Goal: Task Accomplishment & Management: Manage account settings

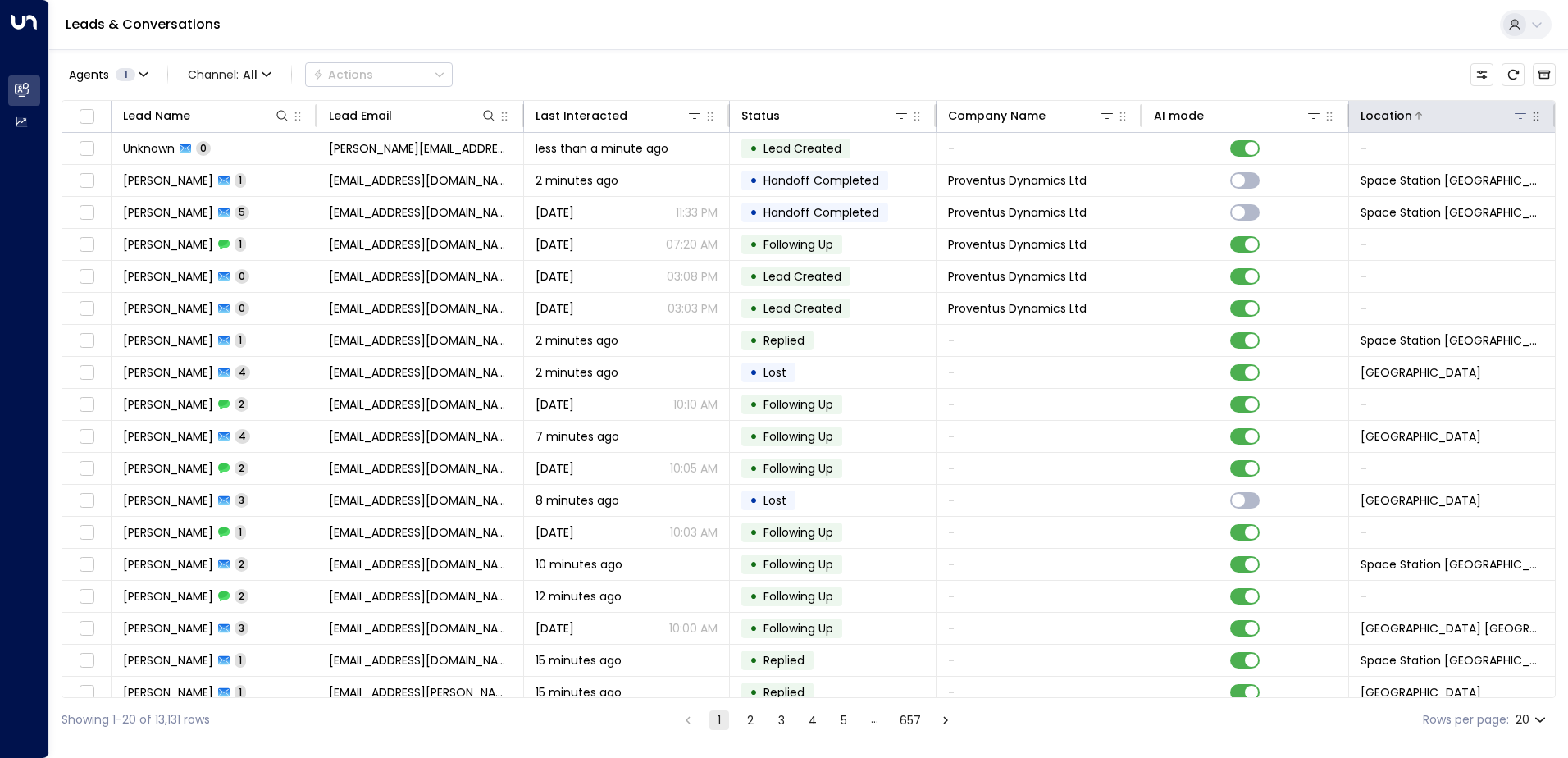
click at [778, 113] on icon at bounding box center [1521, 116] width 12 height 6
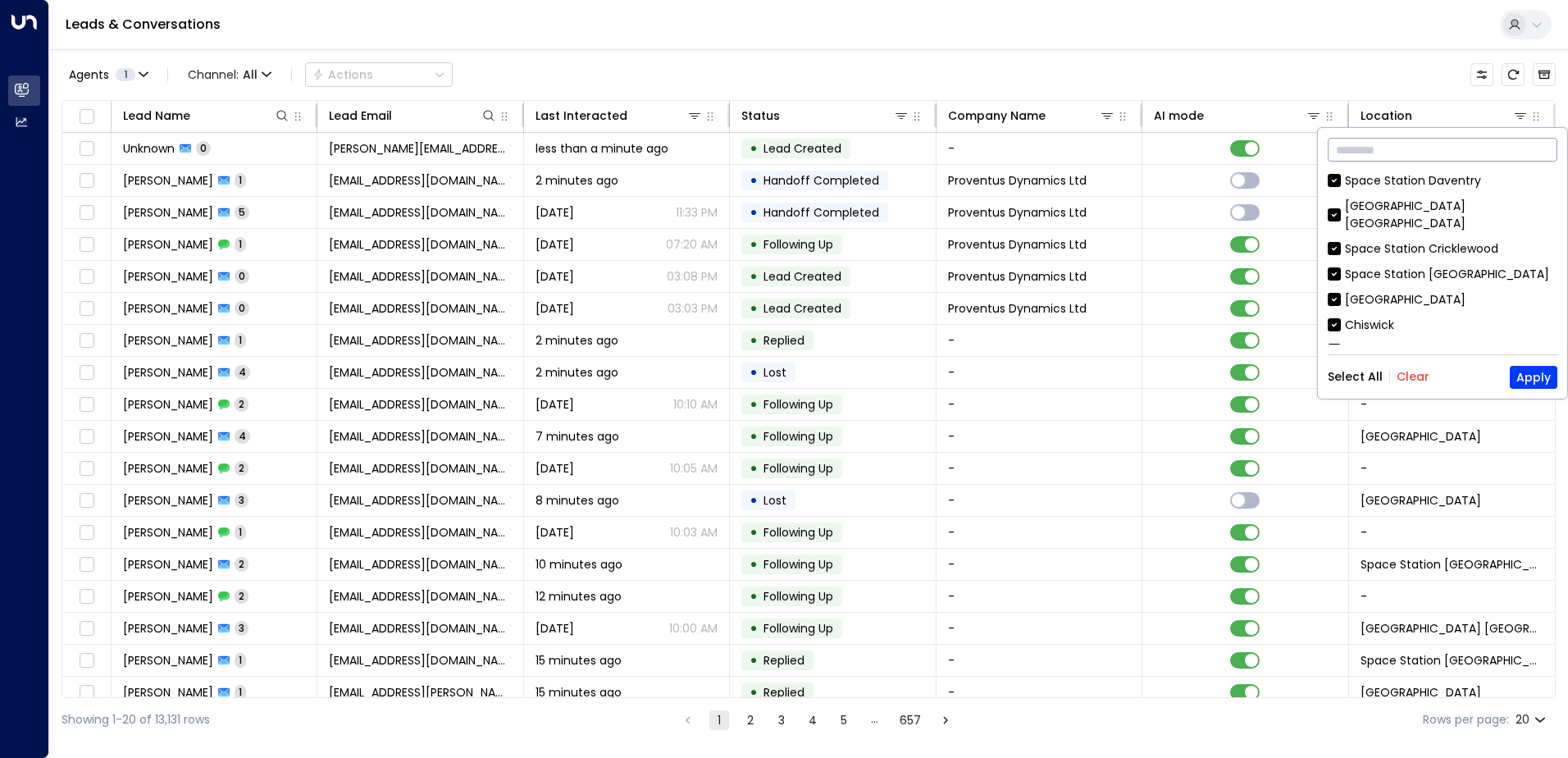
click at [778, 150] on input "text" at bounding box center [1442, 150] width 229 height 31
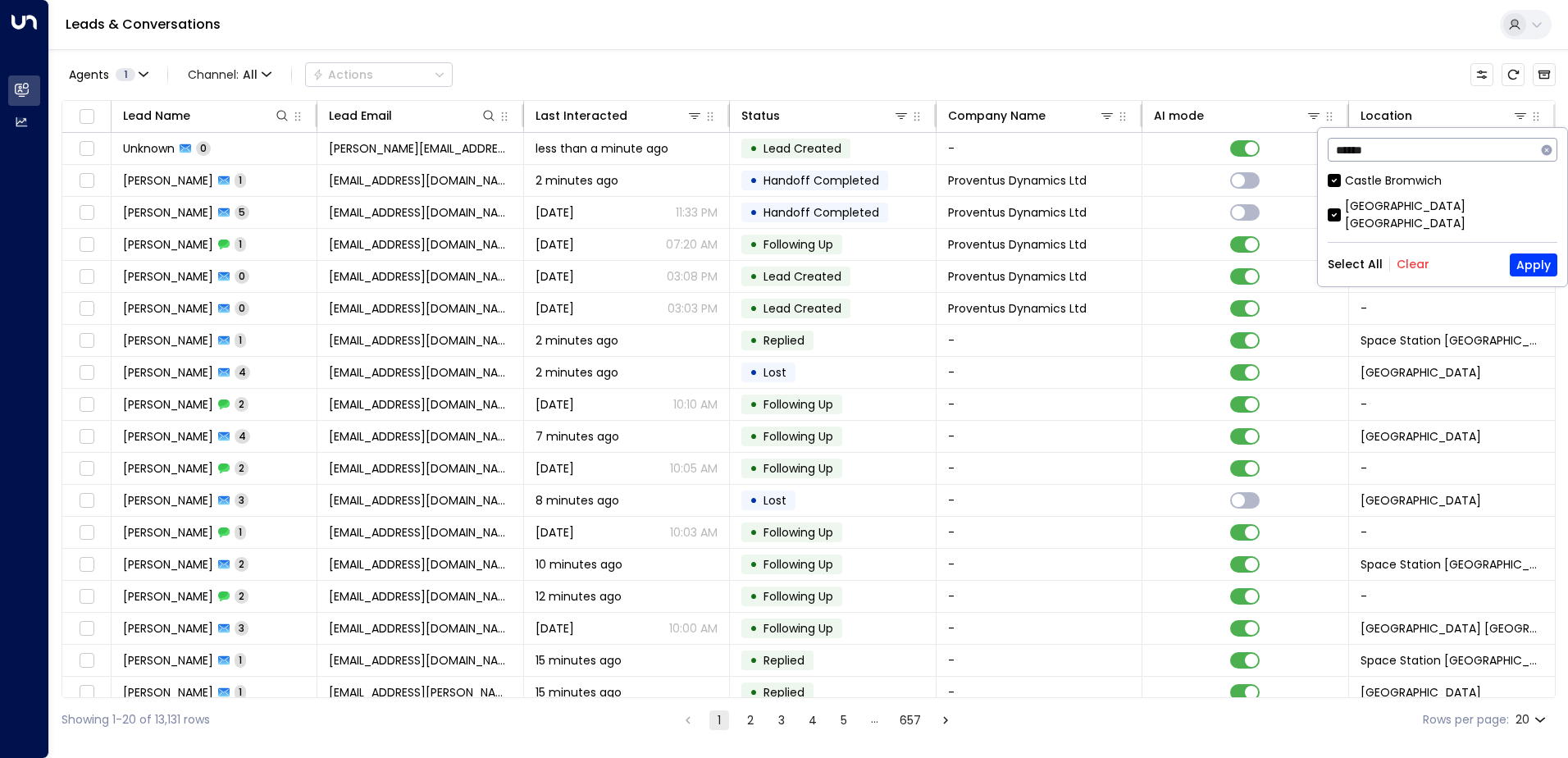
type input "******"
click at [778, 204] on div "[GEOGRAPHIC_DATA] [GEOGRAPHIC_DATA]" at bounding box center [1450, 215] width 213 height 35
click at [778, 253] on button "Apply" at bounding box center [1532, 265] width 47 height 23
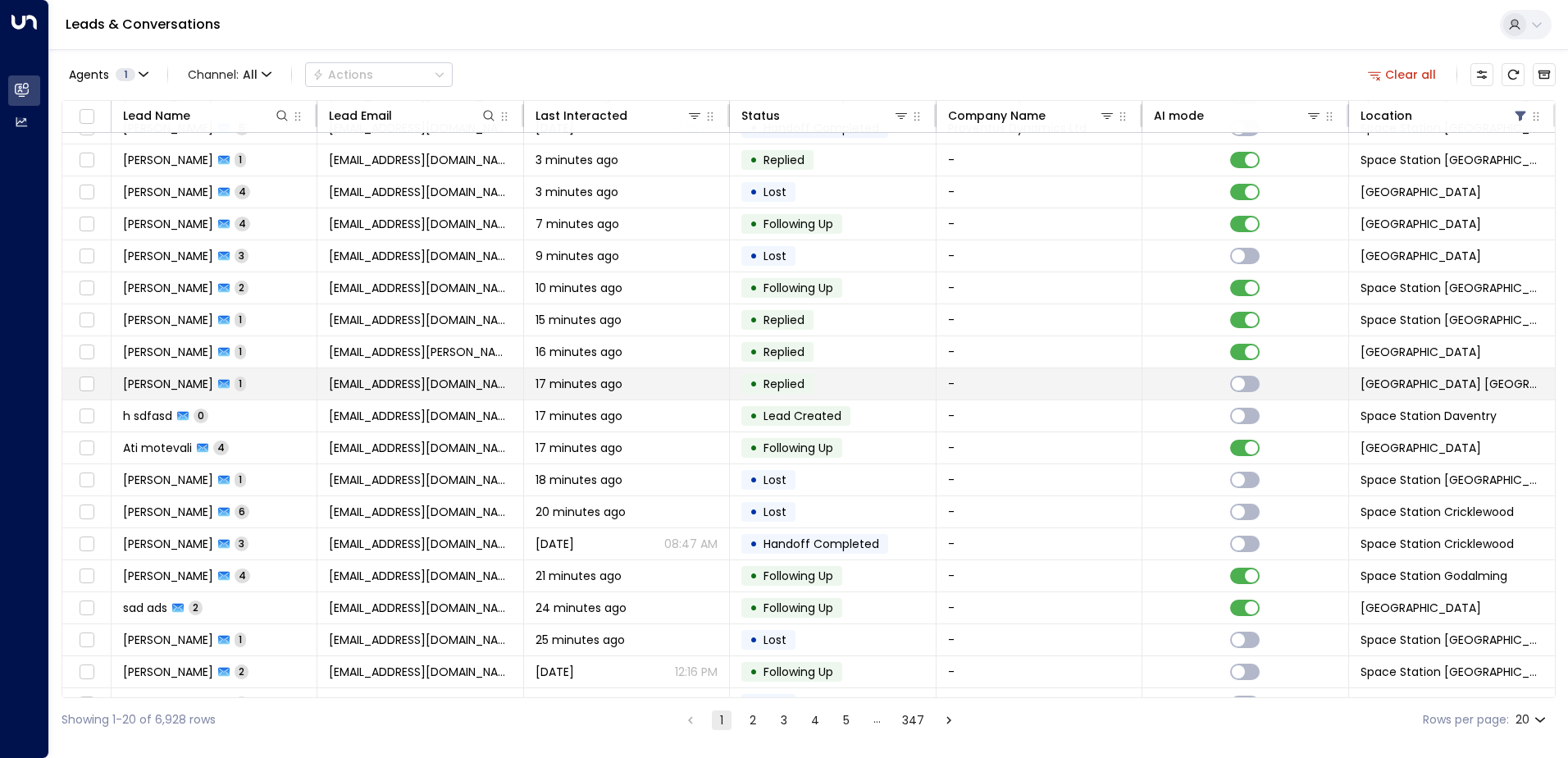
scroll to position [80, 0]
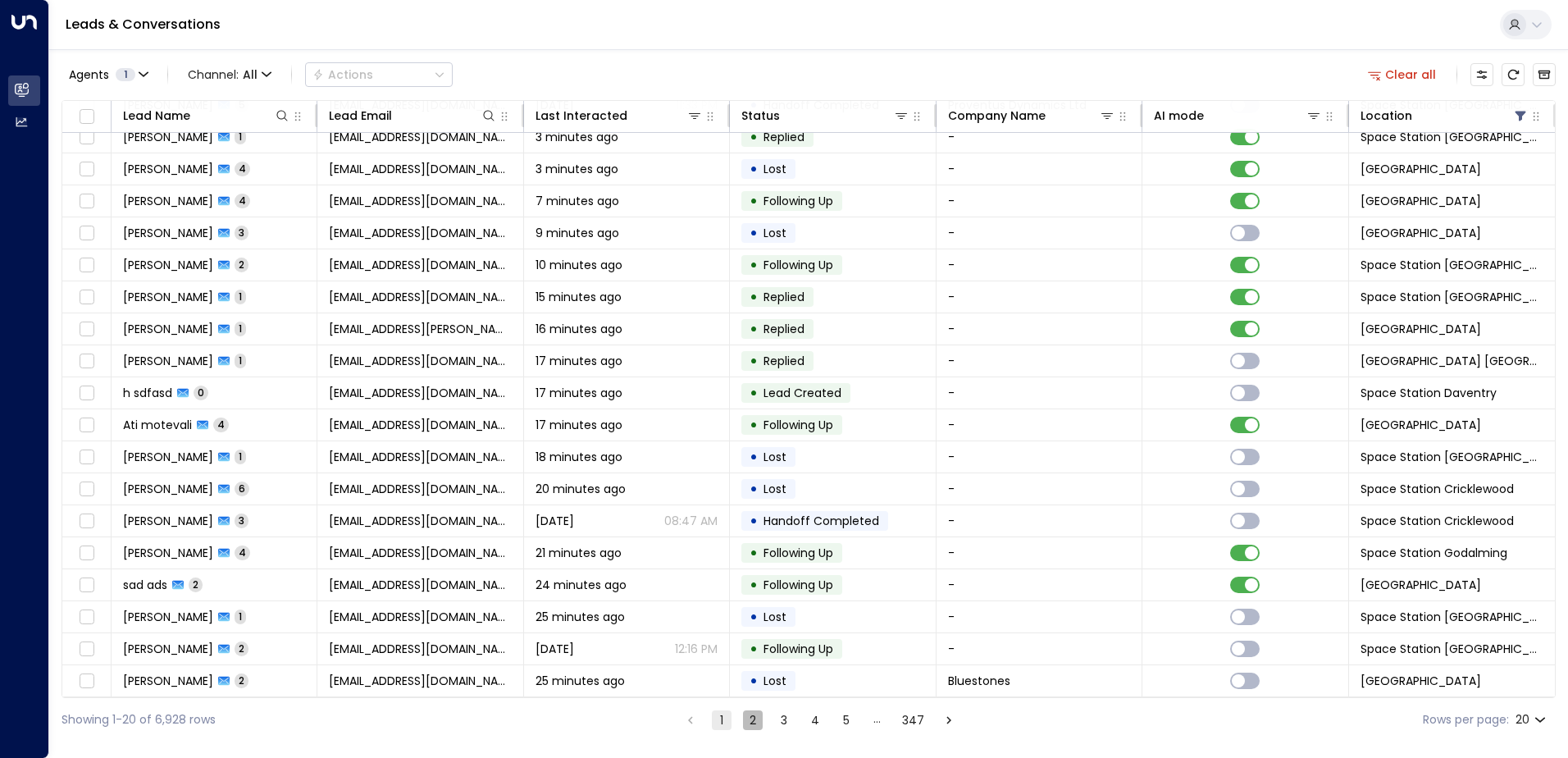
click at [756, 716] on button "2" at bounding box center [752, 719] width 19 height 19
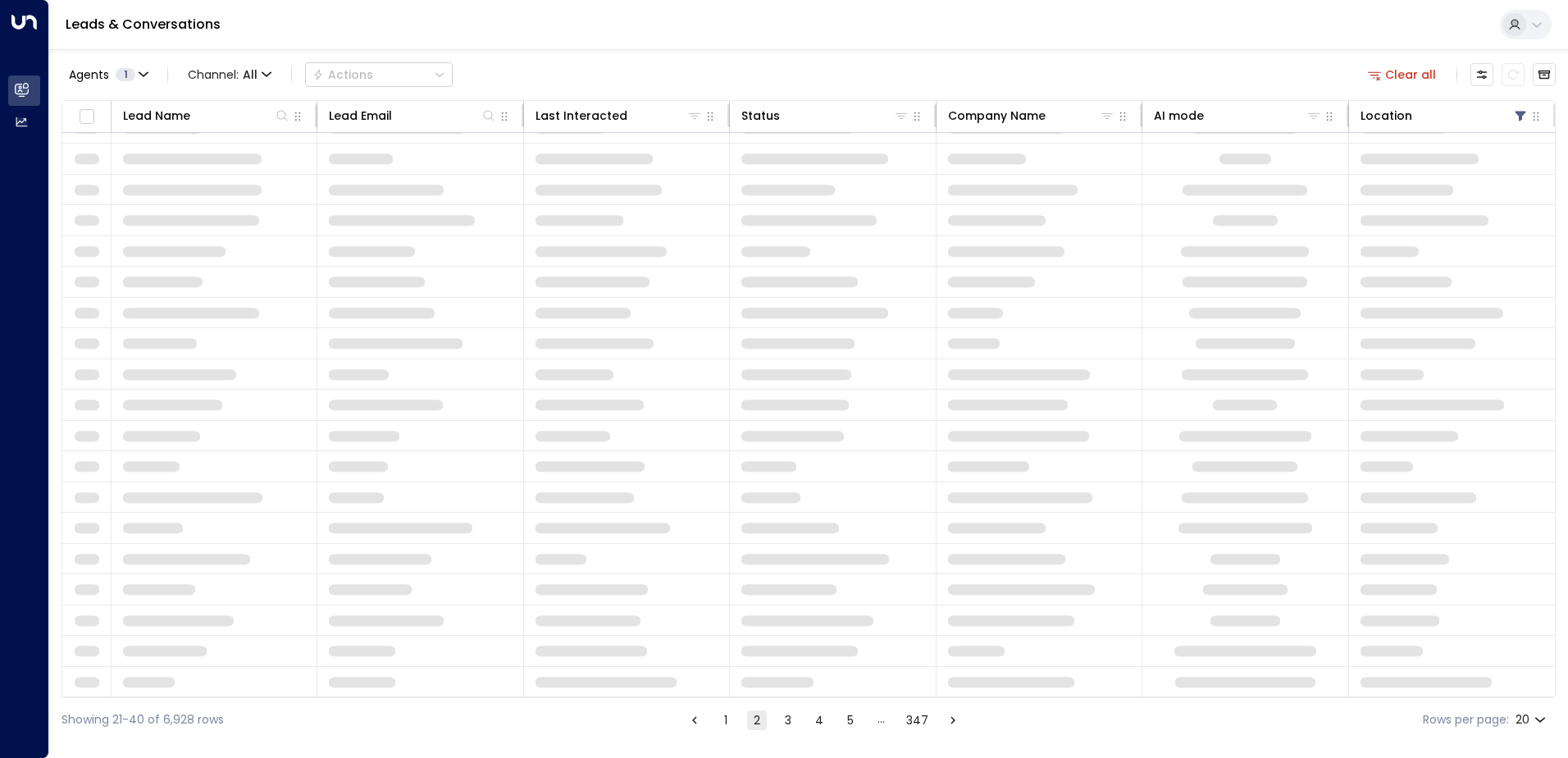
scroll to position [80, 0]
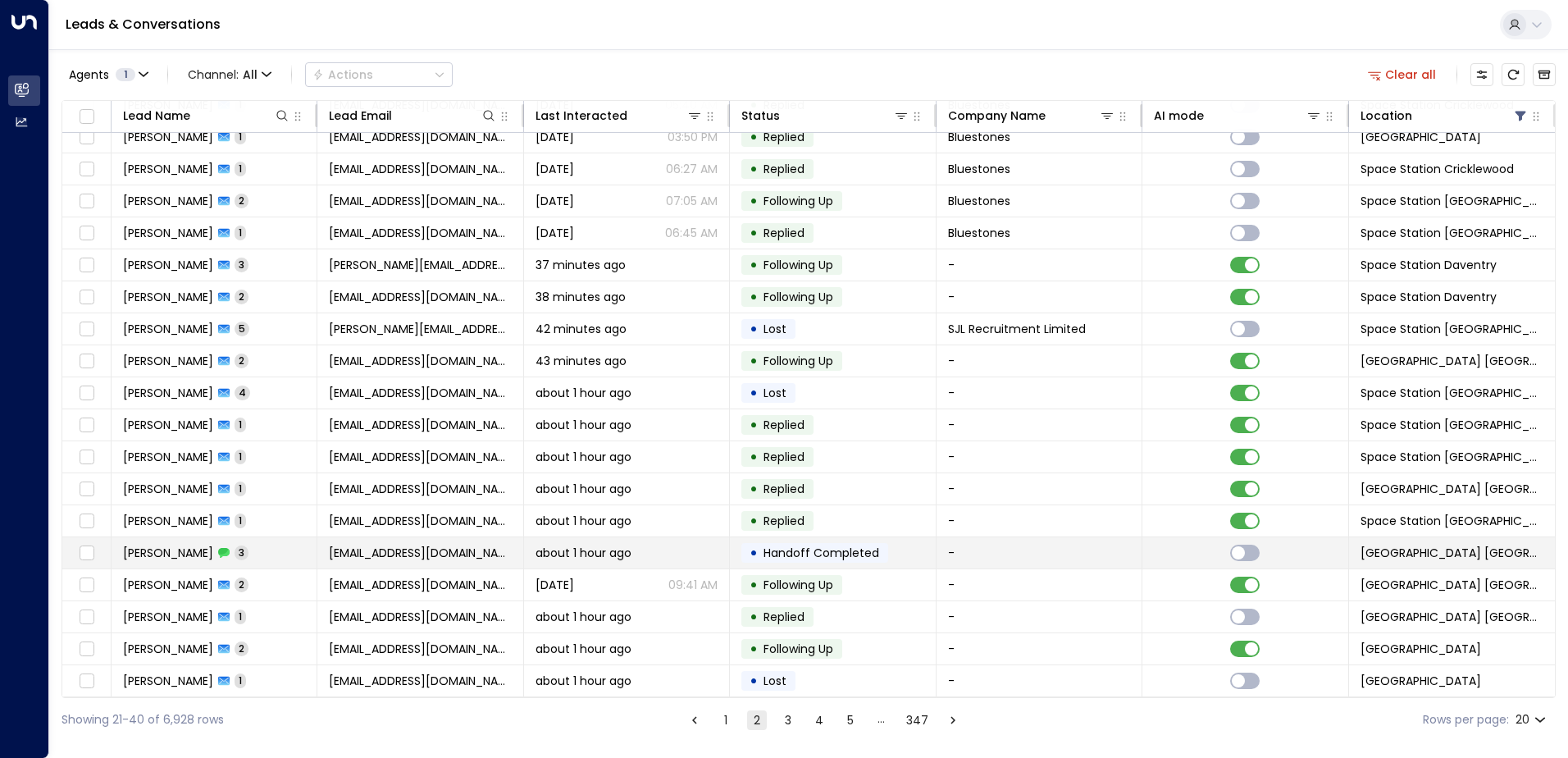
click at [195, 546] on span "[PERSON_NAME]" at bounding box center [169, 552] width 91 height 16
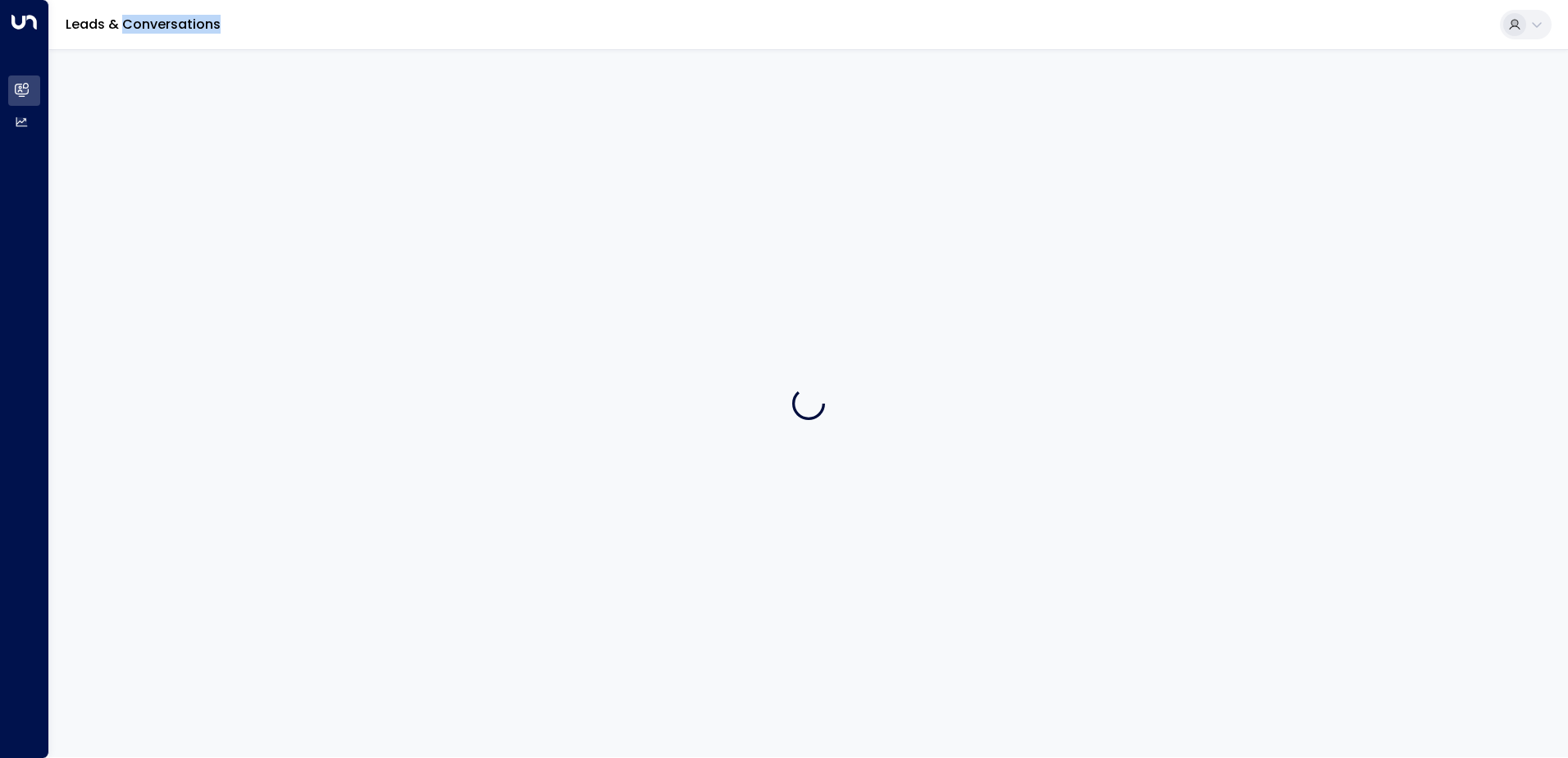
click at [195, 545] on div at bounding box center [808, 403] width 1519 height 708
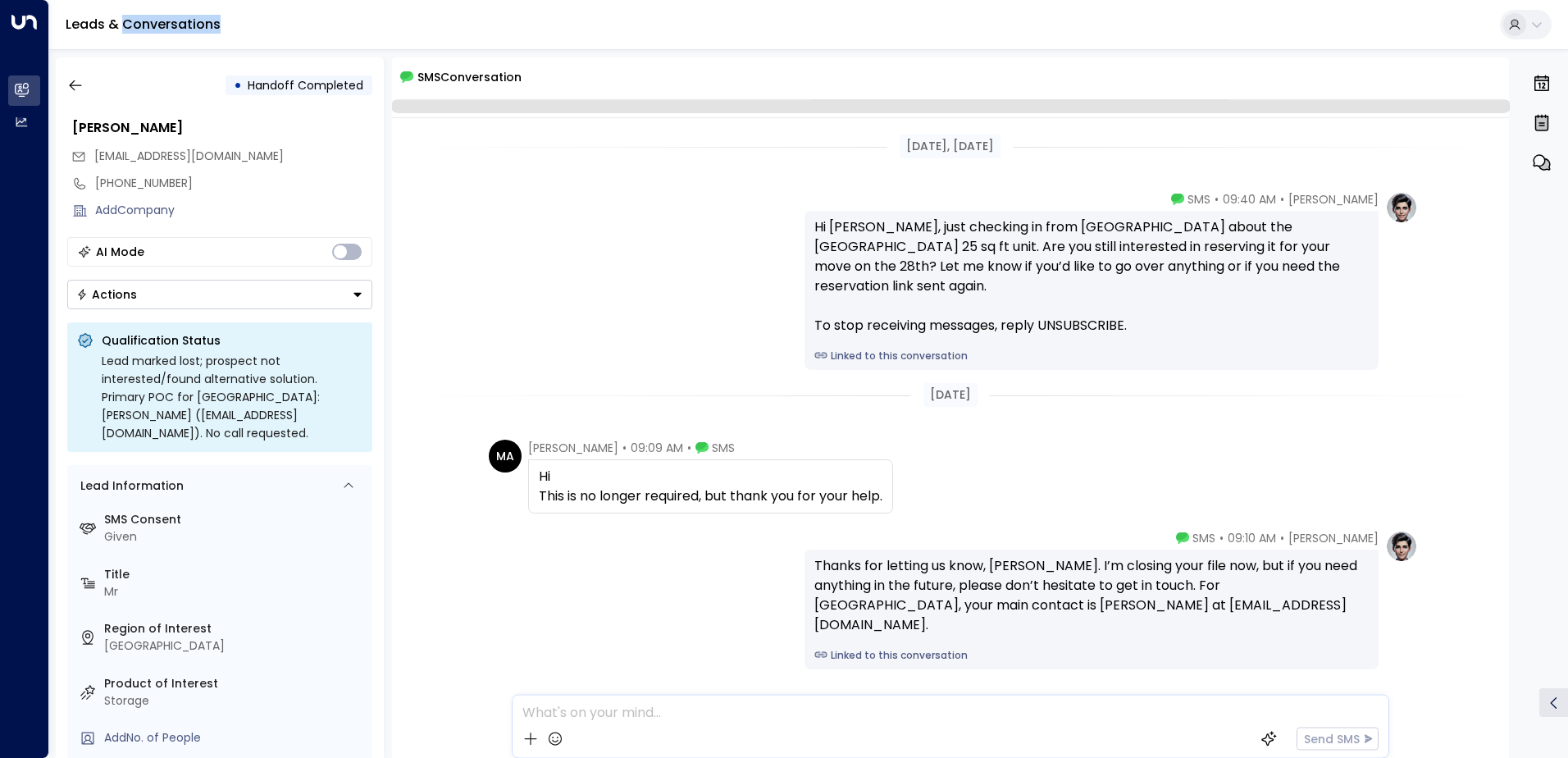
scroll to position [56, 0]
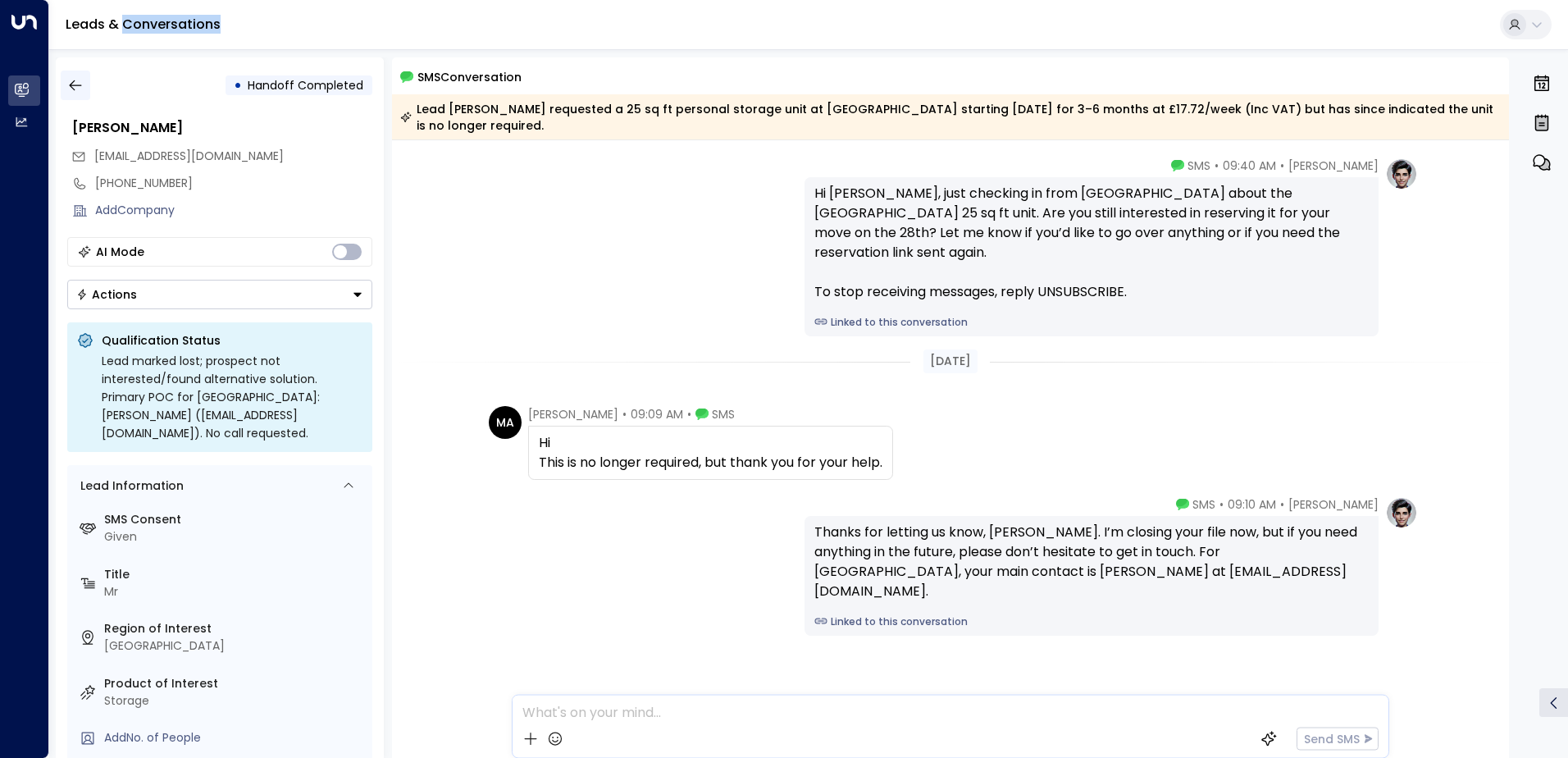
click at [74, 86] on icon "button" at bounding box center [75, 85] width 13 height 11
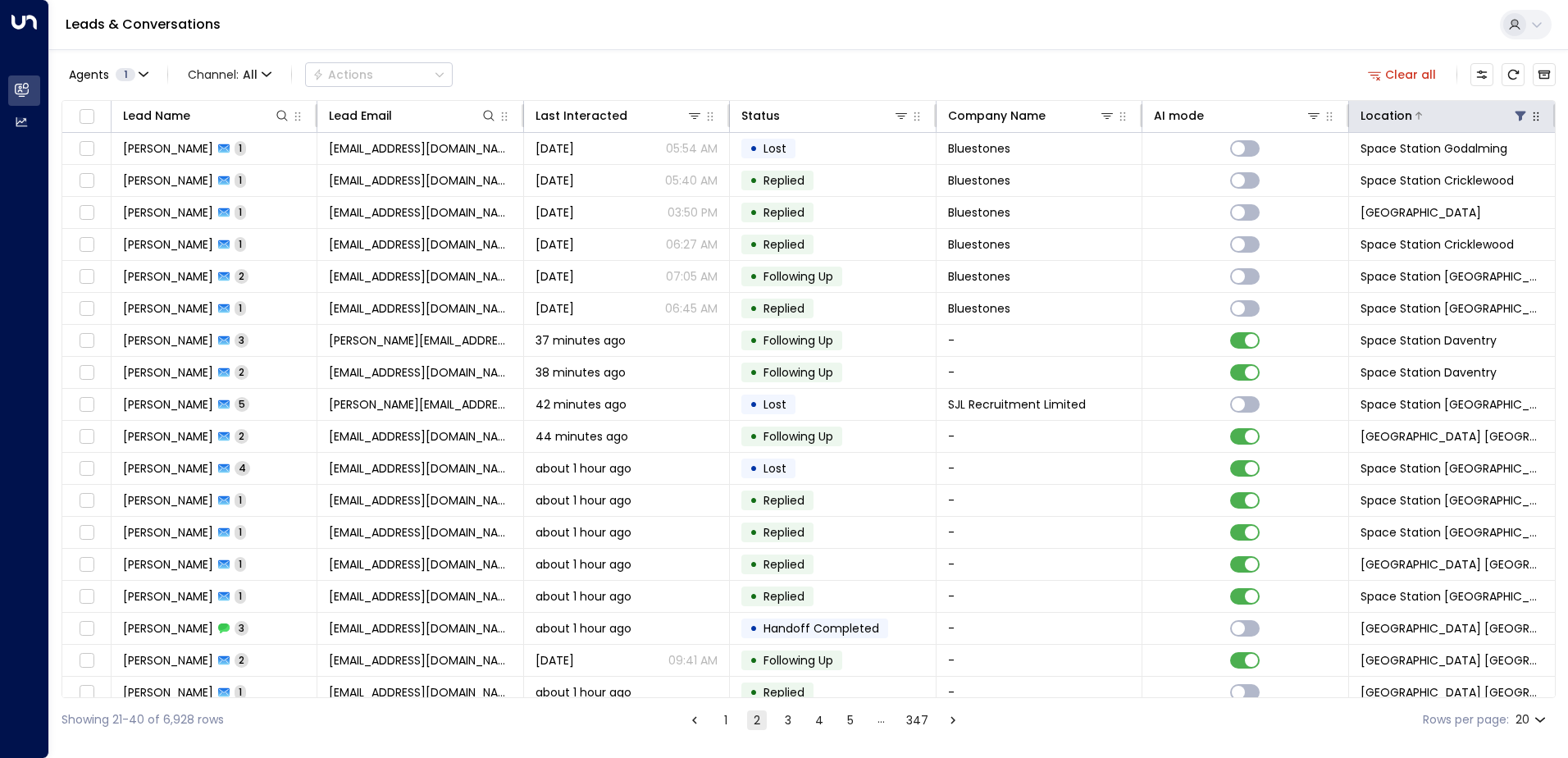
click at [778, 118] on div "Location" at bounding box center [1386, 116] width 52 height 19
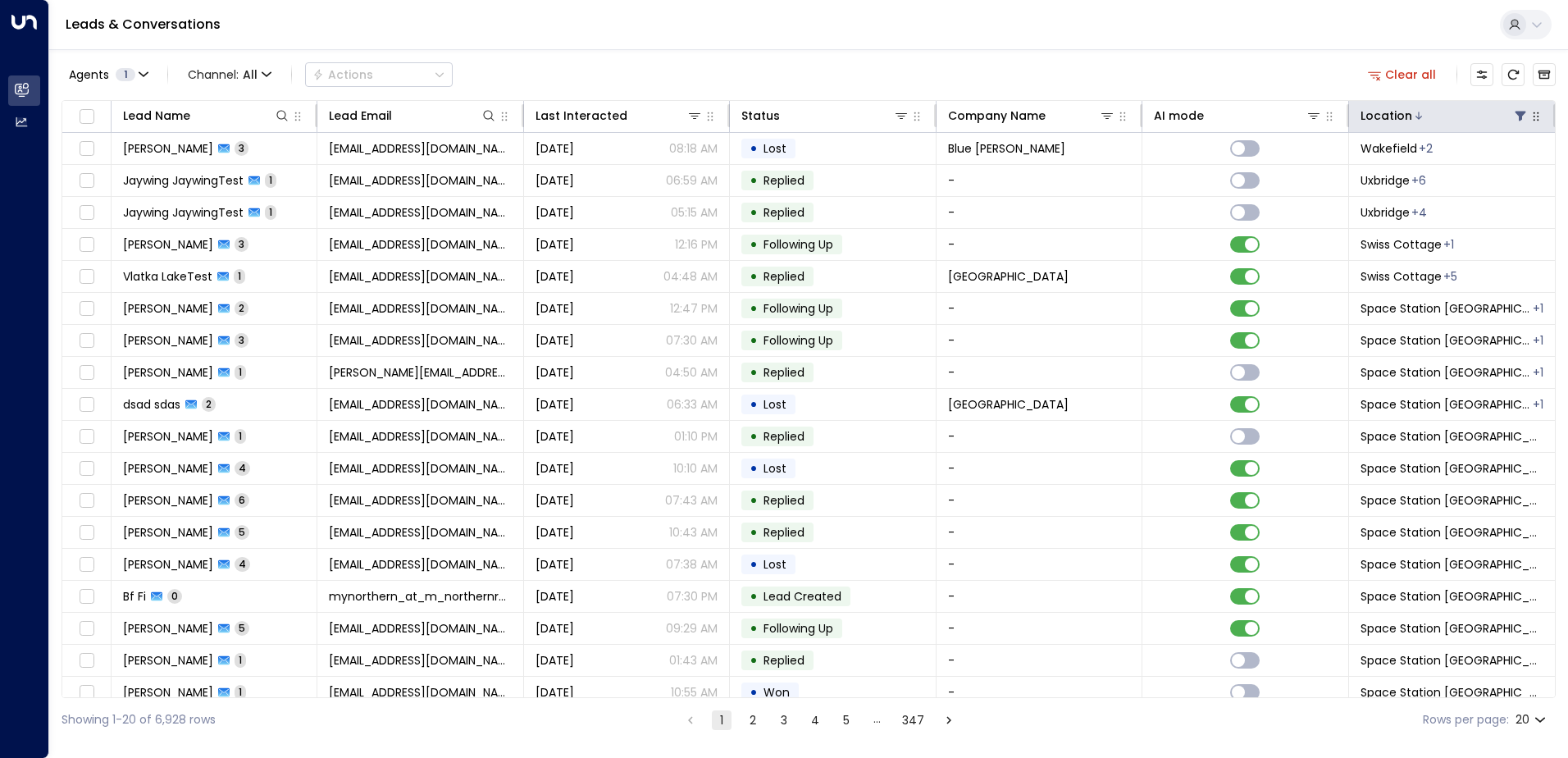
click at [778, 119] on icon at bounding box center [1521, 116] width 13 height 13
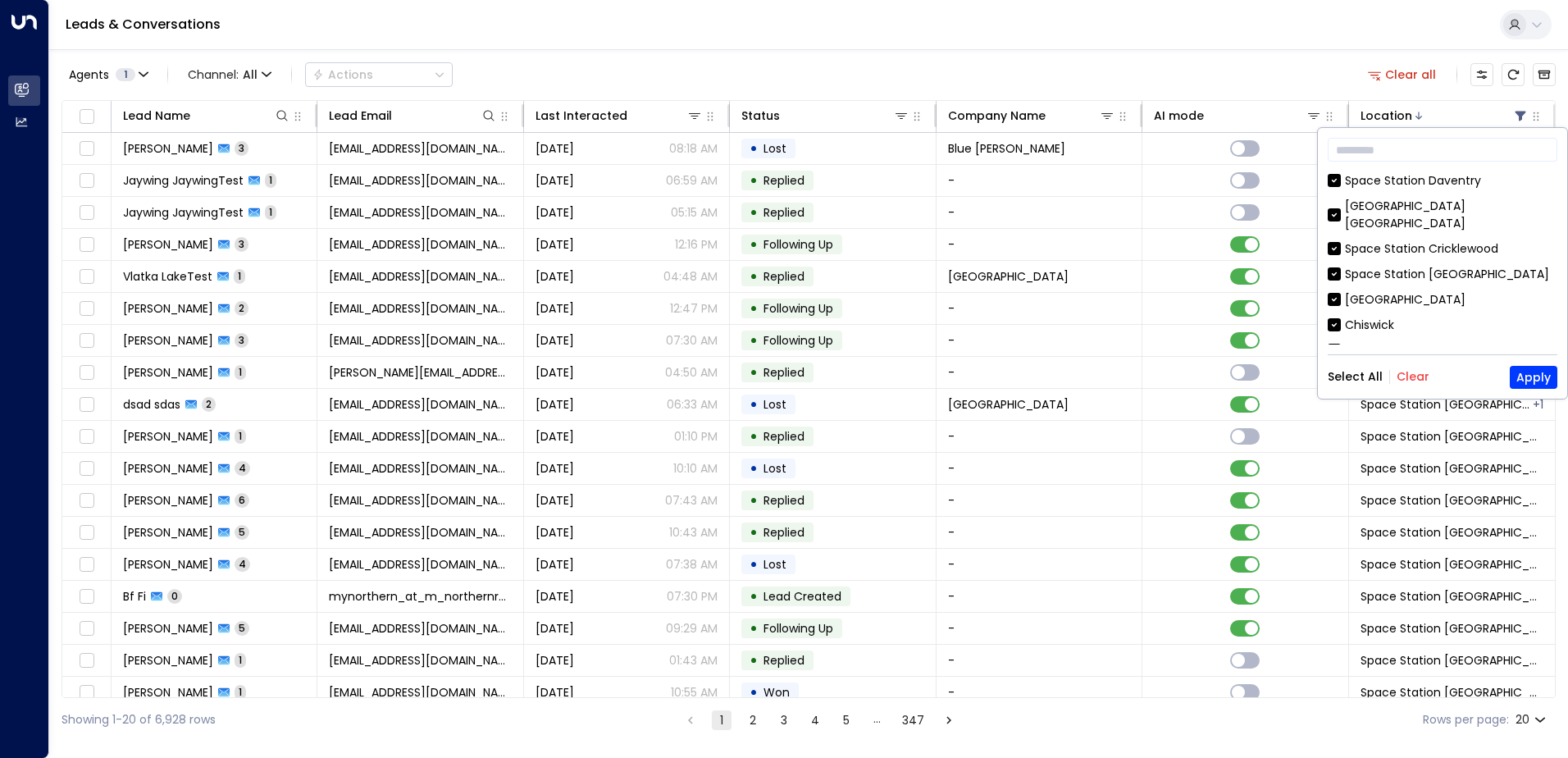
click at [778, 375] on button "Clear" at bounding box center [1413, 377] width 33 height 13
click at [778, 150] on input "text" at bounding box center [1442, 150] width 229 height 31
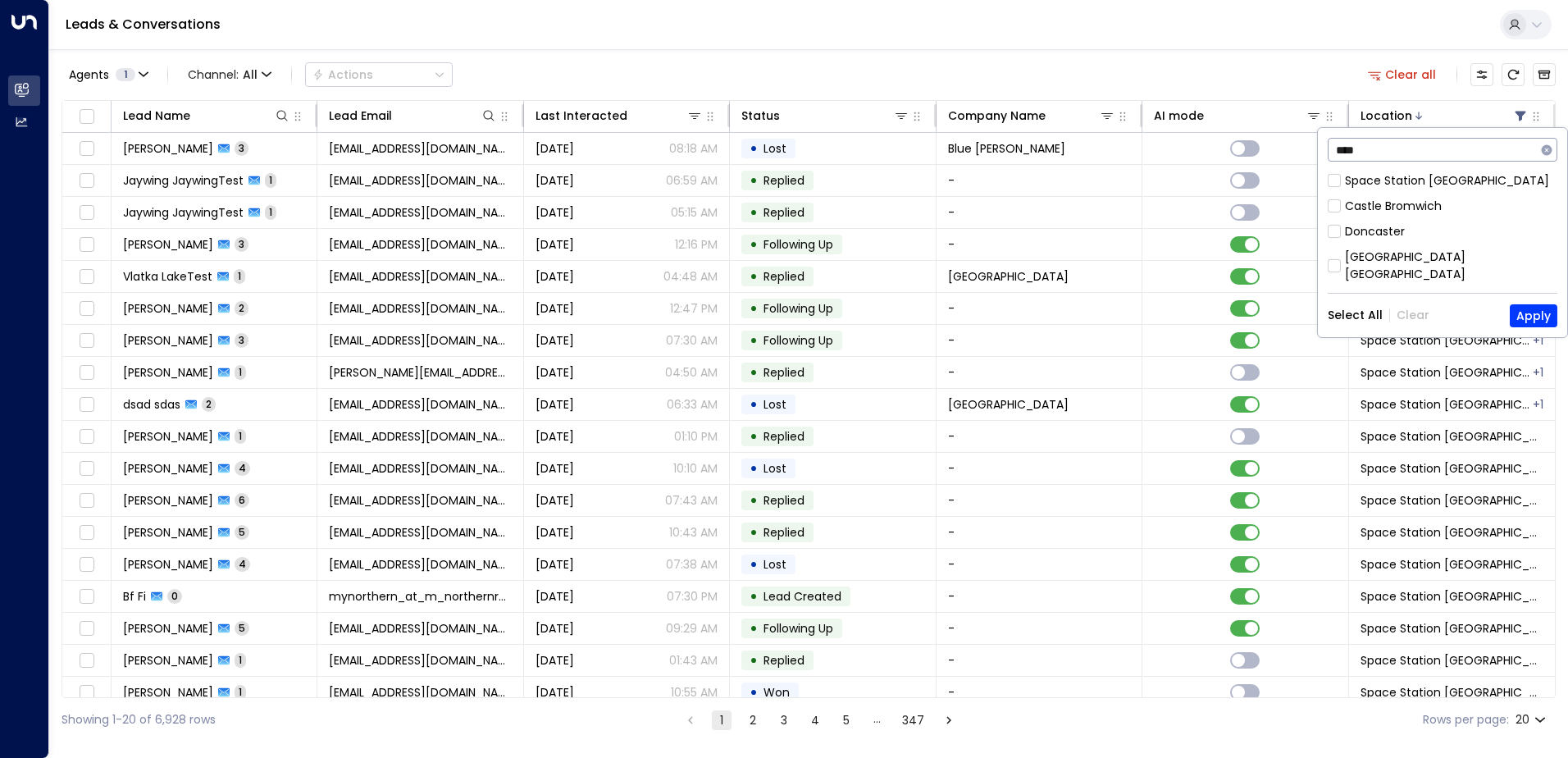
type input "****"
click at [778, 304] on button "Apply" at bounding box center [1532, 316] width 47 height 23
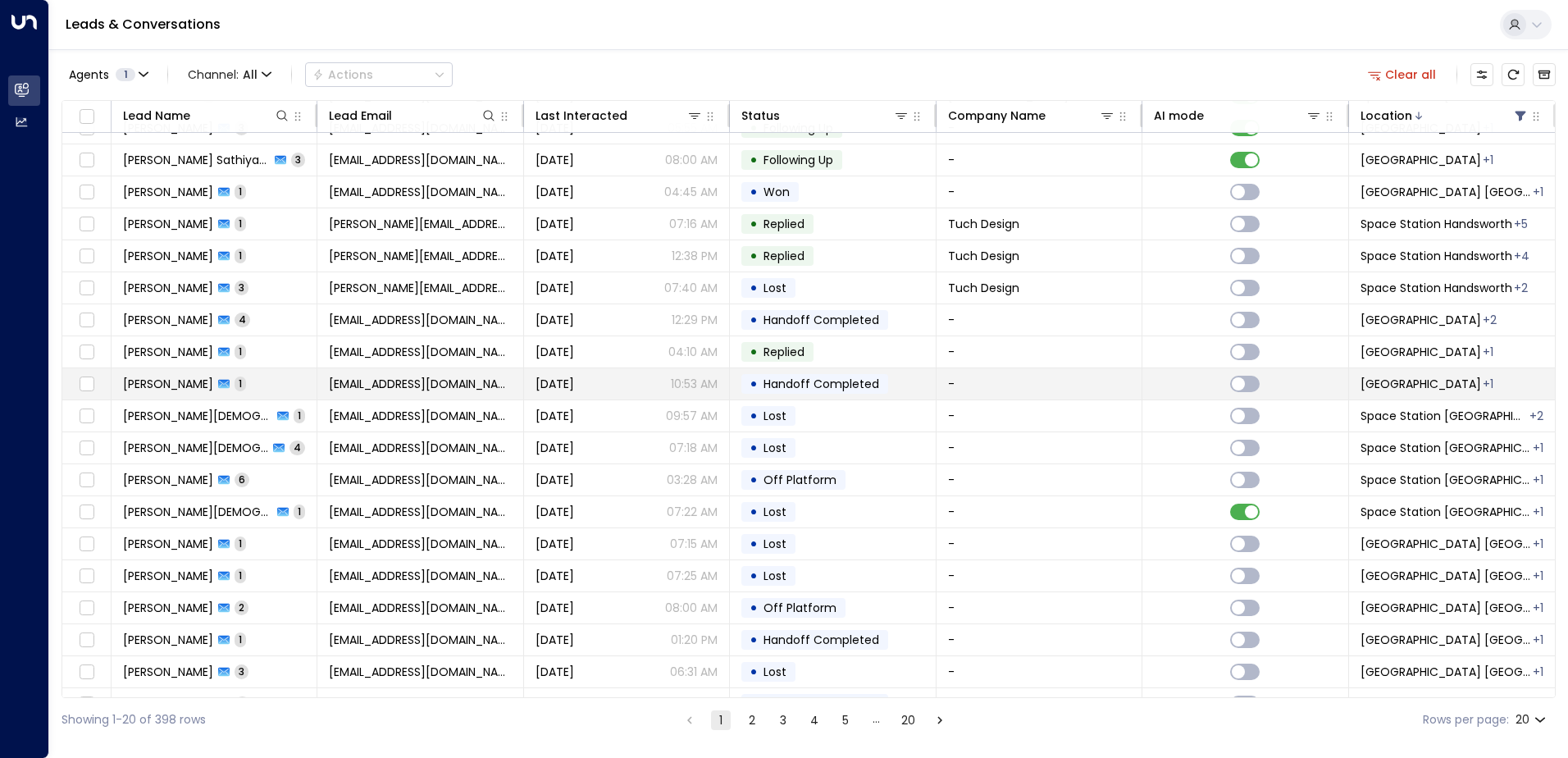
scroll to position [80, 0]
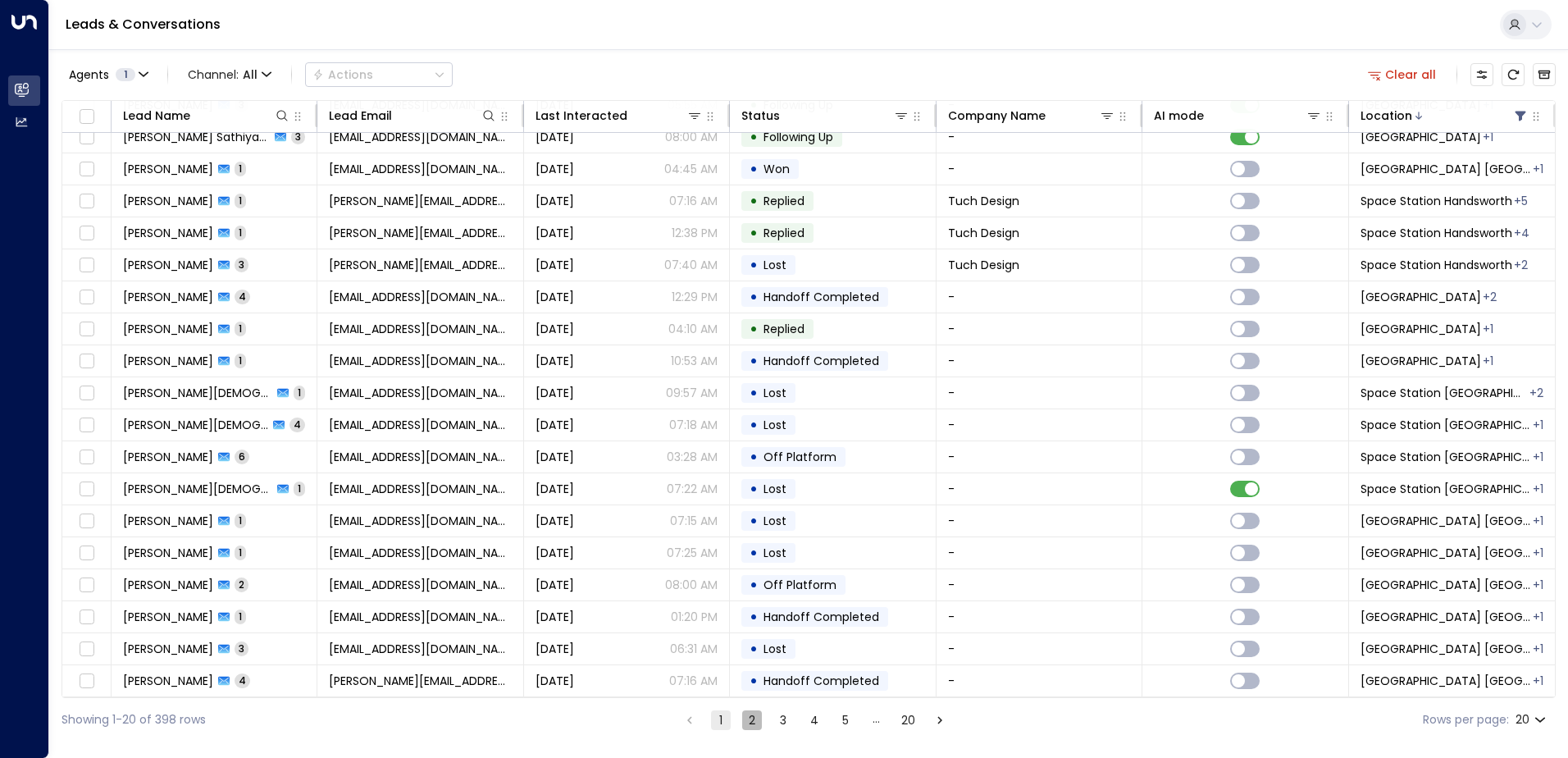
click at [748, 718] on button "2" at bounding box center [752, 719] width 19 height 19
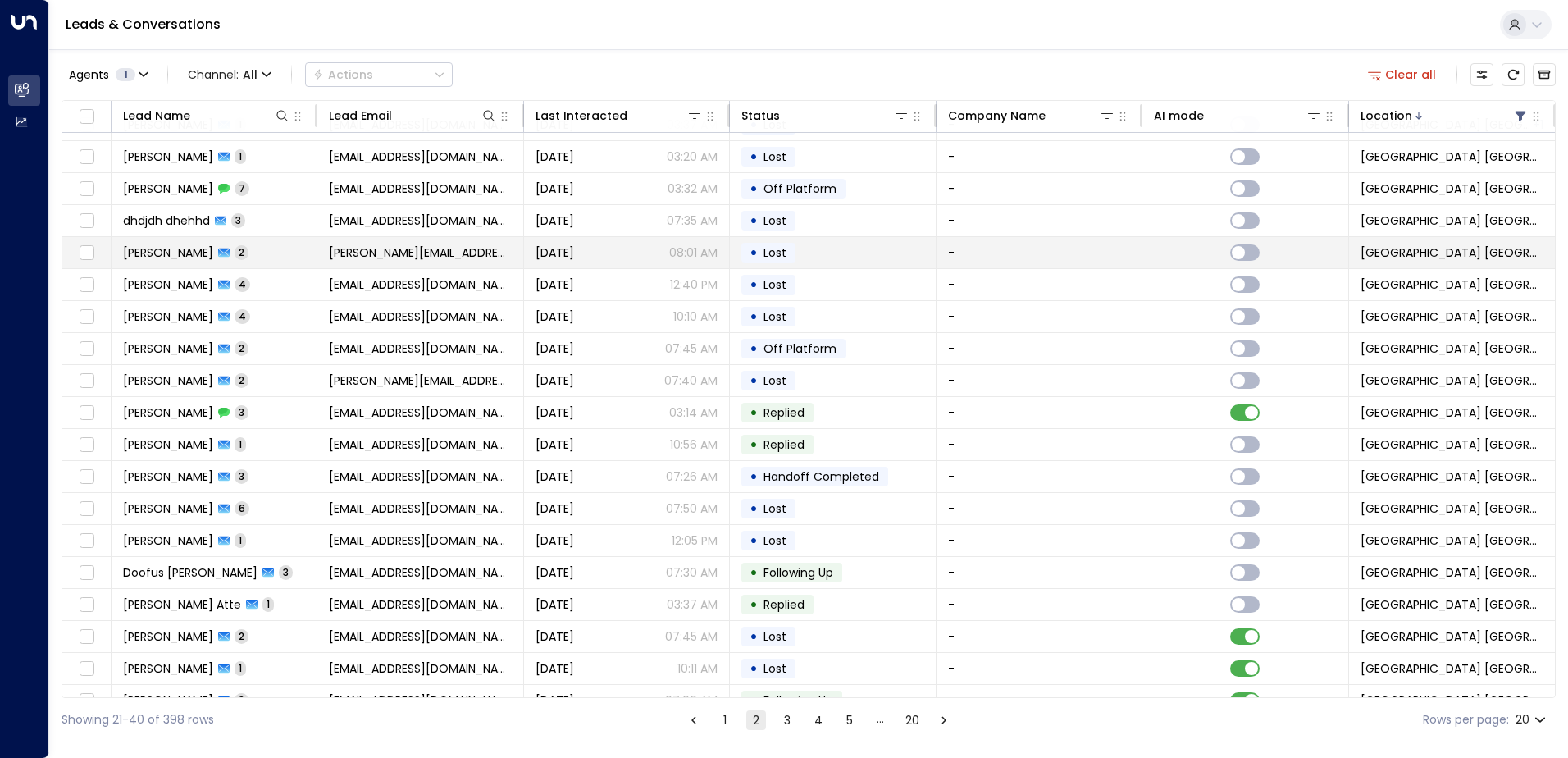
scroll to position [80, 0]
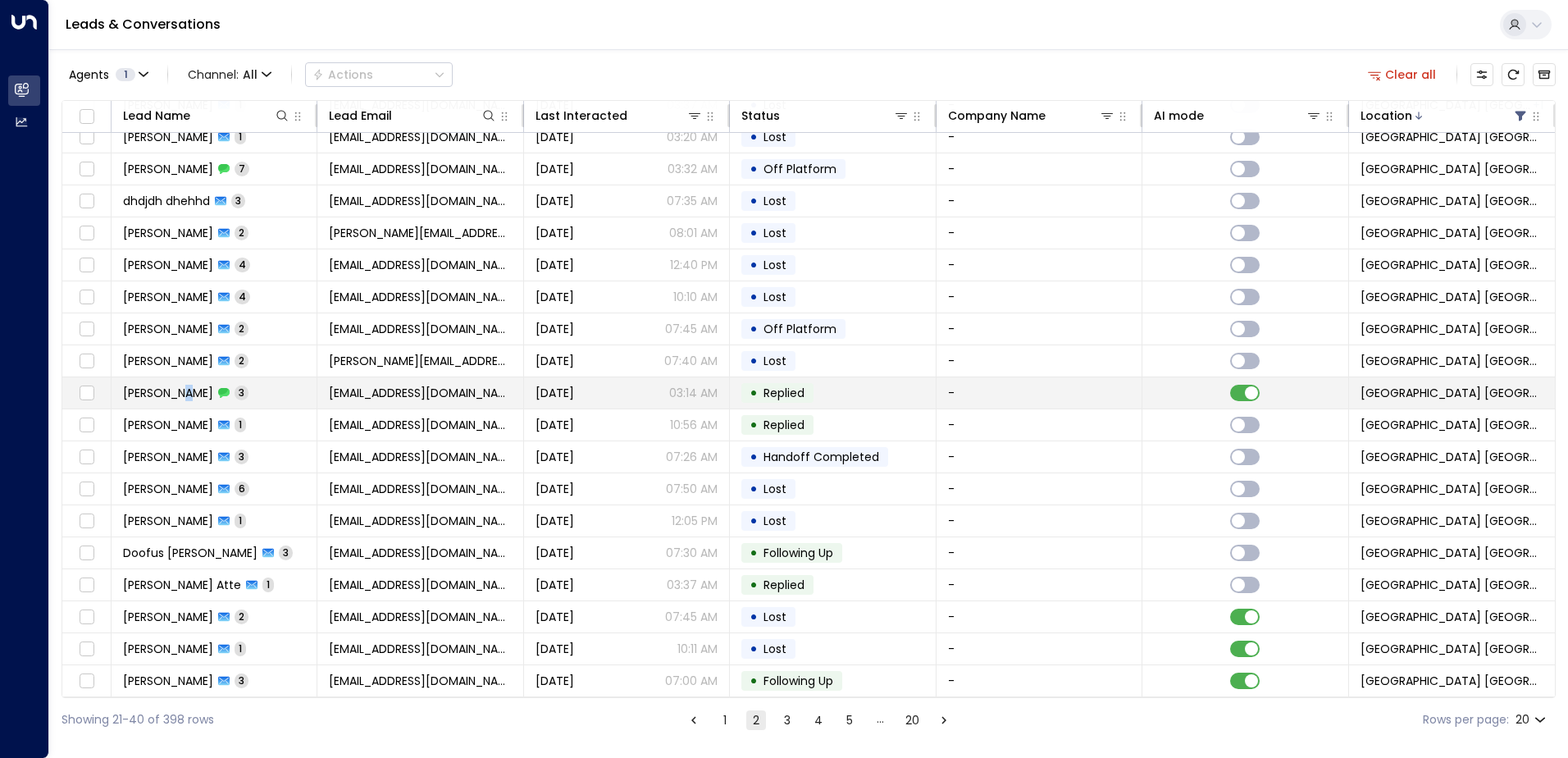
click at [191, 389] on span "[PERSON_NAME]" at bounding box center [169, 392] width 91 height 16
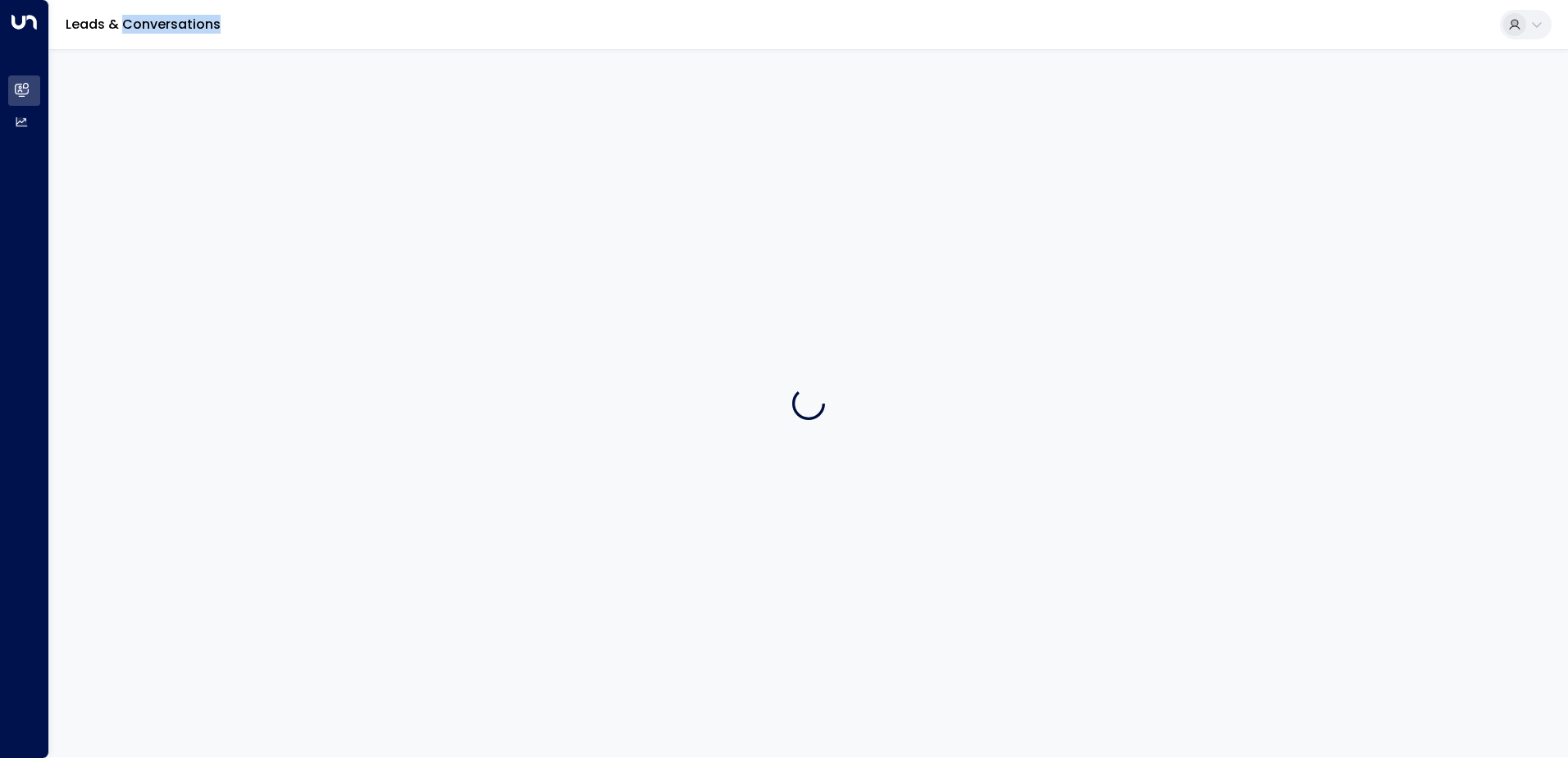
click at [192, 389] on div at bounding box center [808, 403] width 1519 height 708
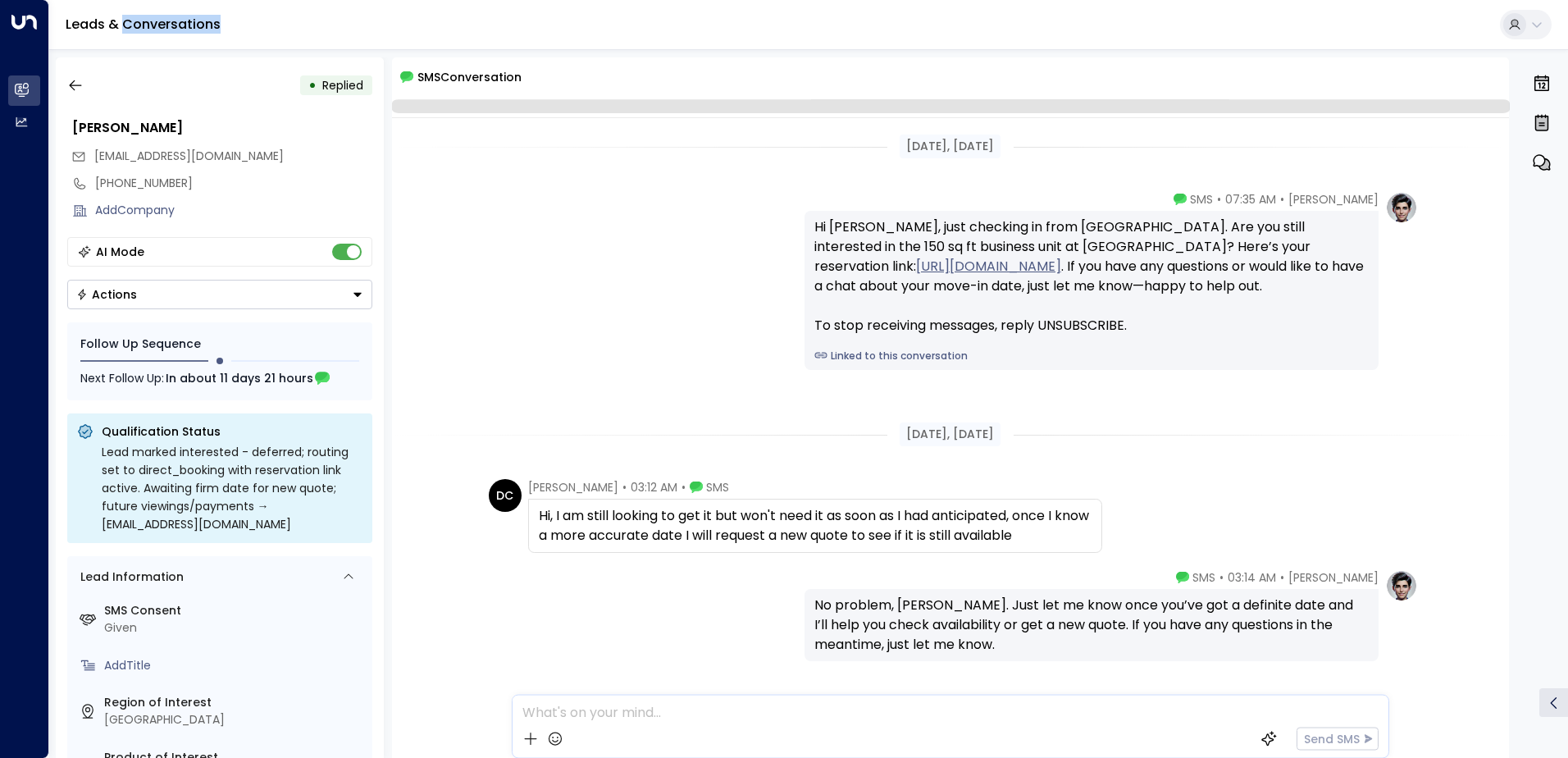
scroll to position [67, 0]
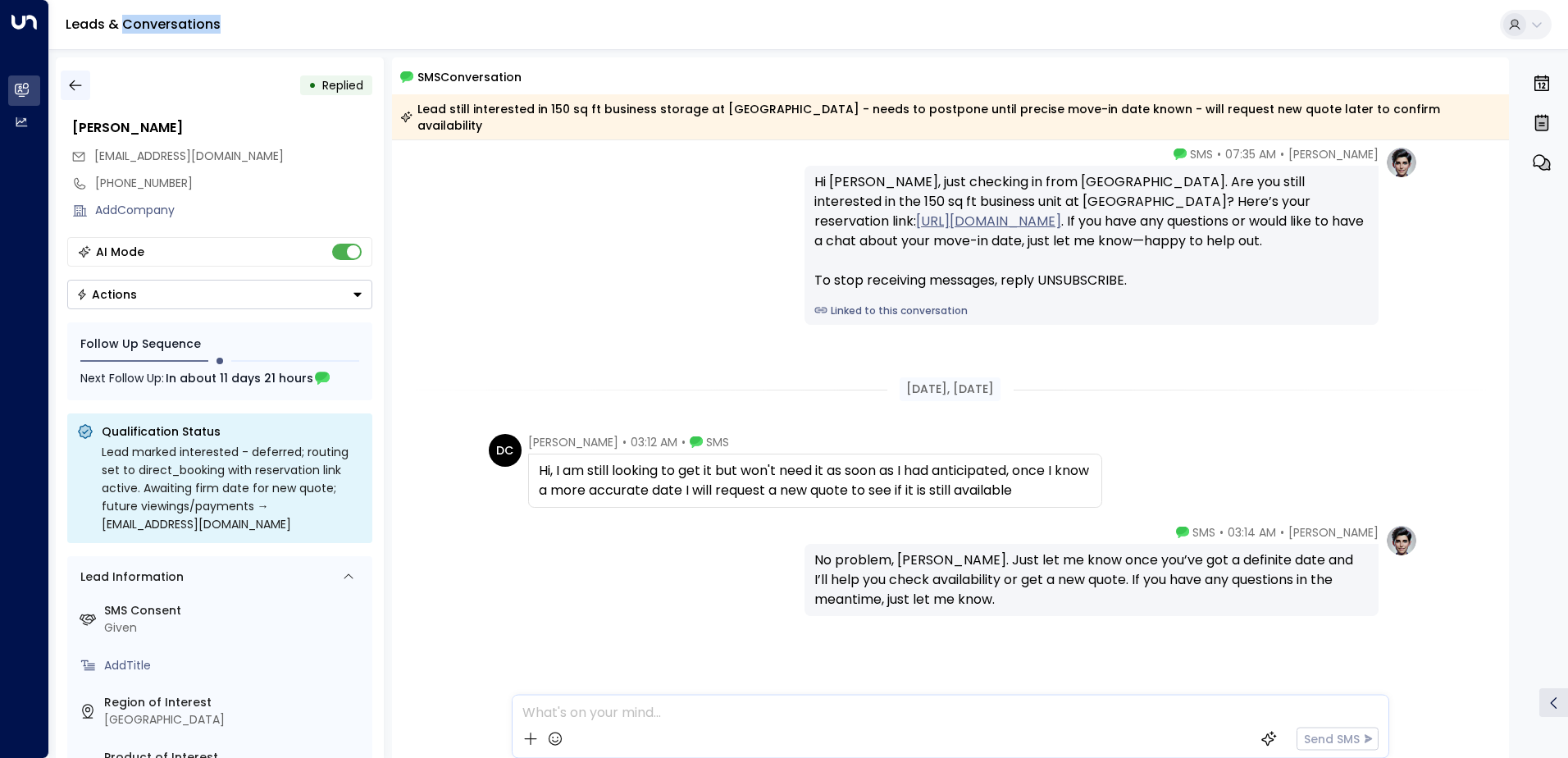
click at [80, 88] on icon "button" at bounding box center [75, 85] width 16 height 16
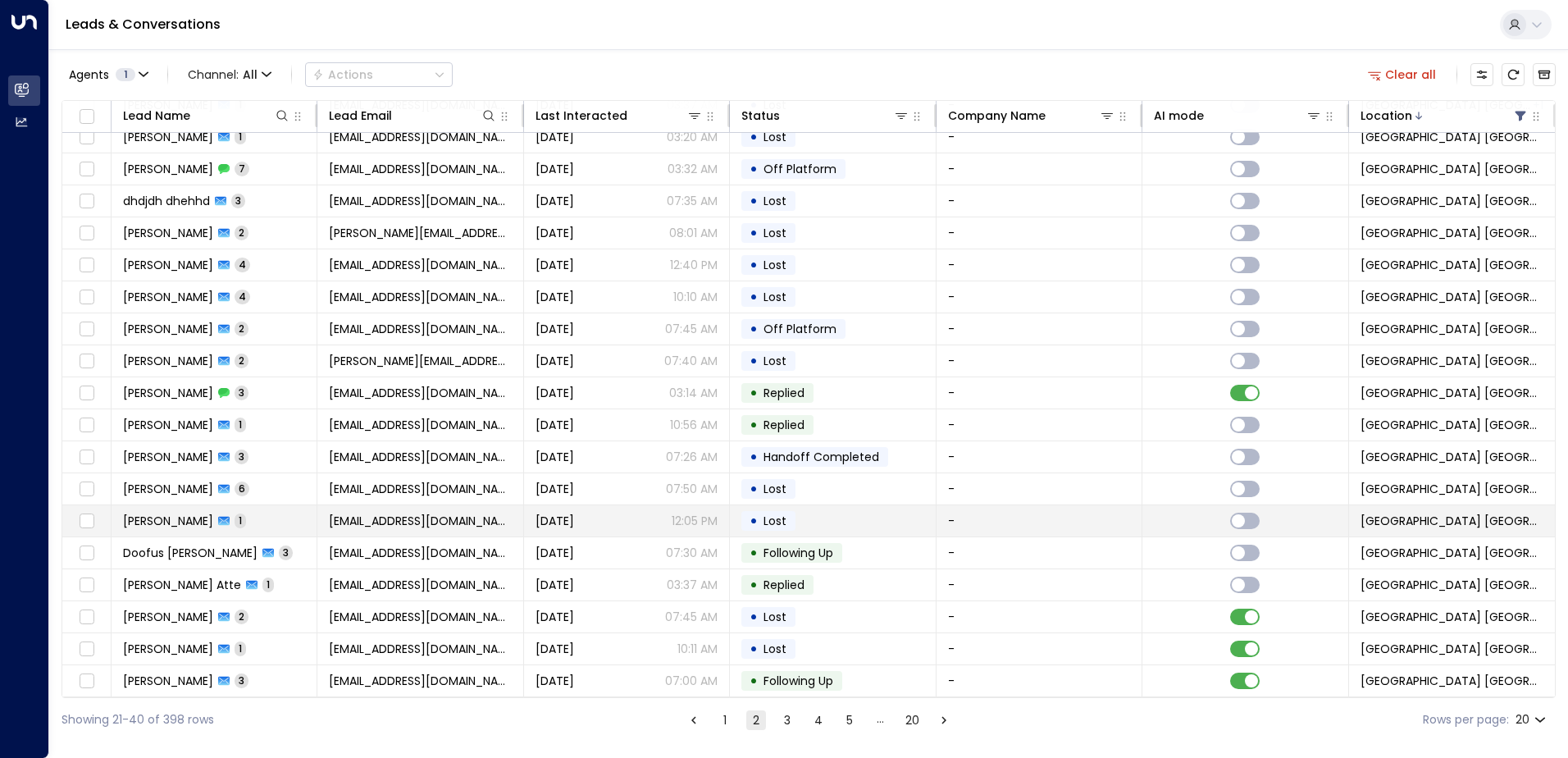
scroll to position [80, 0]
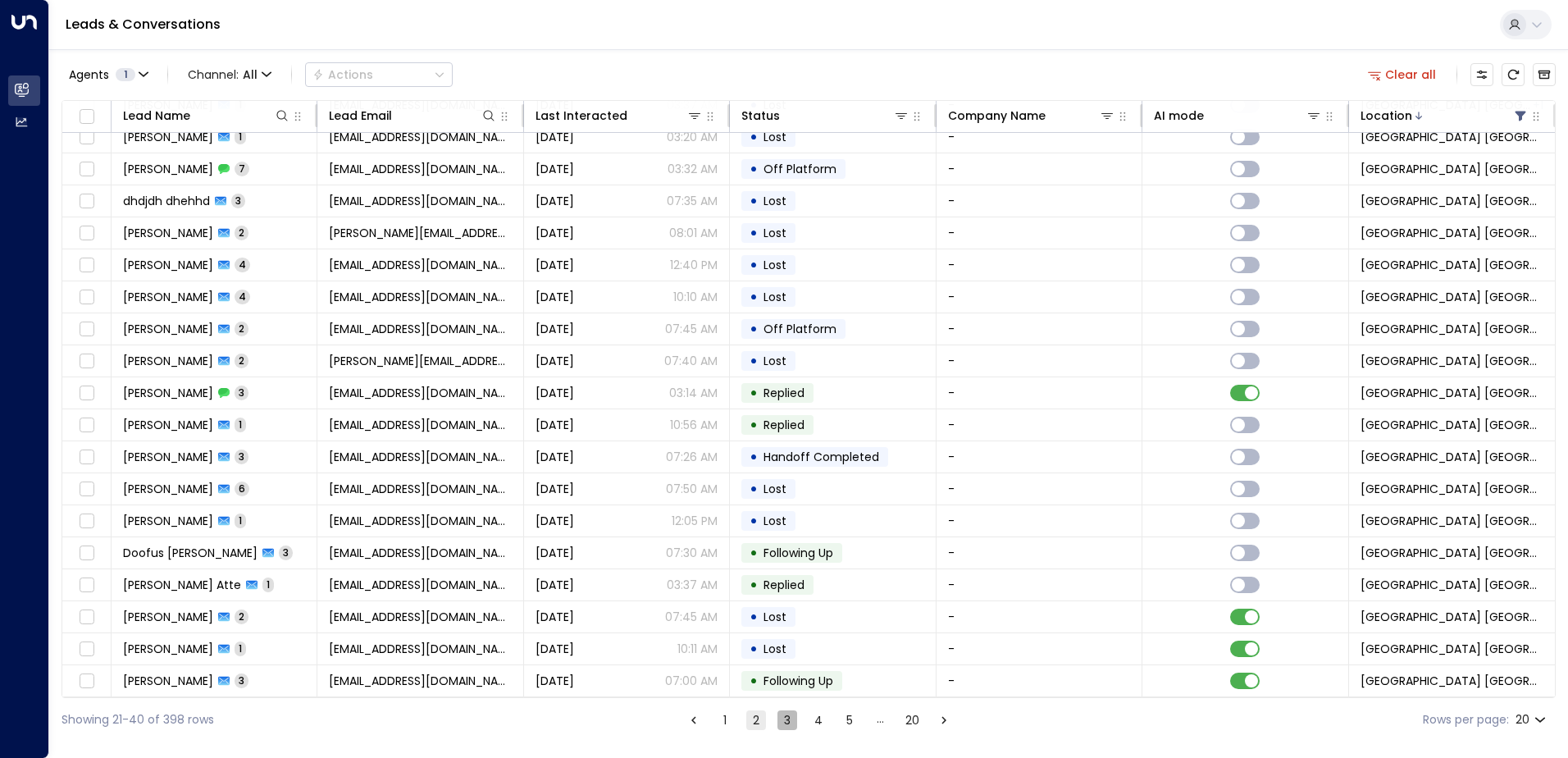
click at [778, 719] on button "3" at bounding box center [787, 719] width 19 height 19
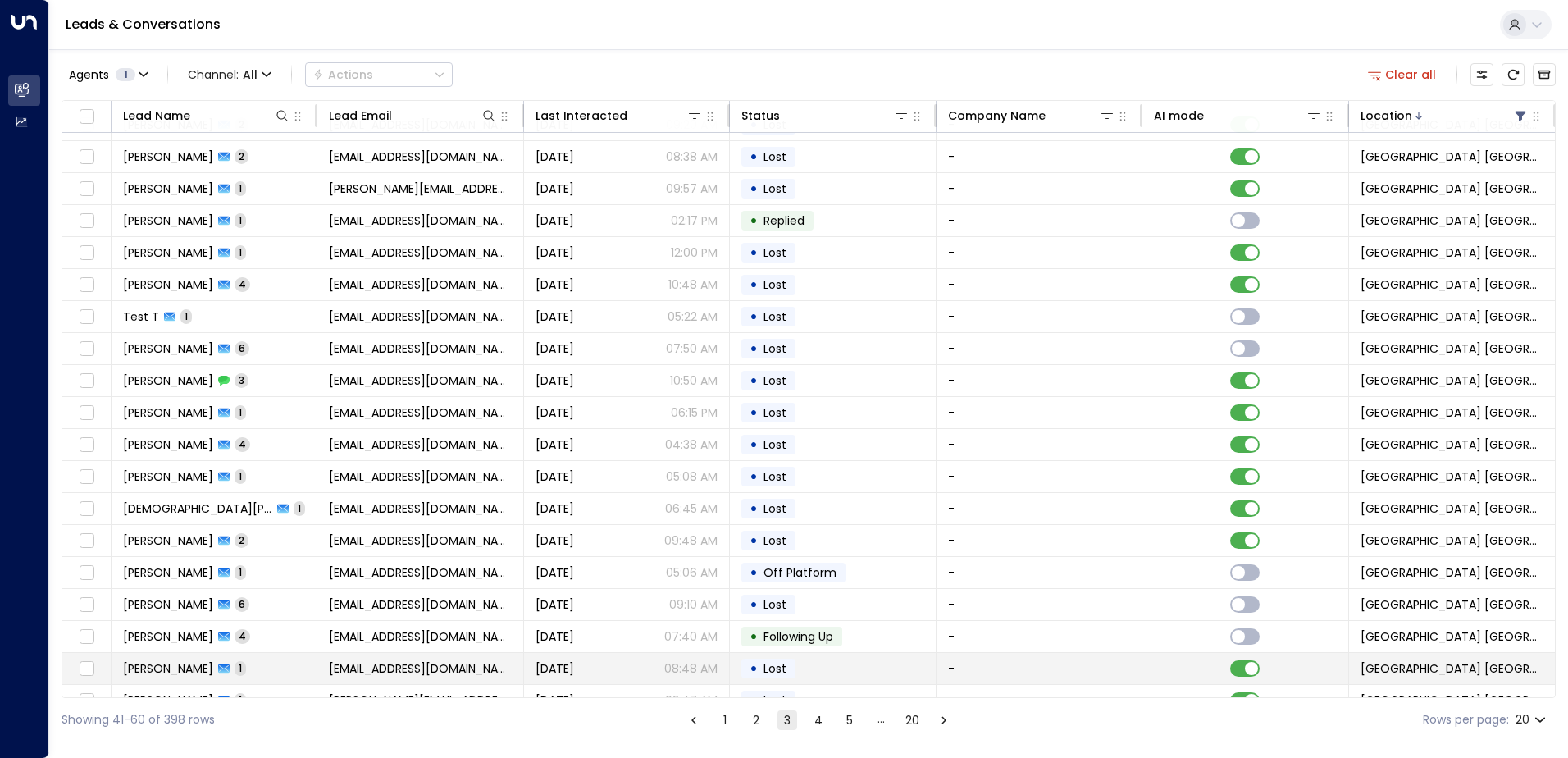
scroll to position [80, 0]
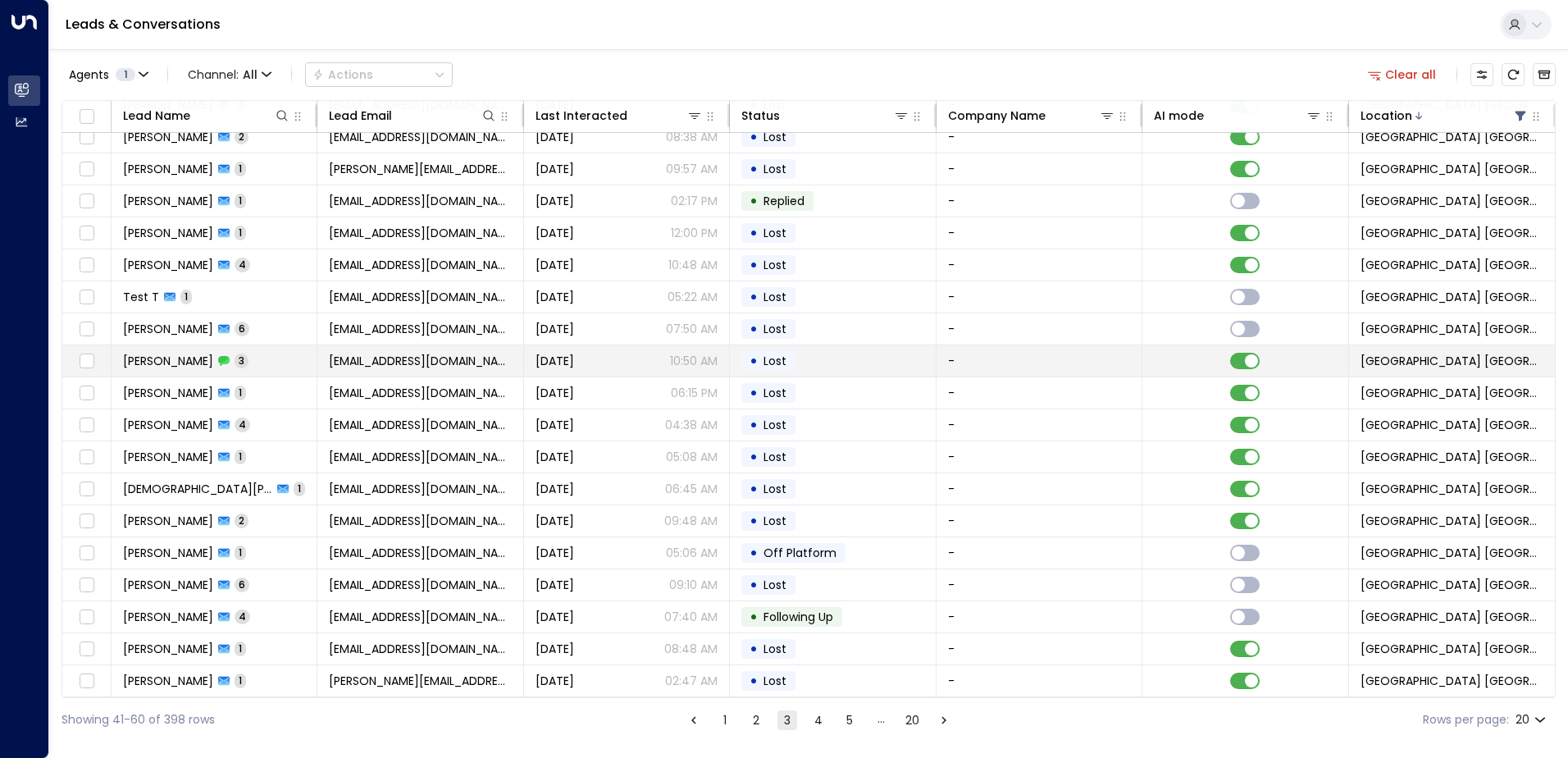
click at [248, 356] on span "3" at bounding box center [241, 360] width 13 height 13
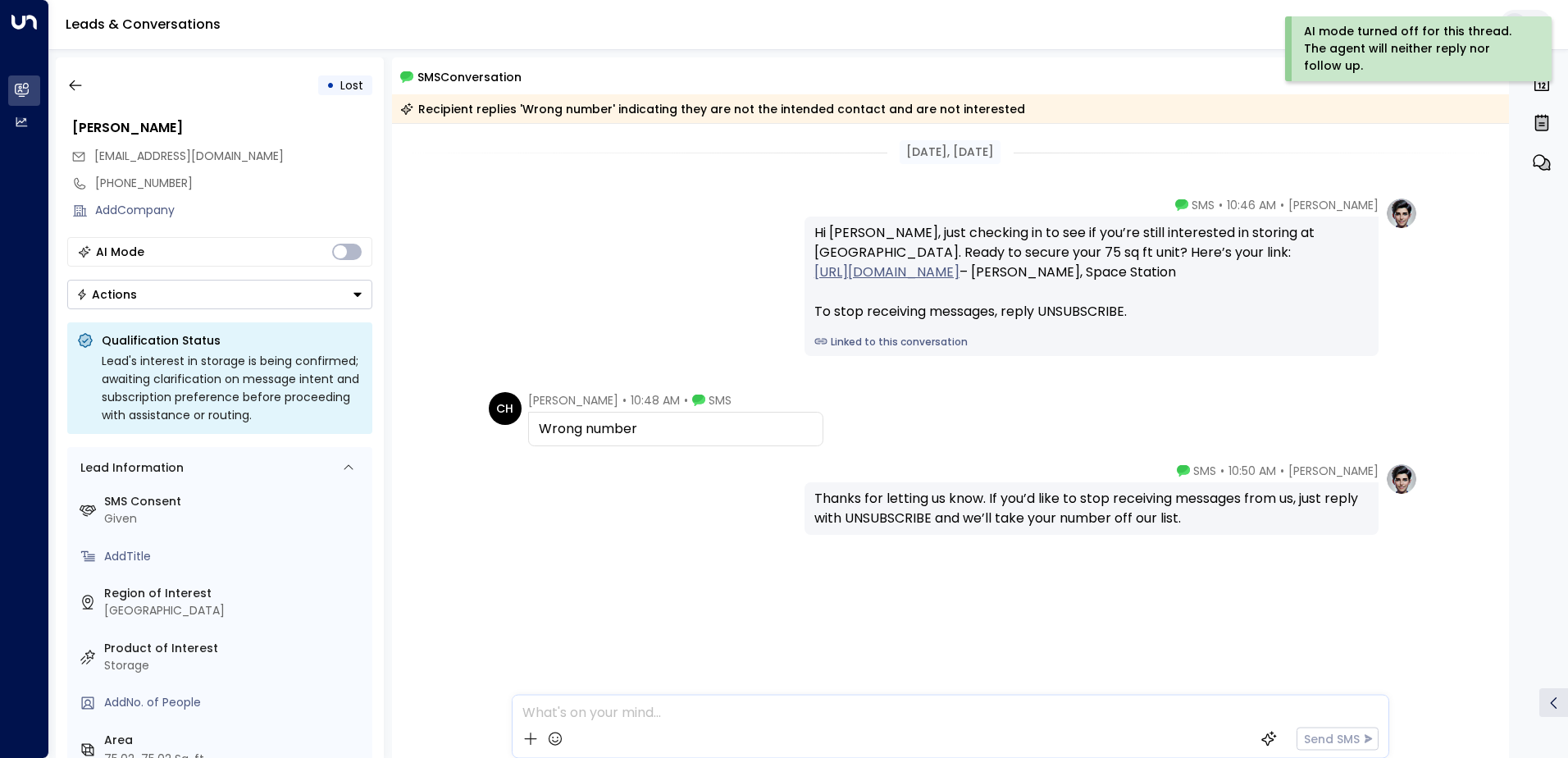
click at [357, 296] on icon "Button group with a nested menu" at bounding box center [357, 295] width 9 height 4
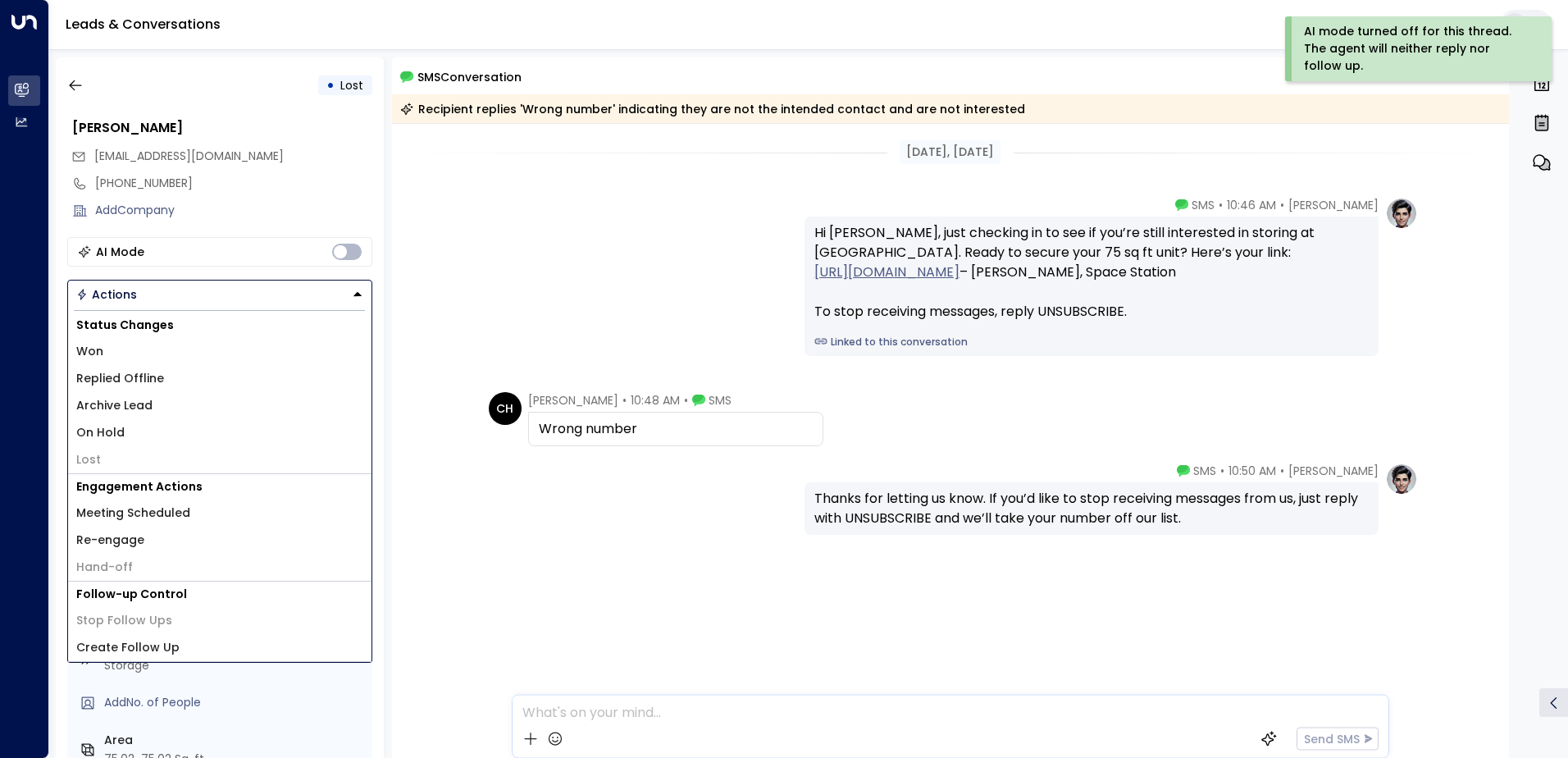
click at [113, 460] on li "Lost" at bounding box center [220, 459] width 303 height 27
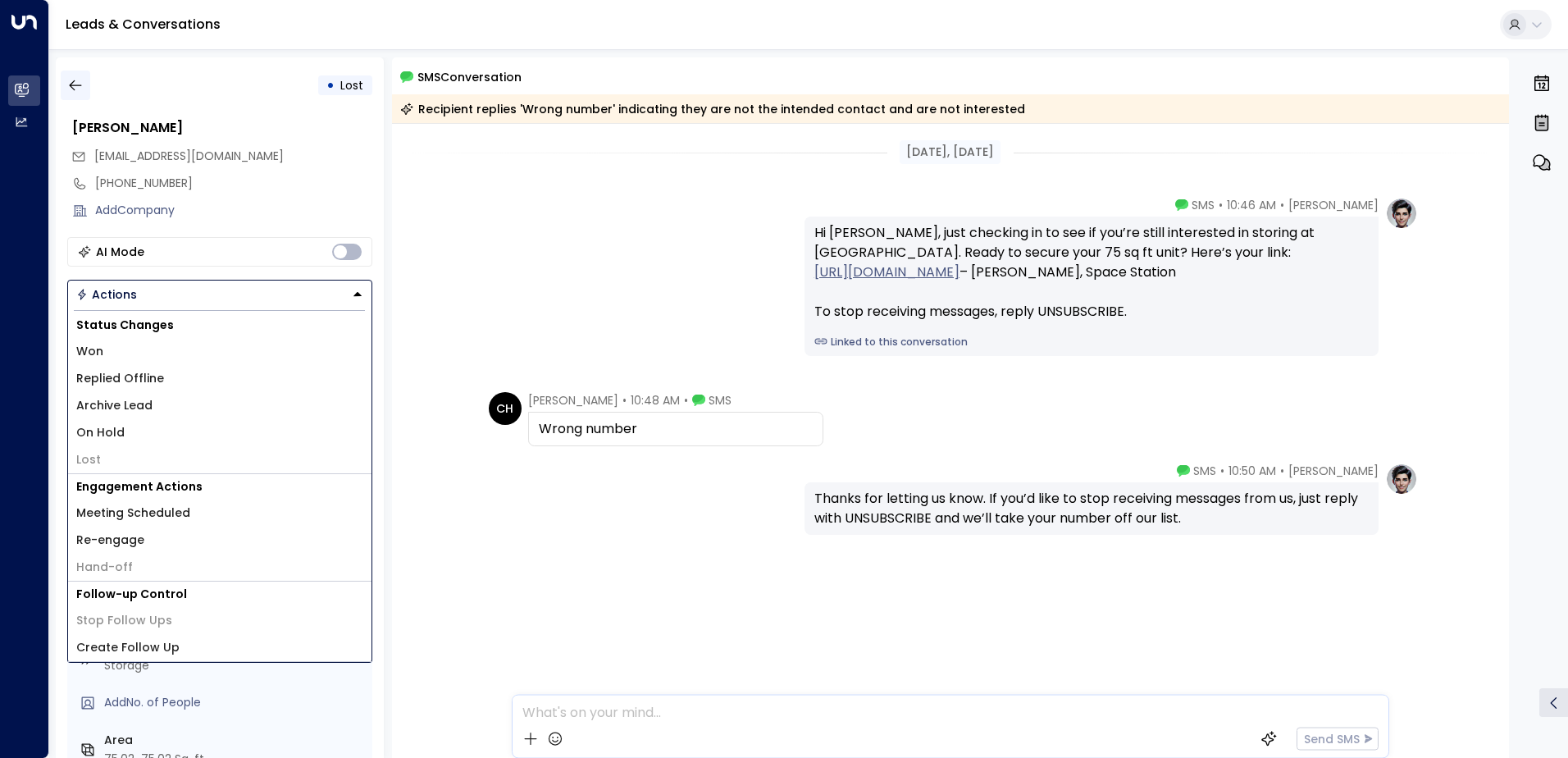
click at [74, 86] on icon "button" at bounding box center [75, 85] width 13 height 11
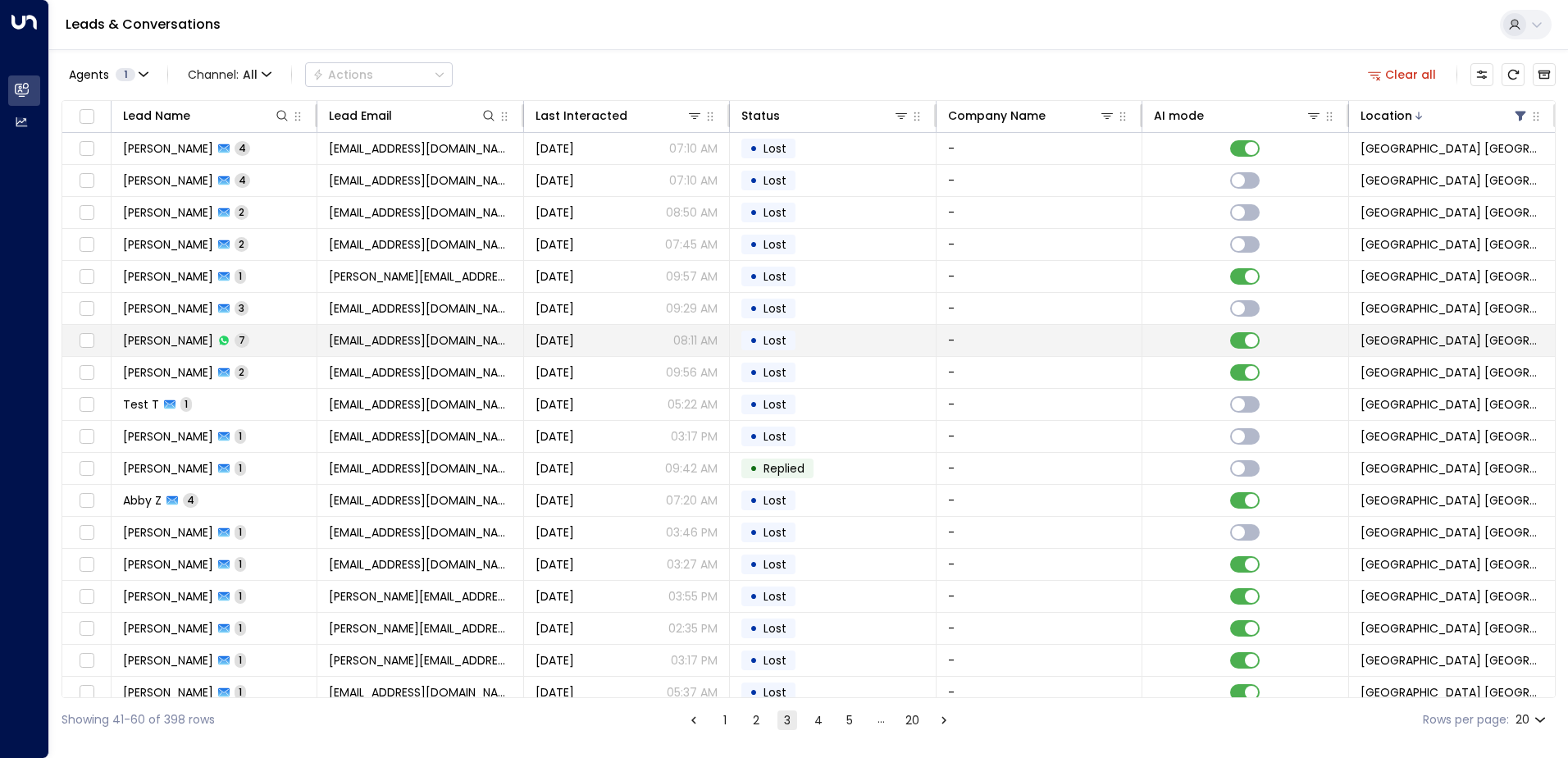
click at [302, 344] on td "[PERSON_NAME] 7" at bounding box center [215, 340] width 206 height 31
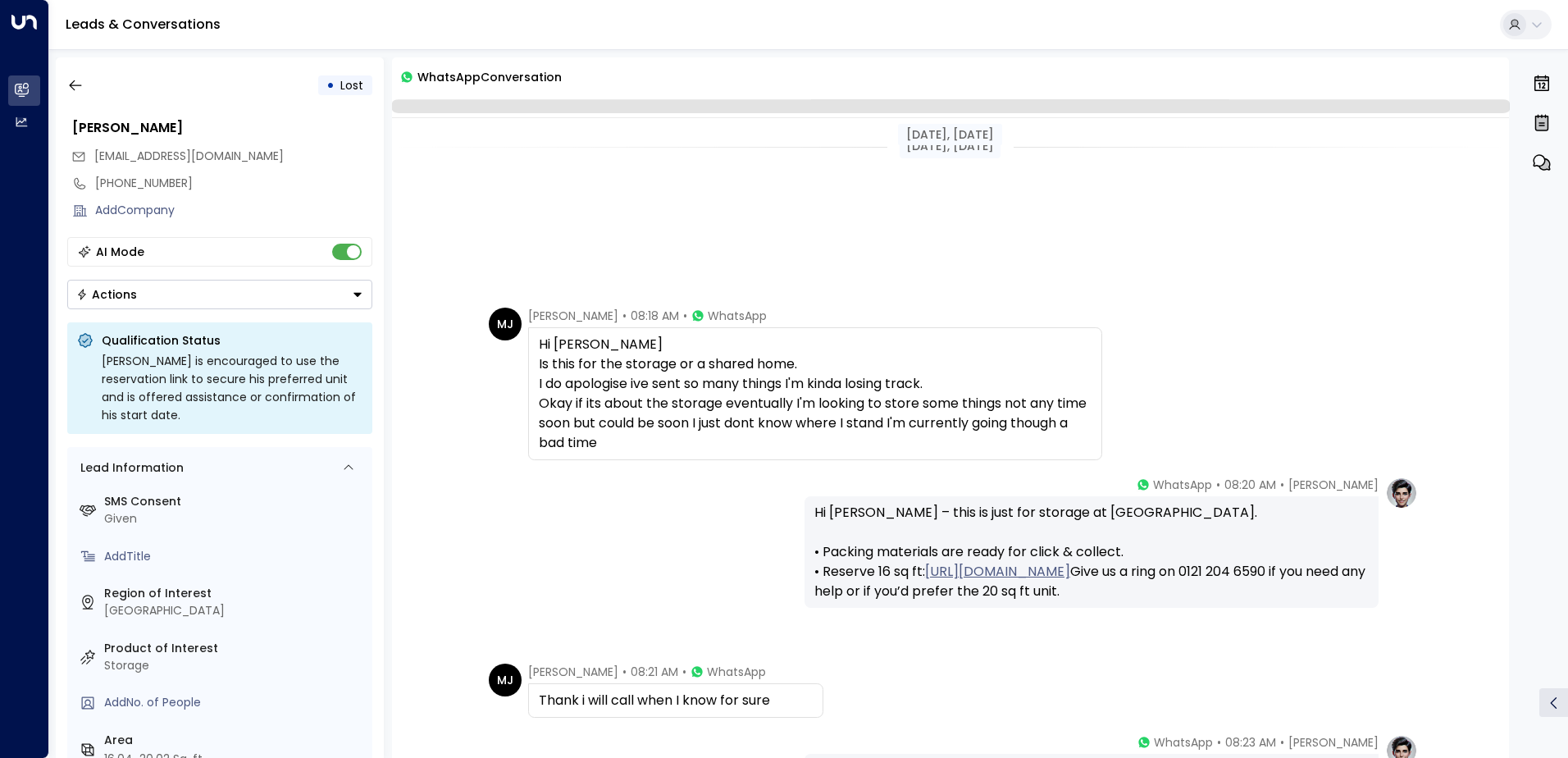
scroll to position [372, 0]
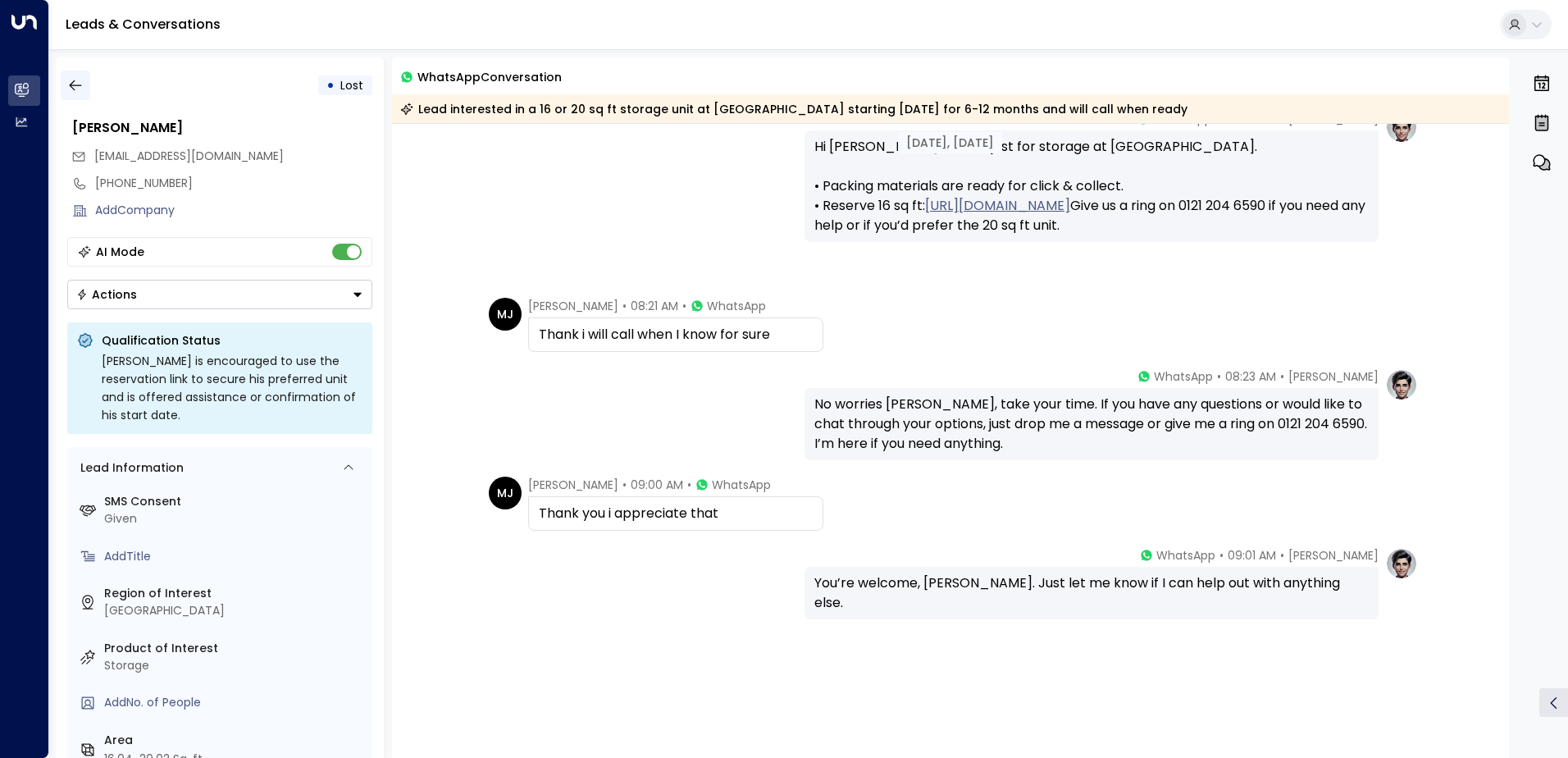
click at [80, 88] on icon "button" at bounding box center [75, 85] width 16 height 16
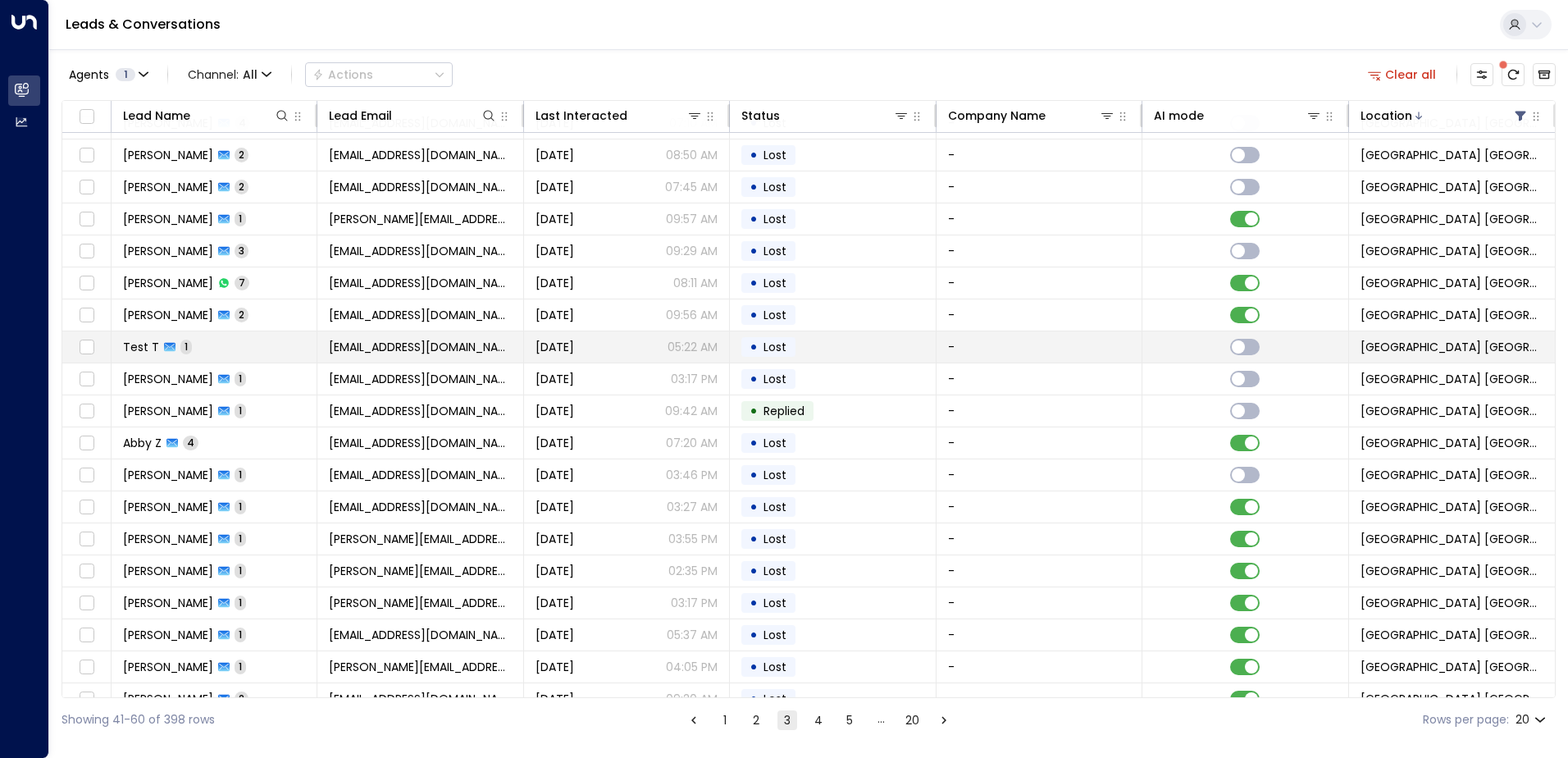
scroll to position [80, 0]
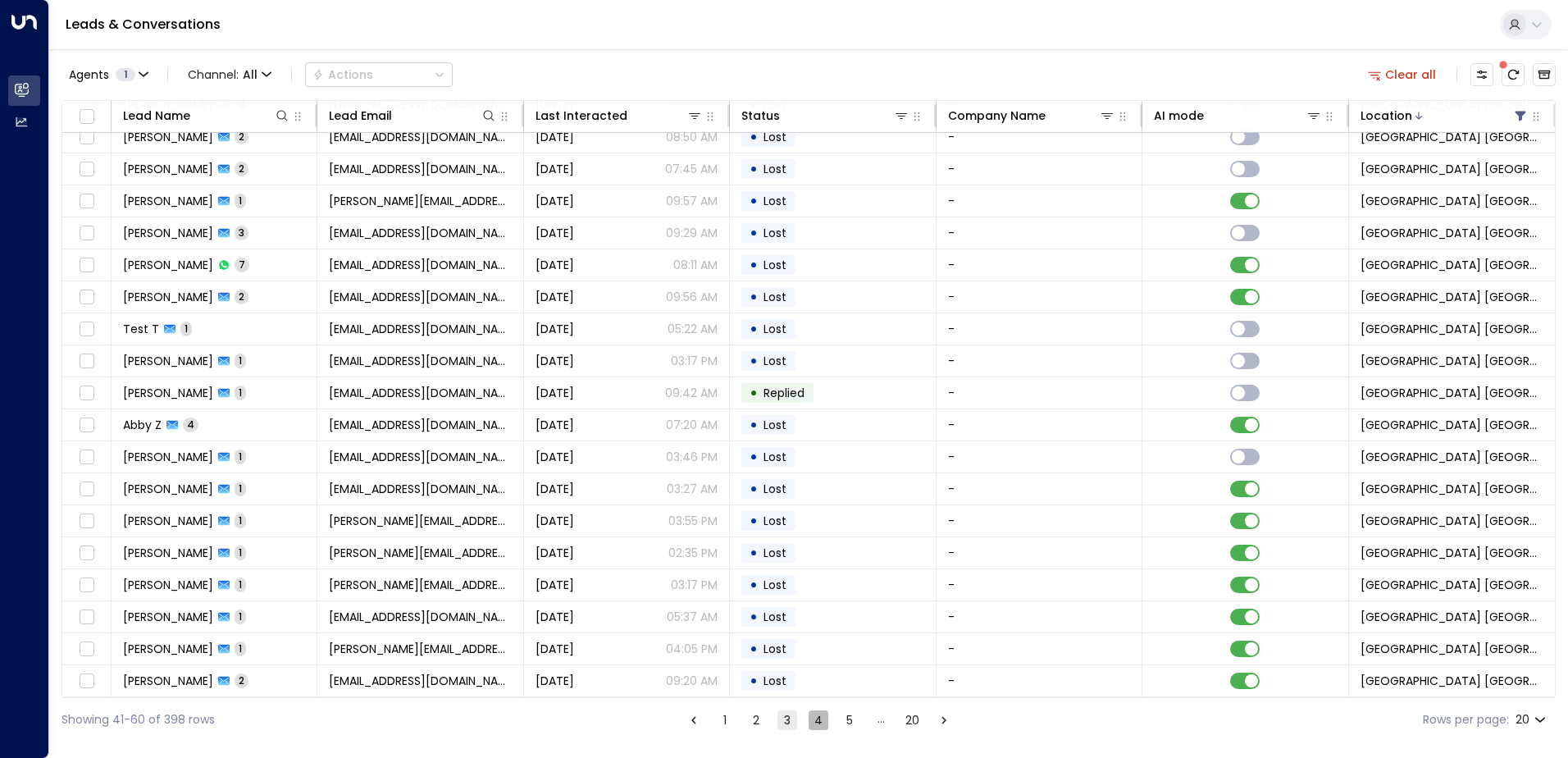
click at [778, 721] on button "4" at bounding box center [818, 719] width 19 height 19
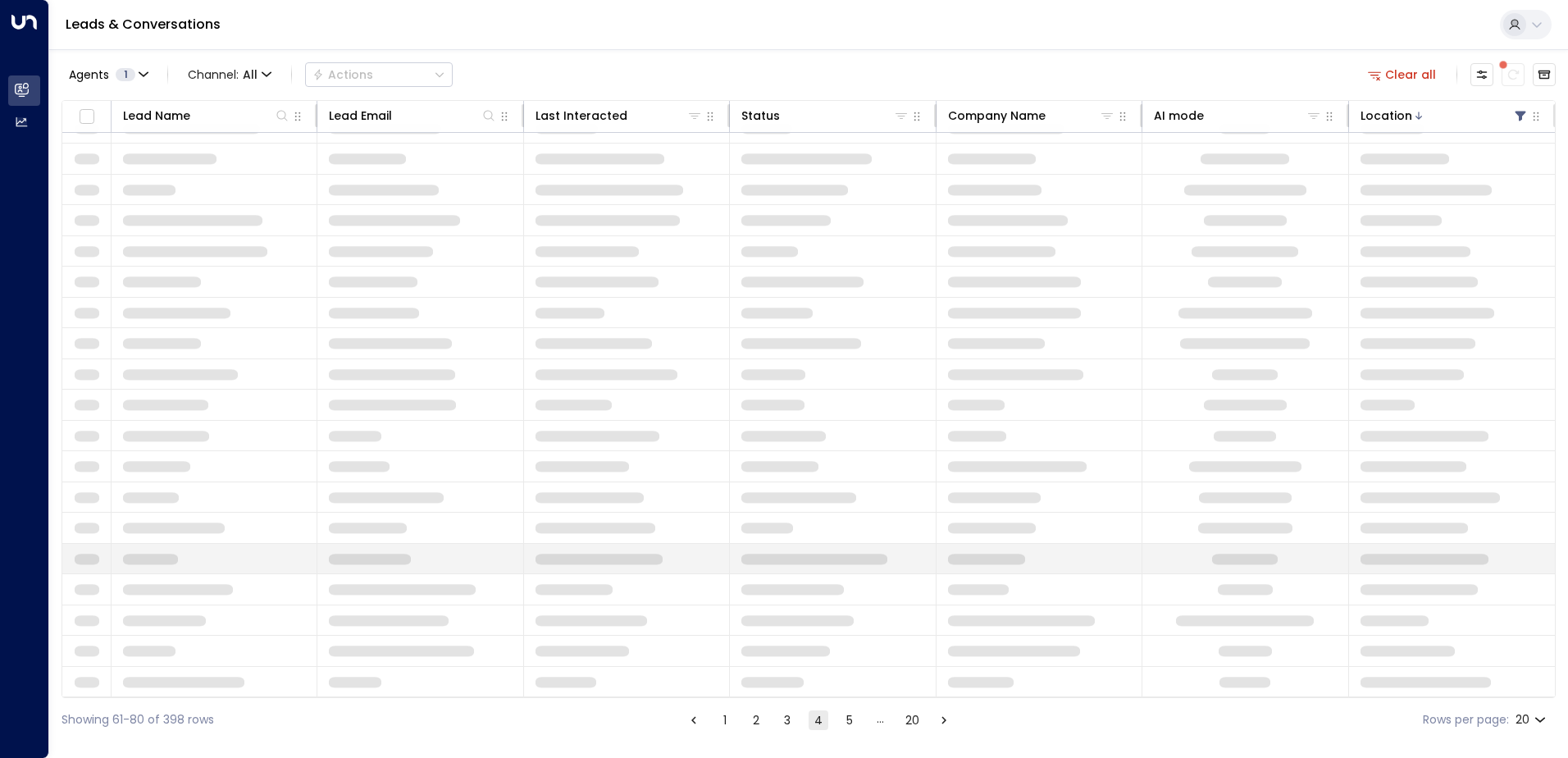
scroll to position [80, 0]
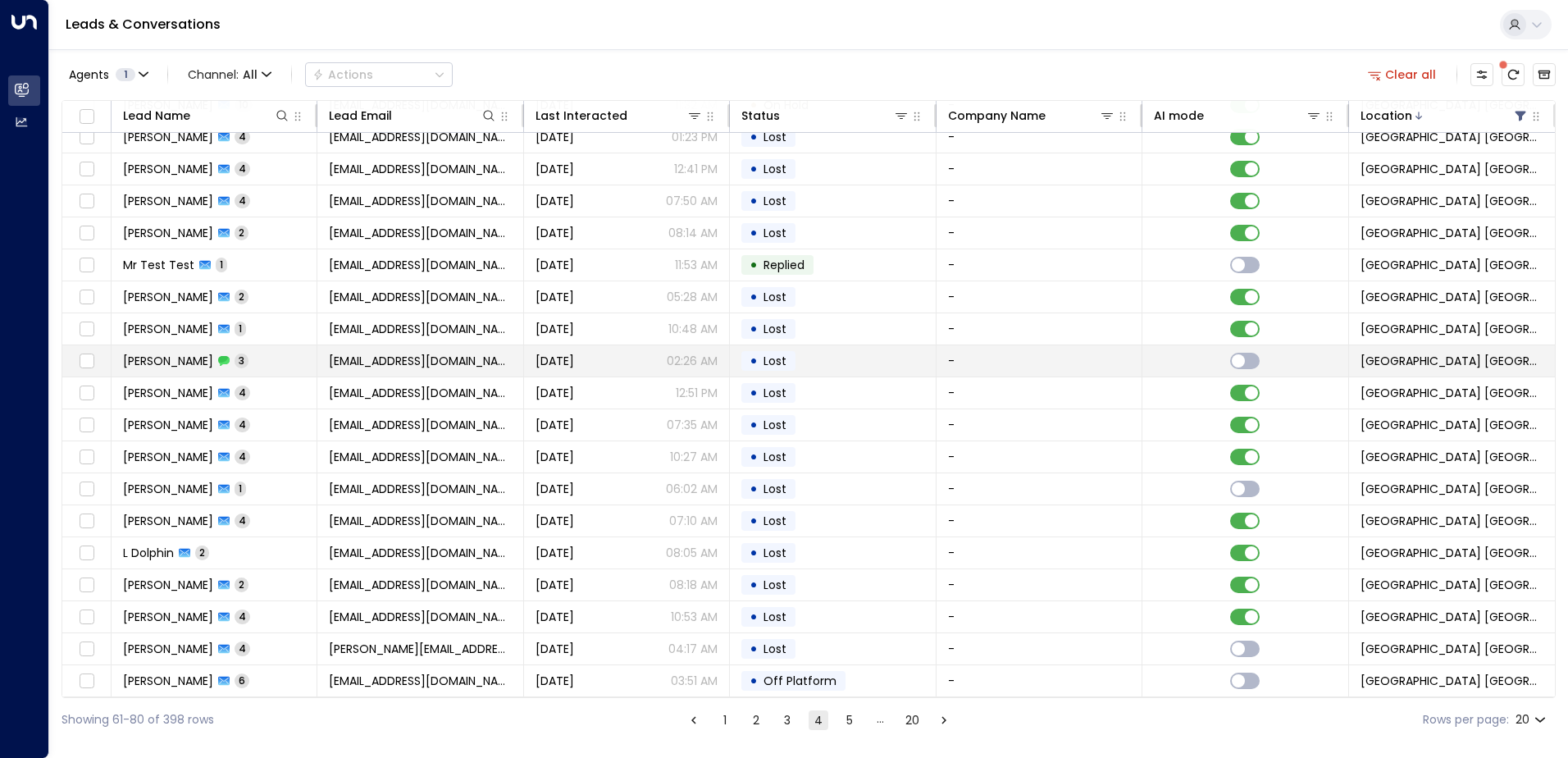
click at [240, 360] on td "[PERSON_NAME] 3" at bounding box center [215, 360] width 206 height 31
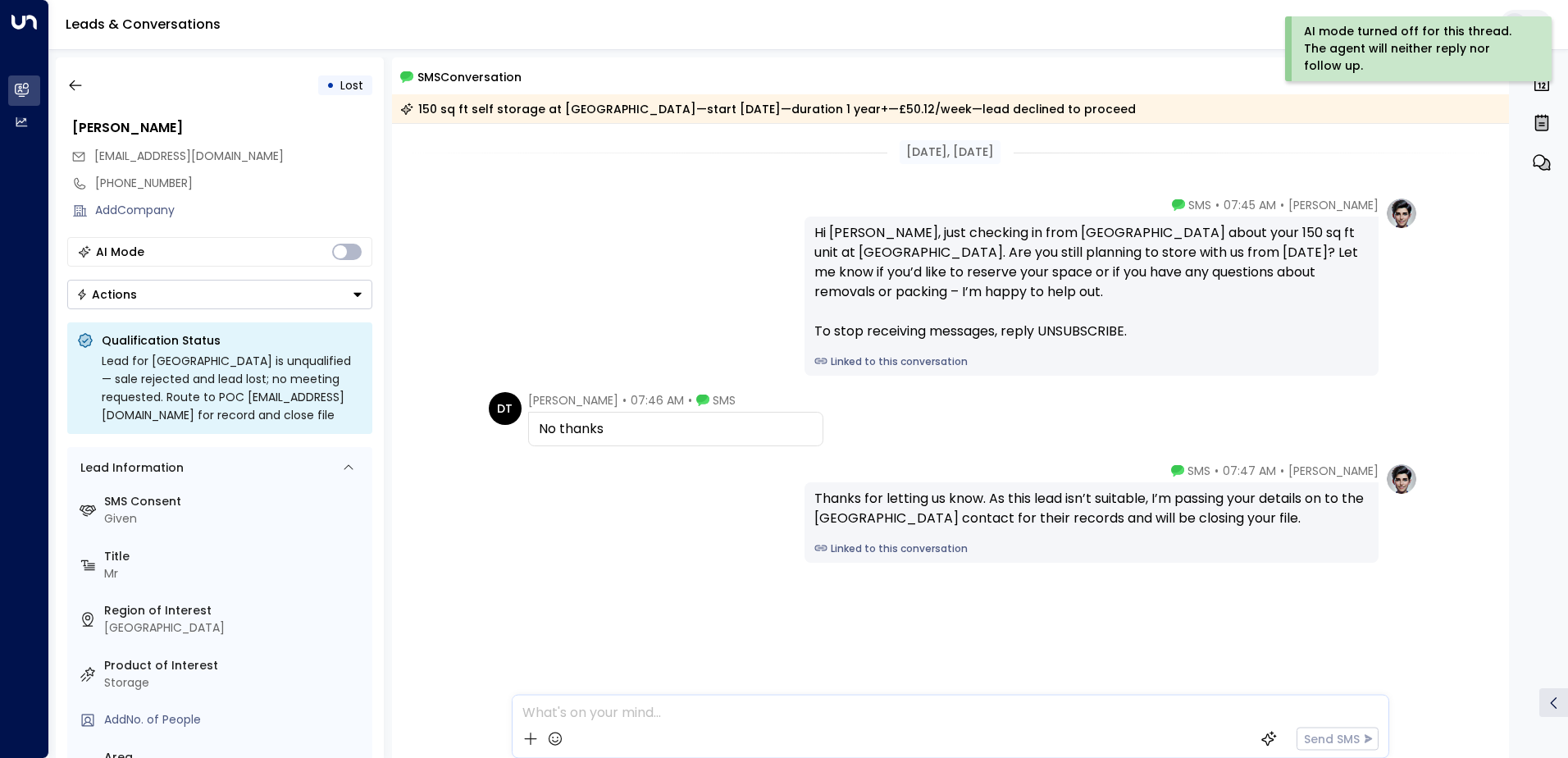
click at [356, 292] on icon "Button group with a nested menu" at bounding box center [357, 295] width 12 height 12
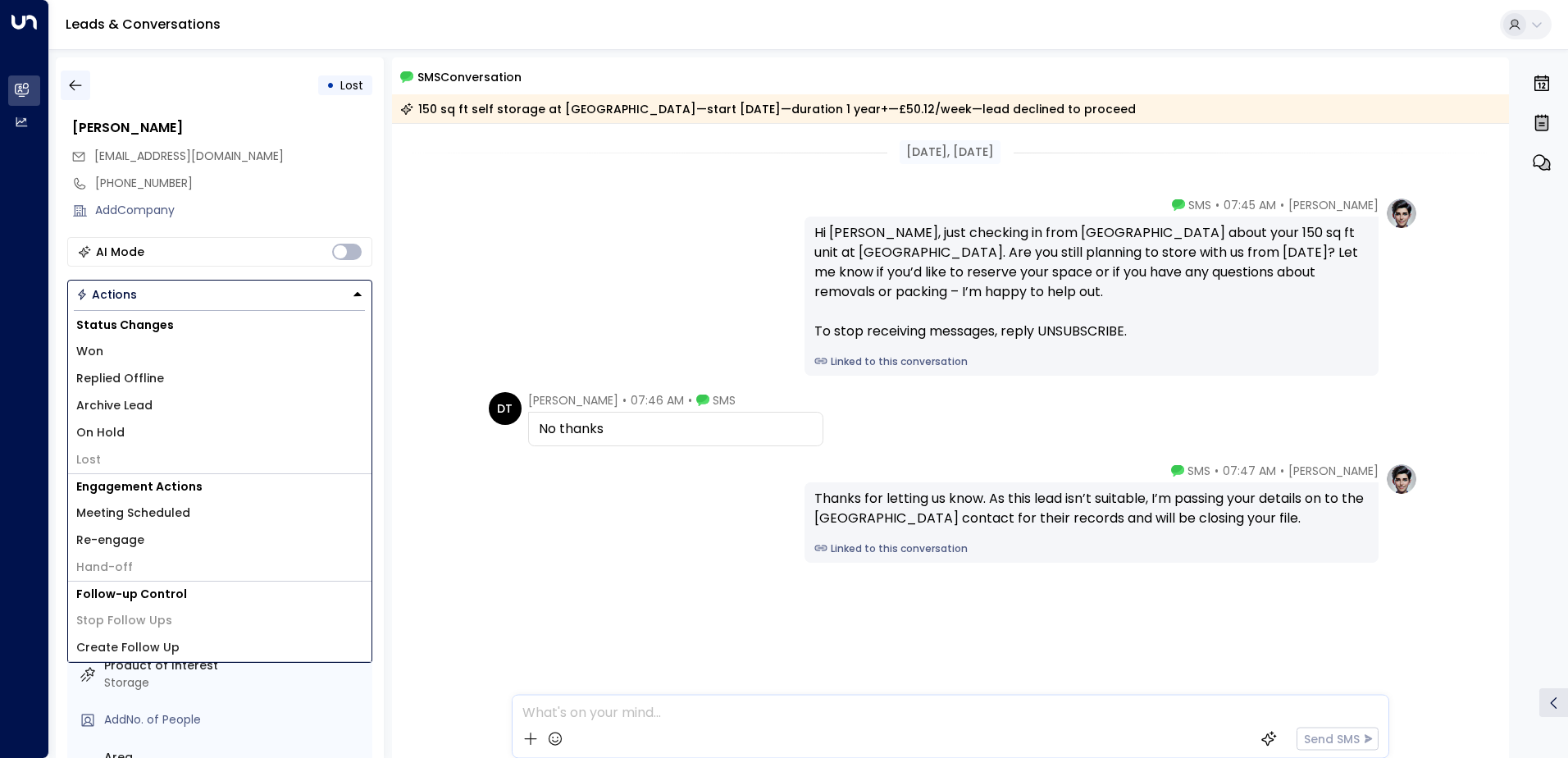
click at [80, 83] on icon "button" at bounding box center [75, 85] width 16 height 16
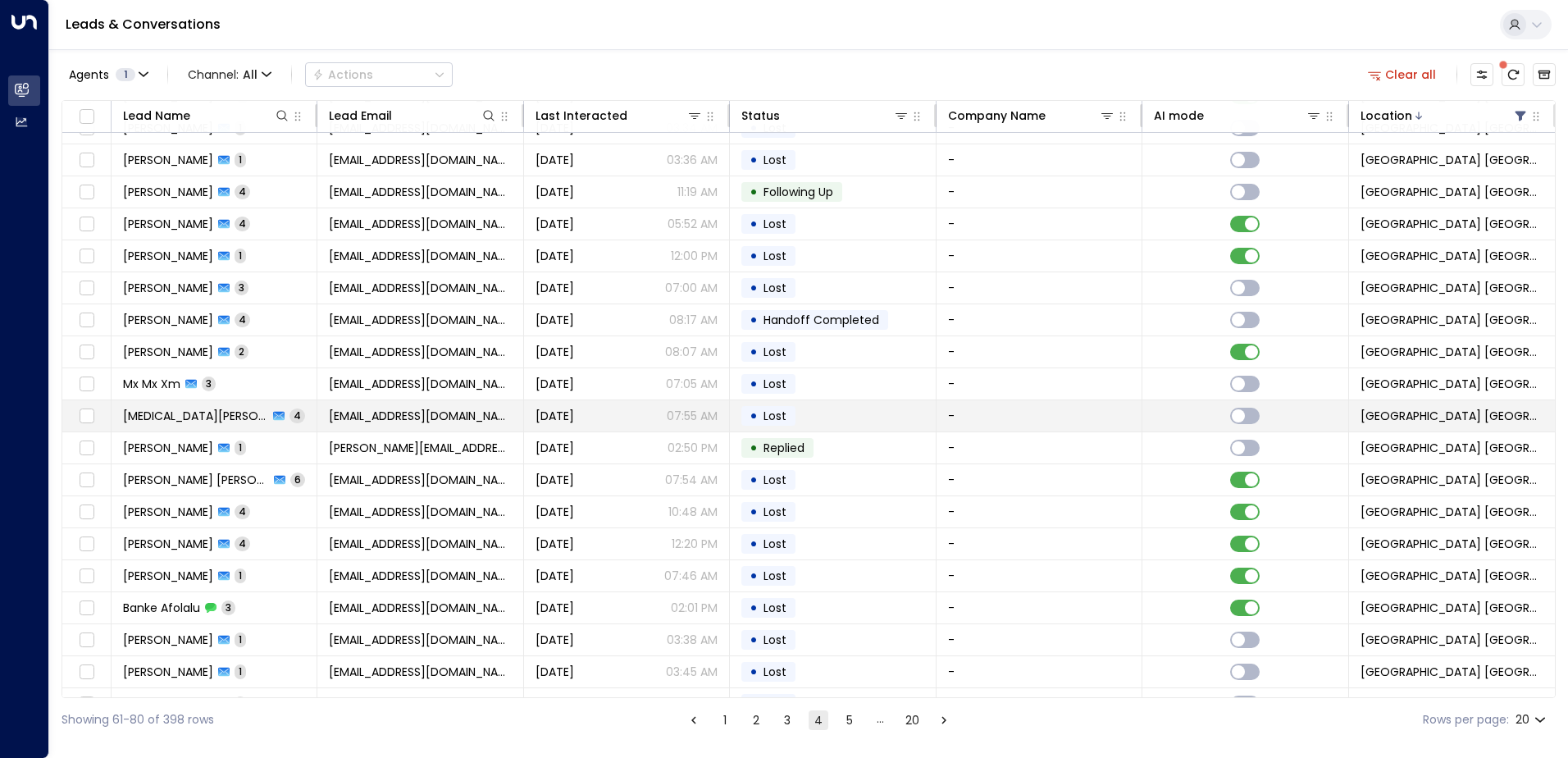
scroll to position [80, 0]
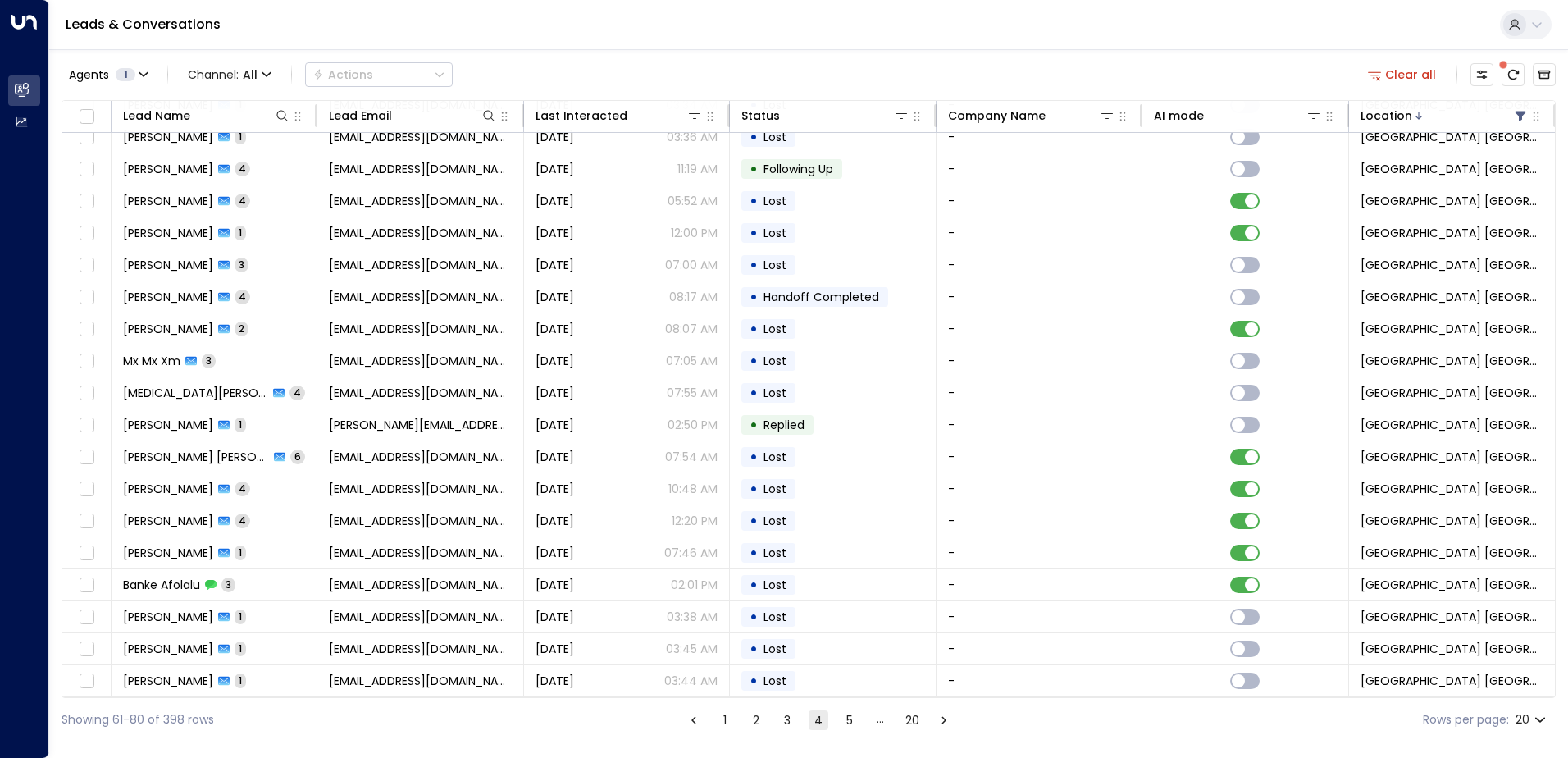
click at [778, 723] on button "5" at bounding box center [849, 719] width 19 height 19
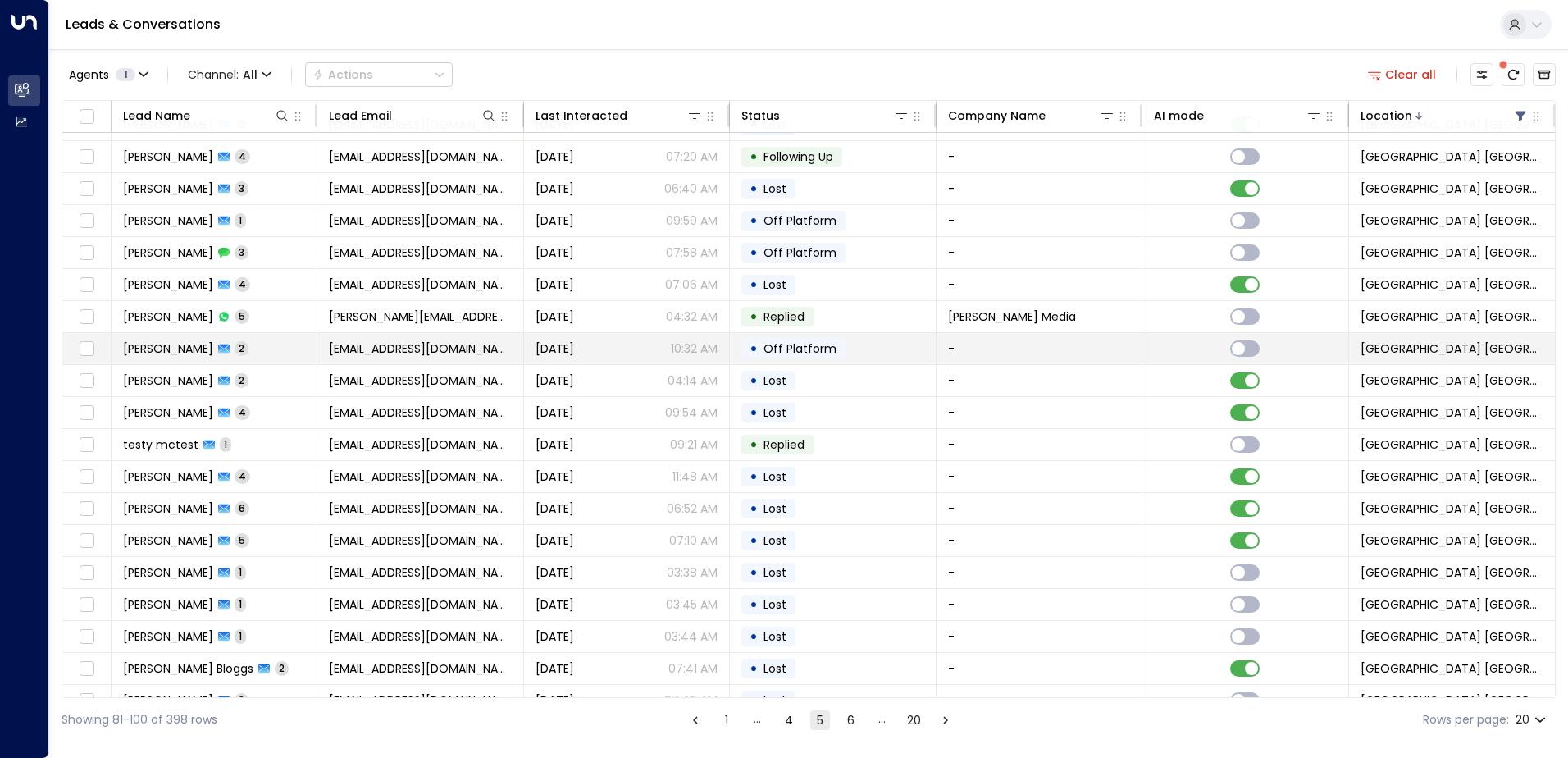
scroll to position [80, 0]
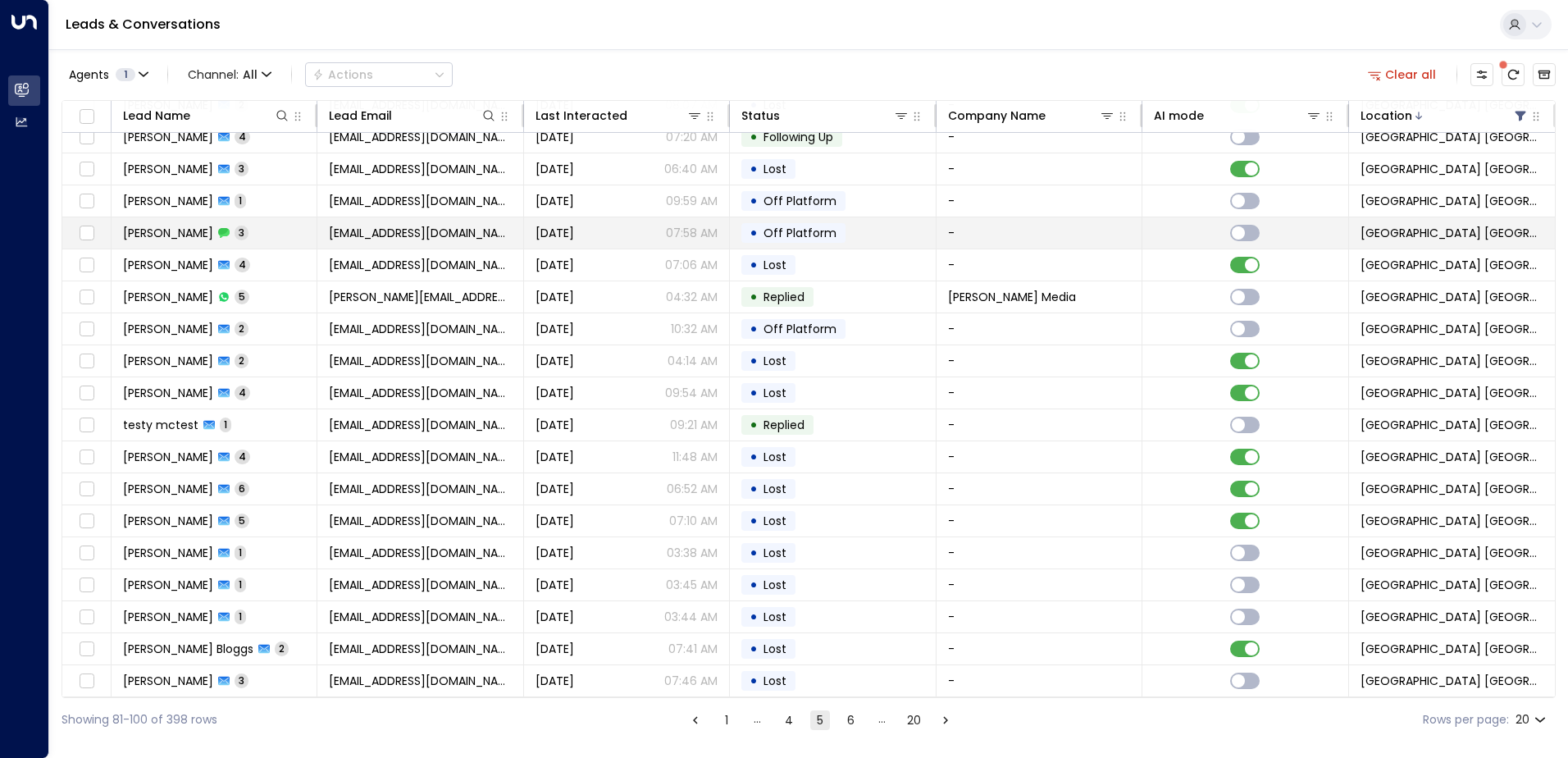
click at [313, 230] on td "Wasim K 3" at bounding box center [215, 233] width 206 height 31
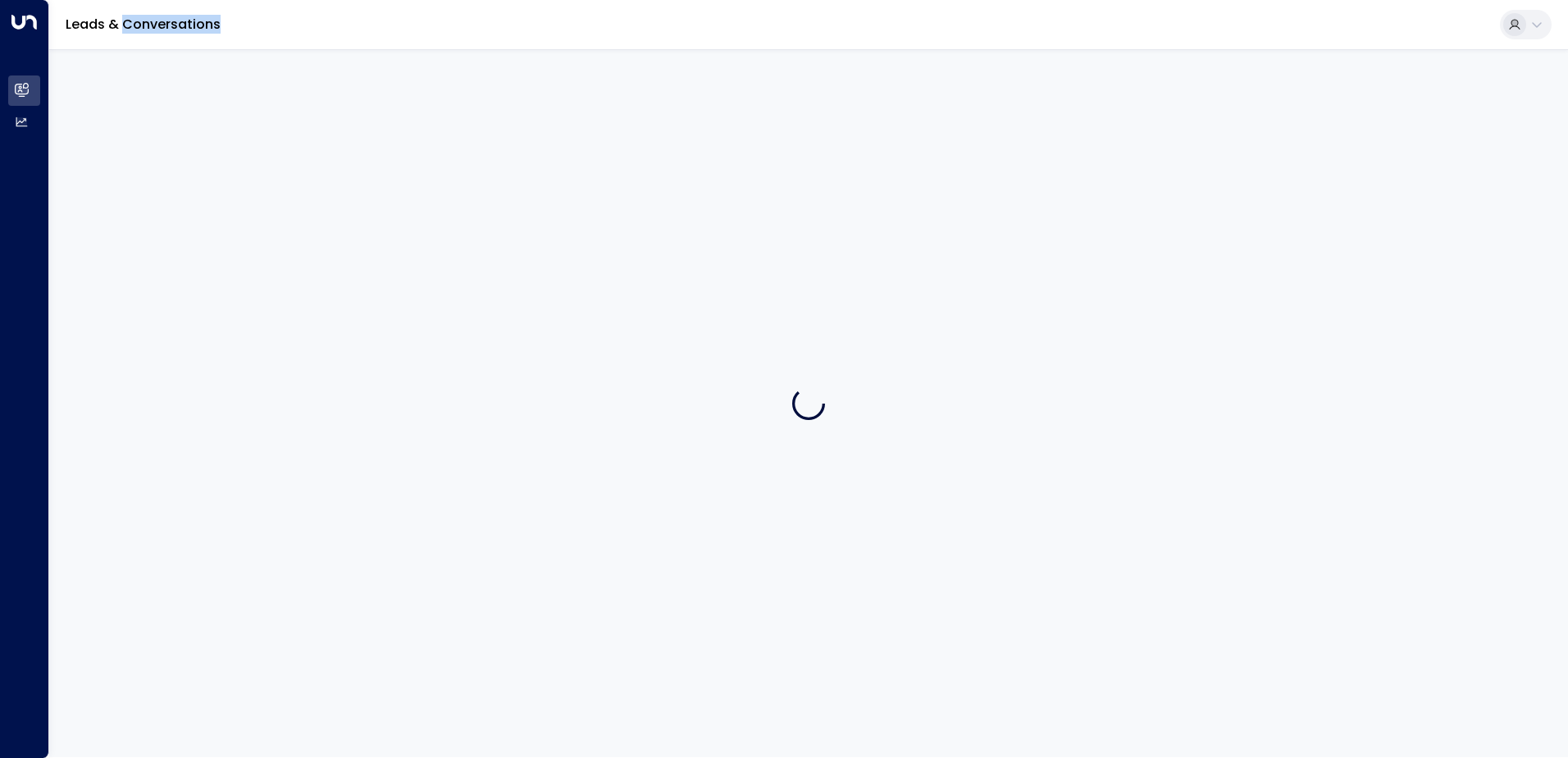
click at [313, 230] on div at bounding box center [808, 403] width 1519 height 708
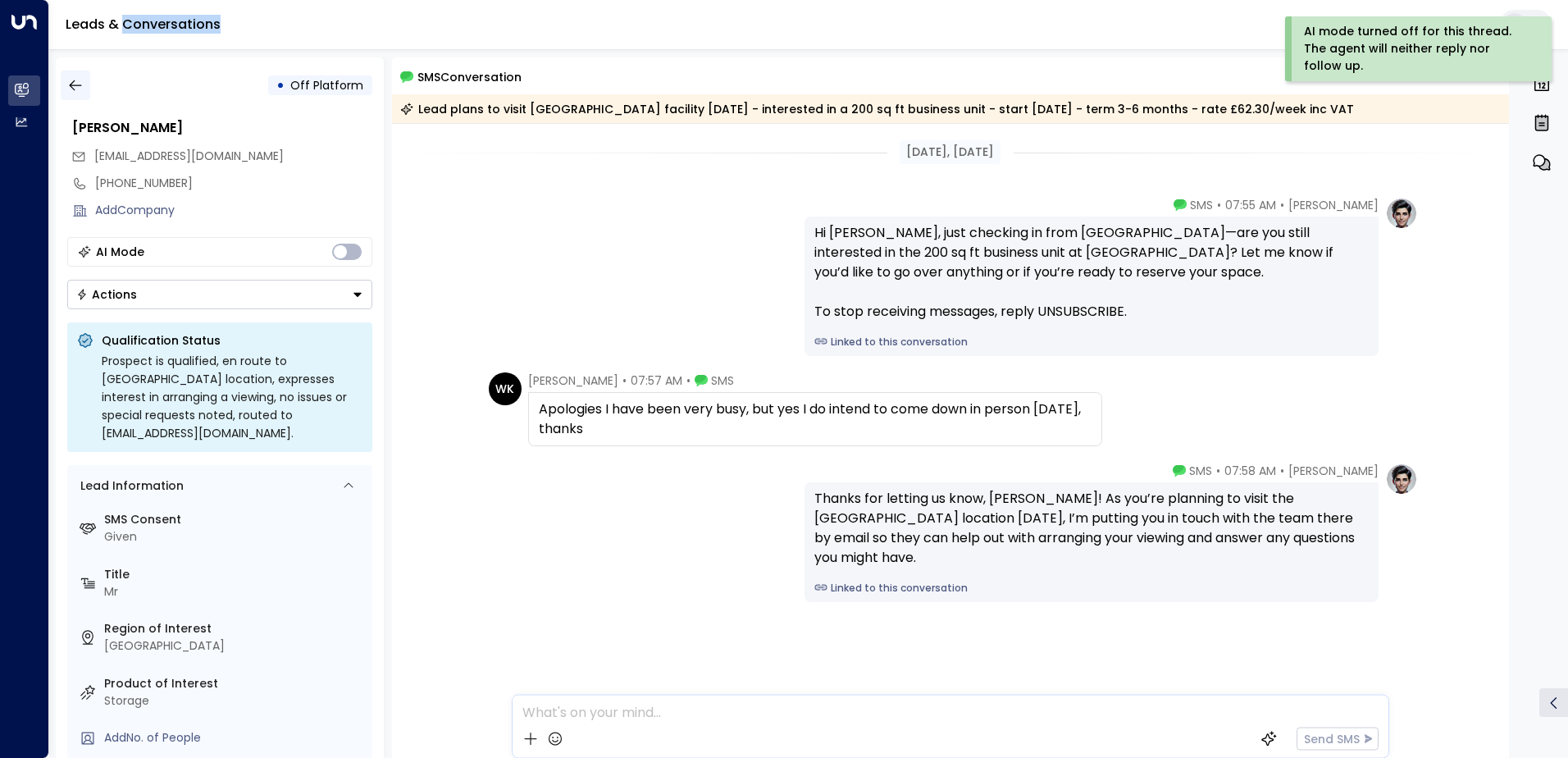
click at [74, 77] on icon "button" at bounding box center [75, 85] width 16 height 16
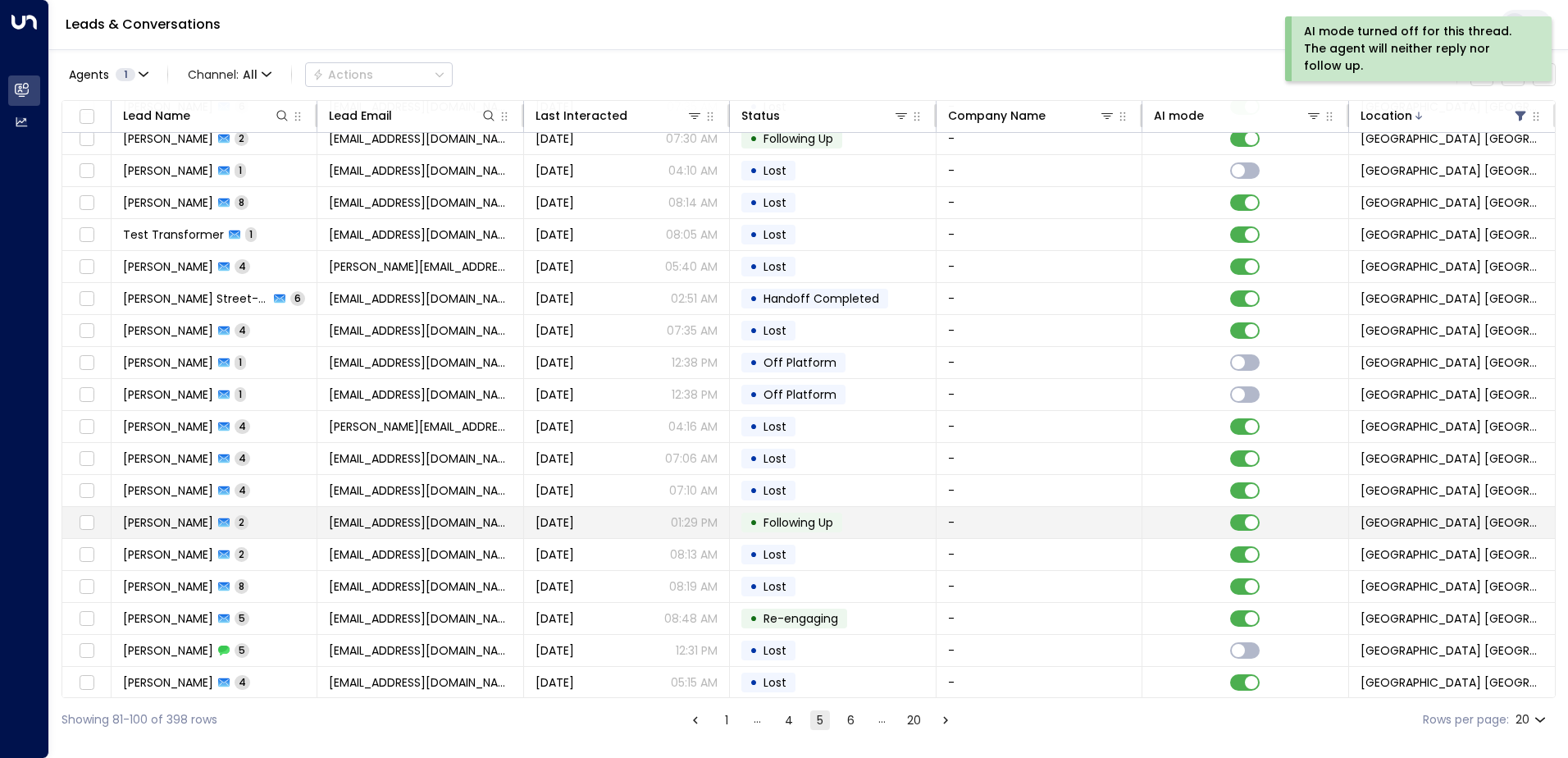
scroll to position [80, 0]
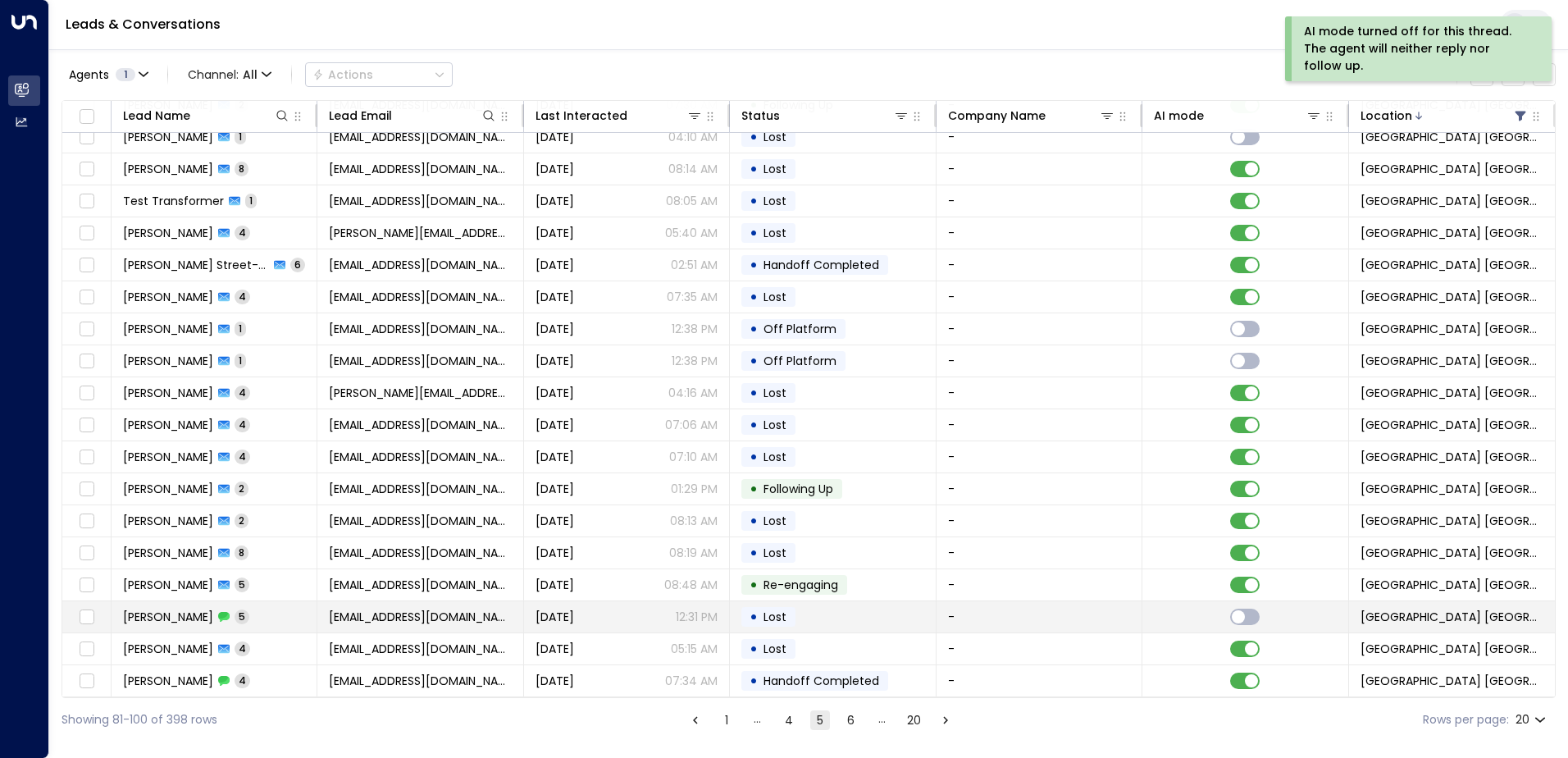
click at [249, 614] on span "5" at bounding box center [241, 616] width 14 height 13
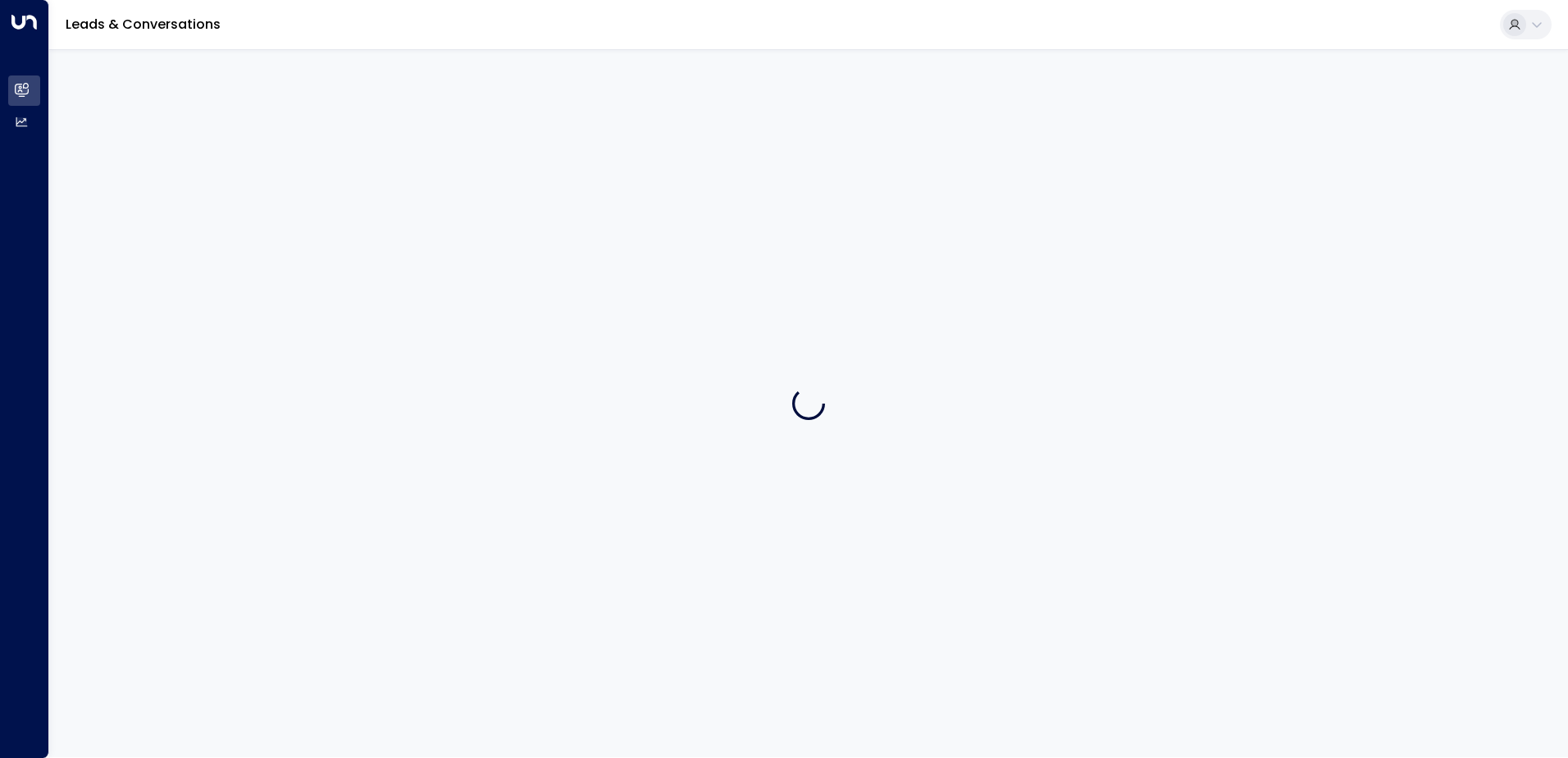
click at [274, 614] on div at bounding box center [808, 403] width 1519 height 708
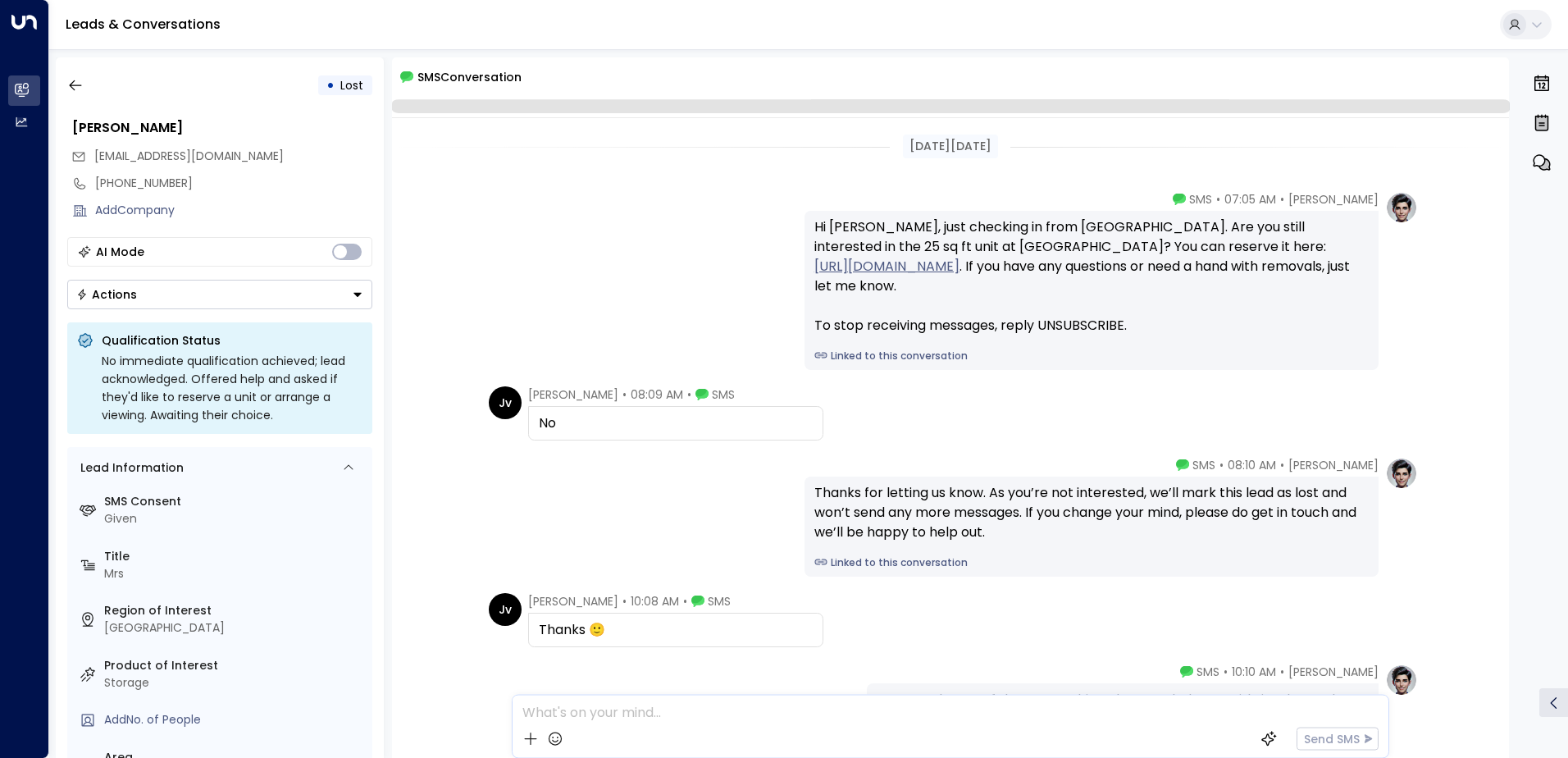
scroll to position [122, 0]
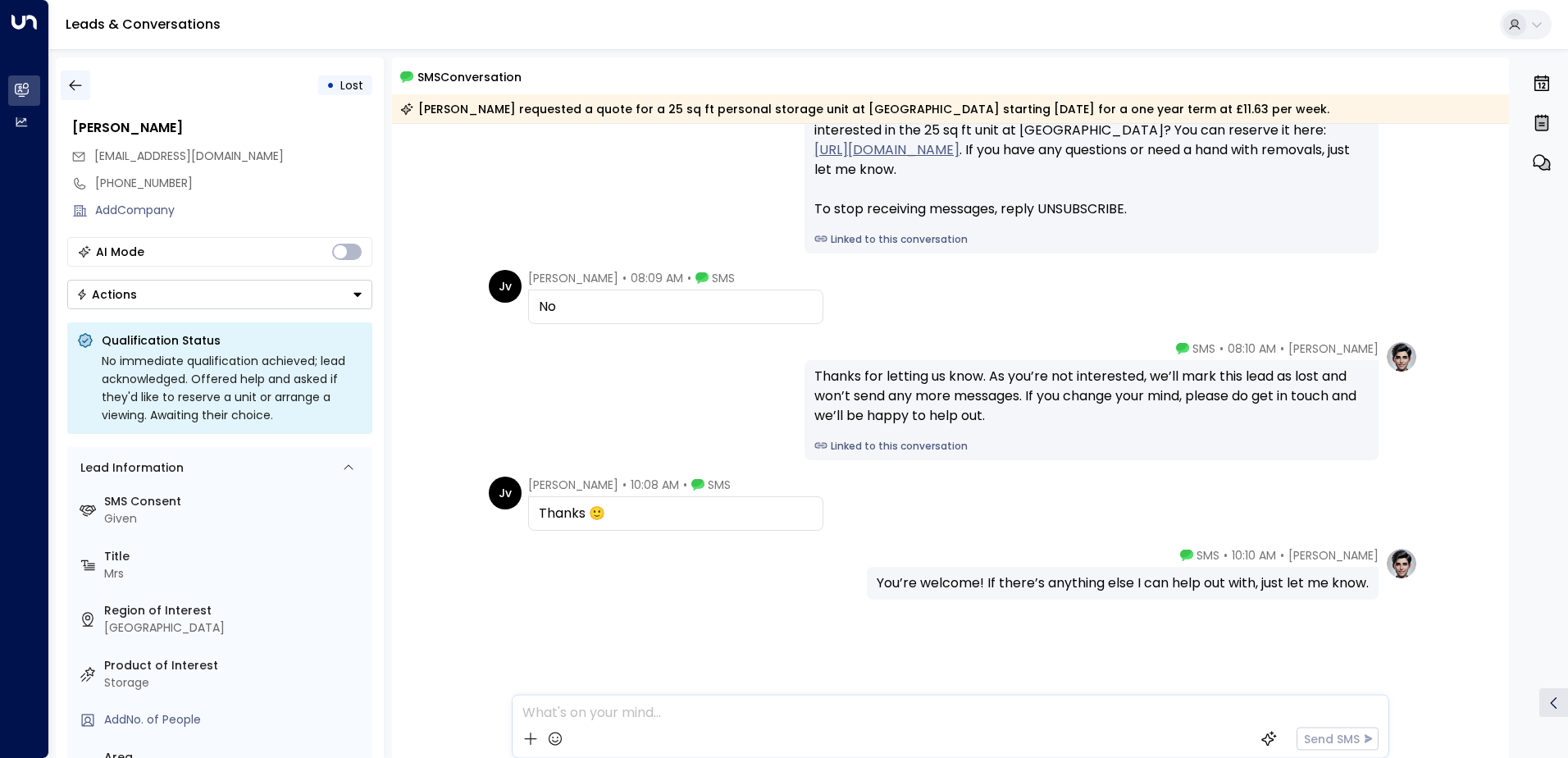
click at [76, 84] on icon "button" at bounding box center [75, 85] width 16 height 16
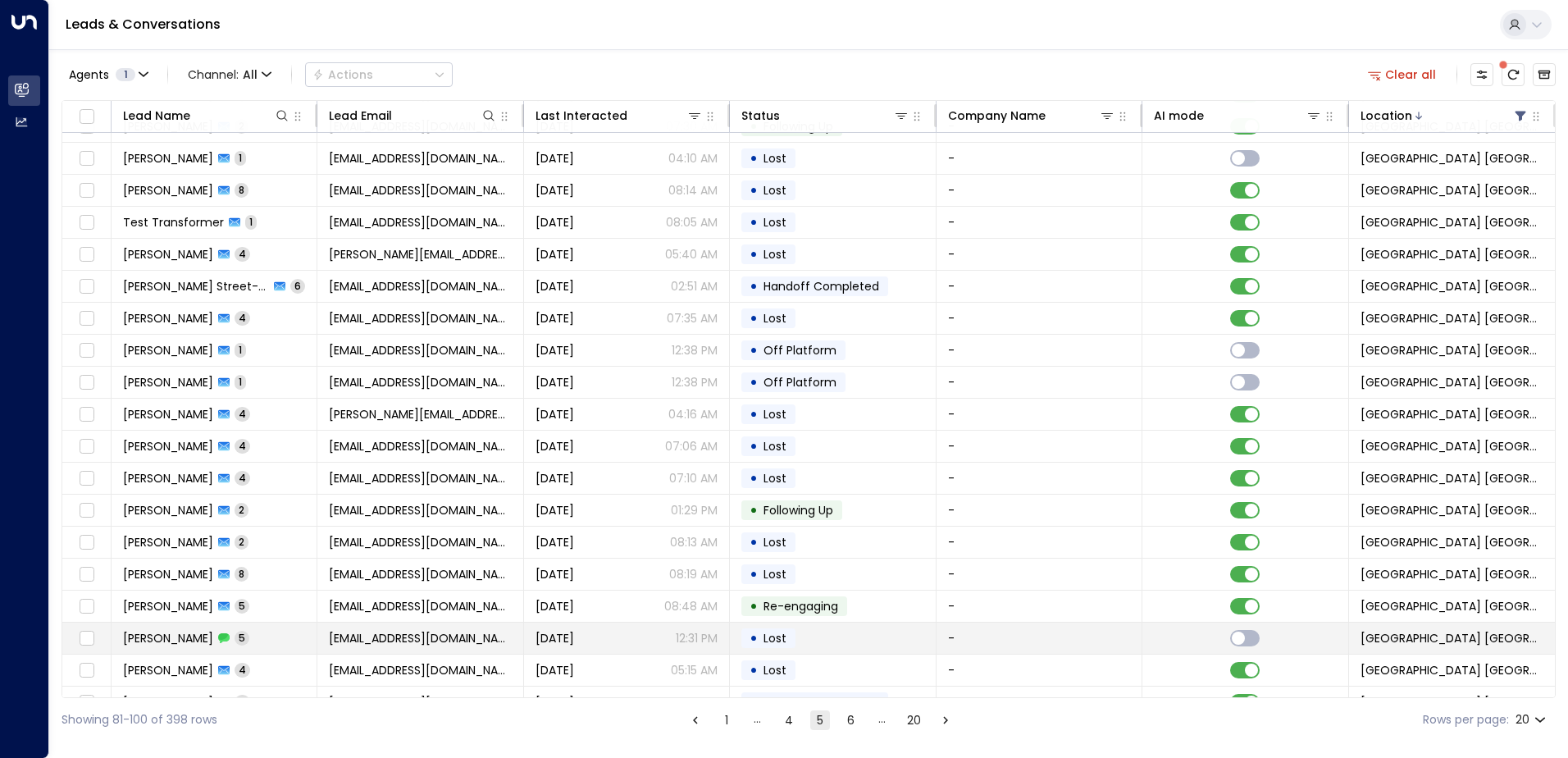
scroll to position [80, 0]
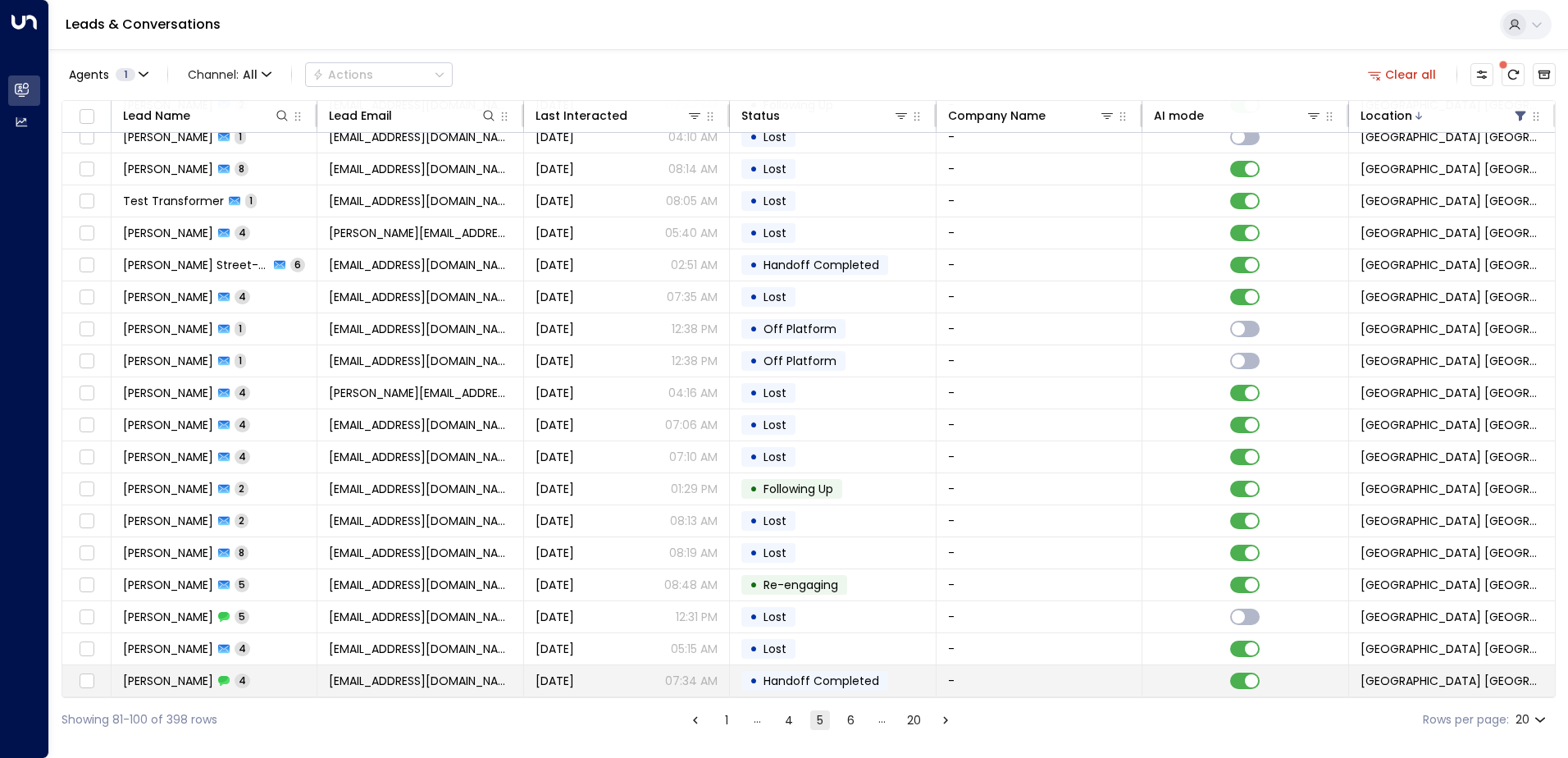
click at [250, 673] on div "[PERSON_NAME] 4" at bounding box center [187, 680] width 127 height 16
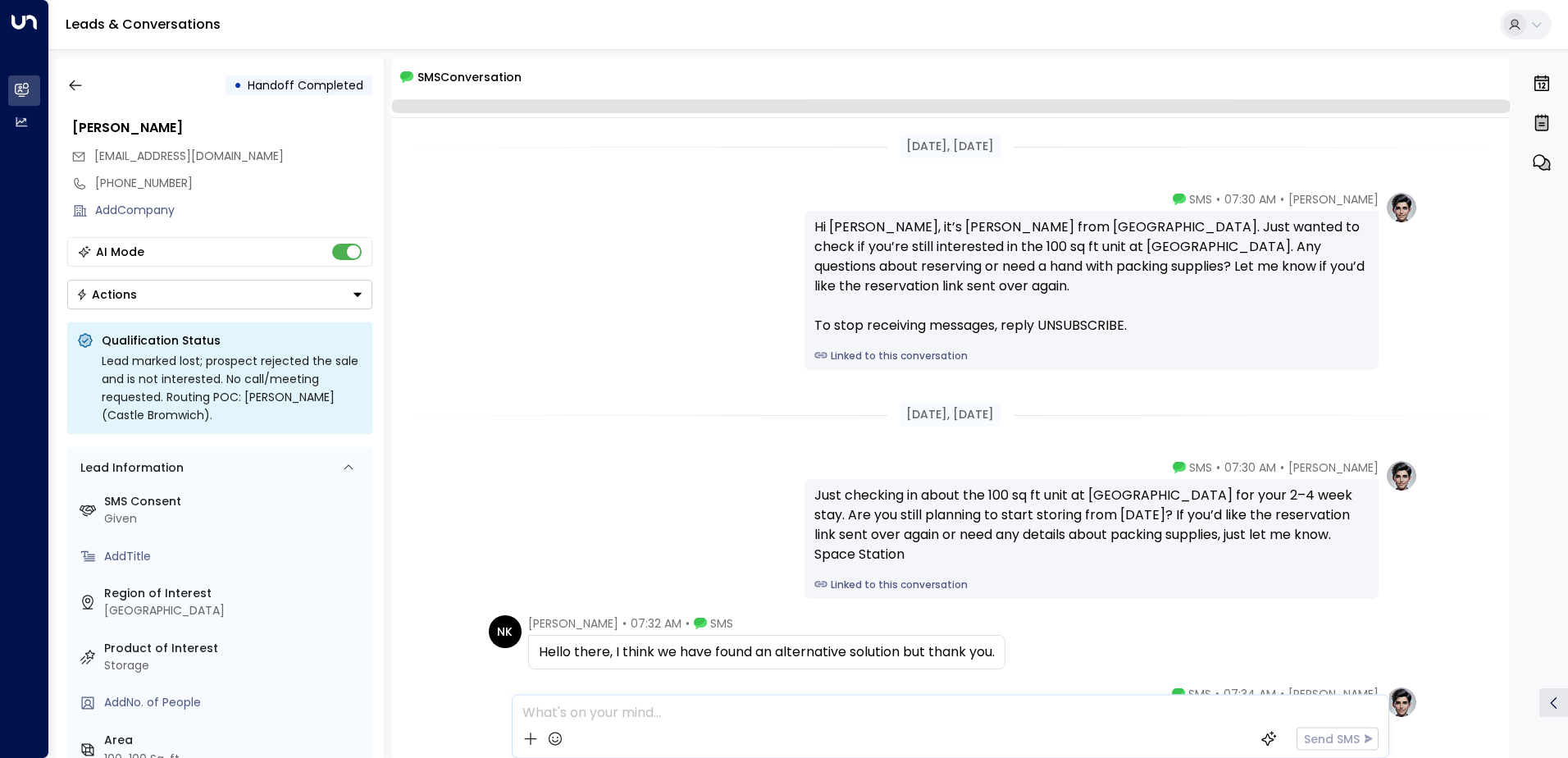
scroll to position [192, 0]
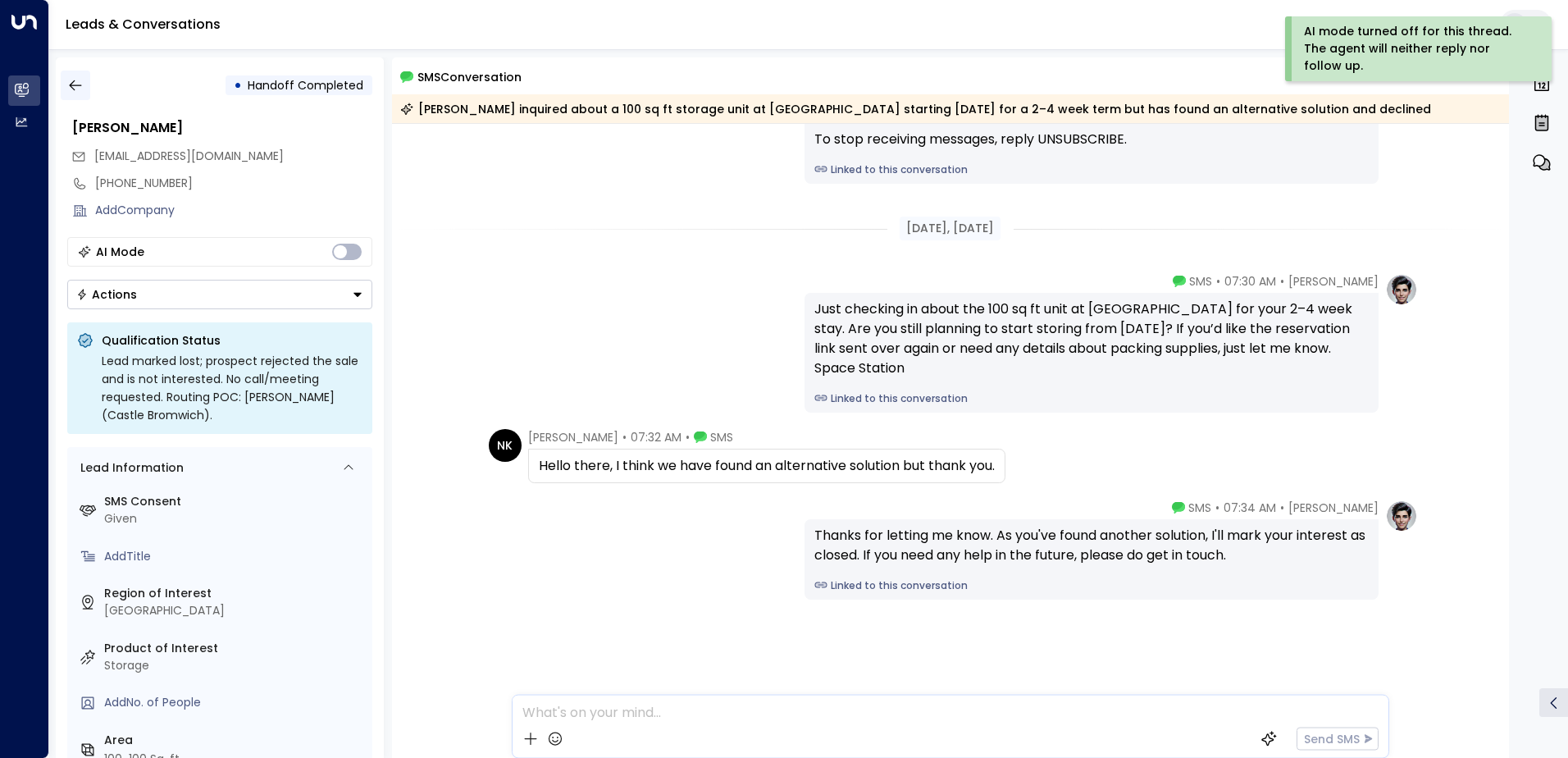
click at [77, 84] on icon "button" at bounding box center [75, 85] width 16 height 16
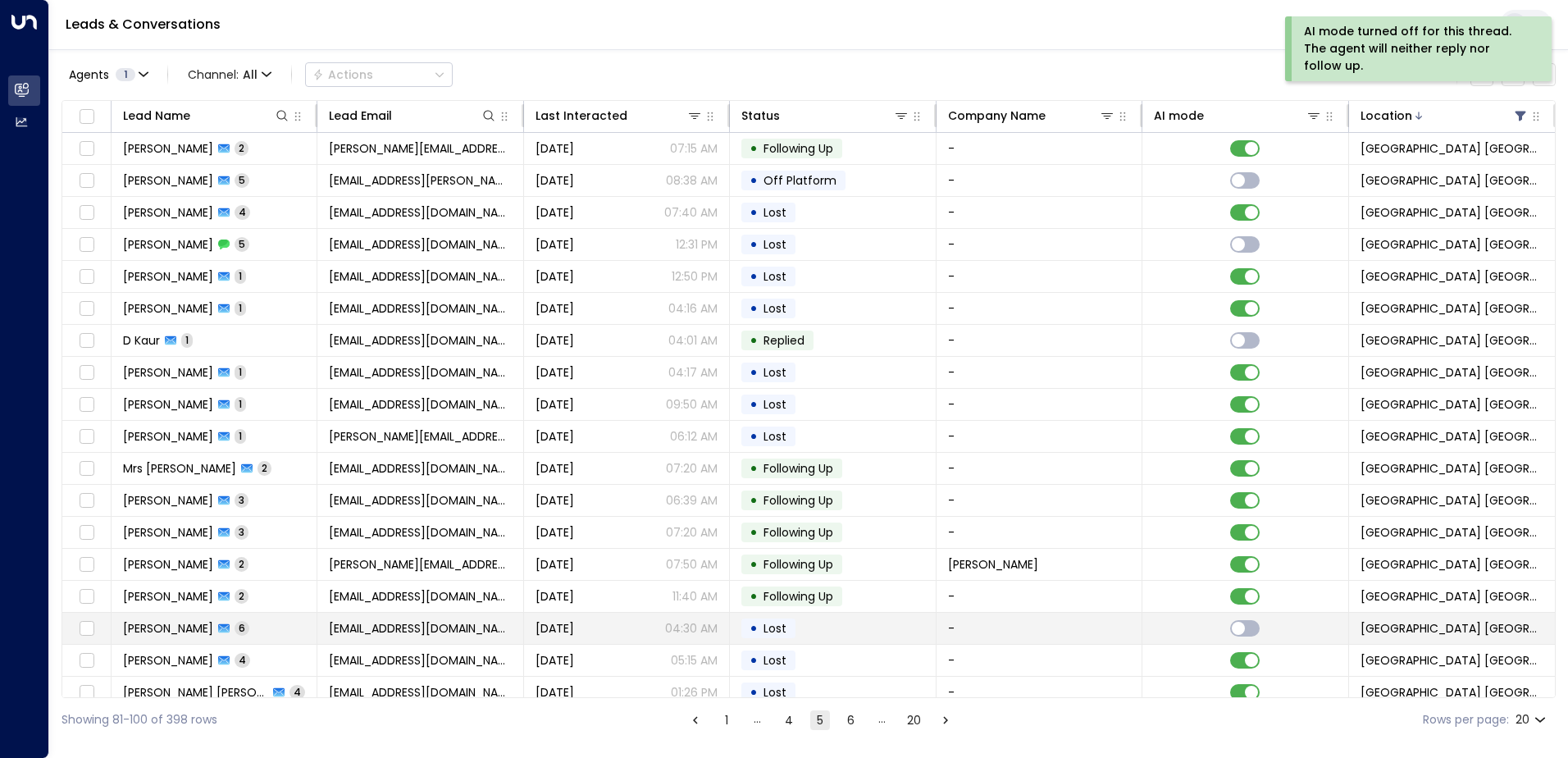
scroll to position [80, 0]
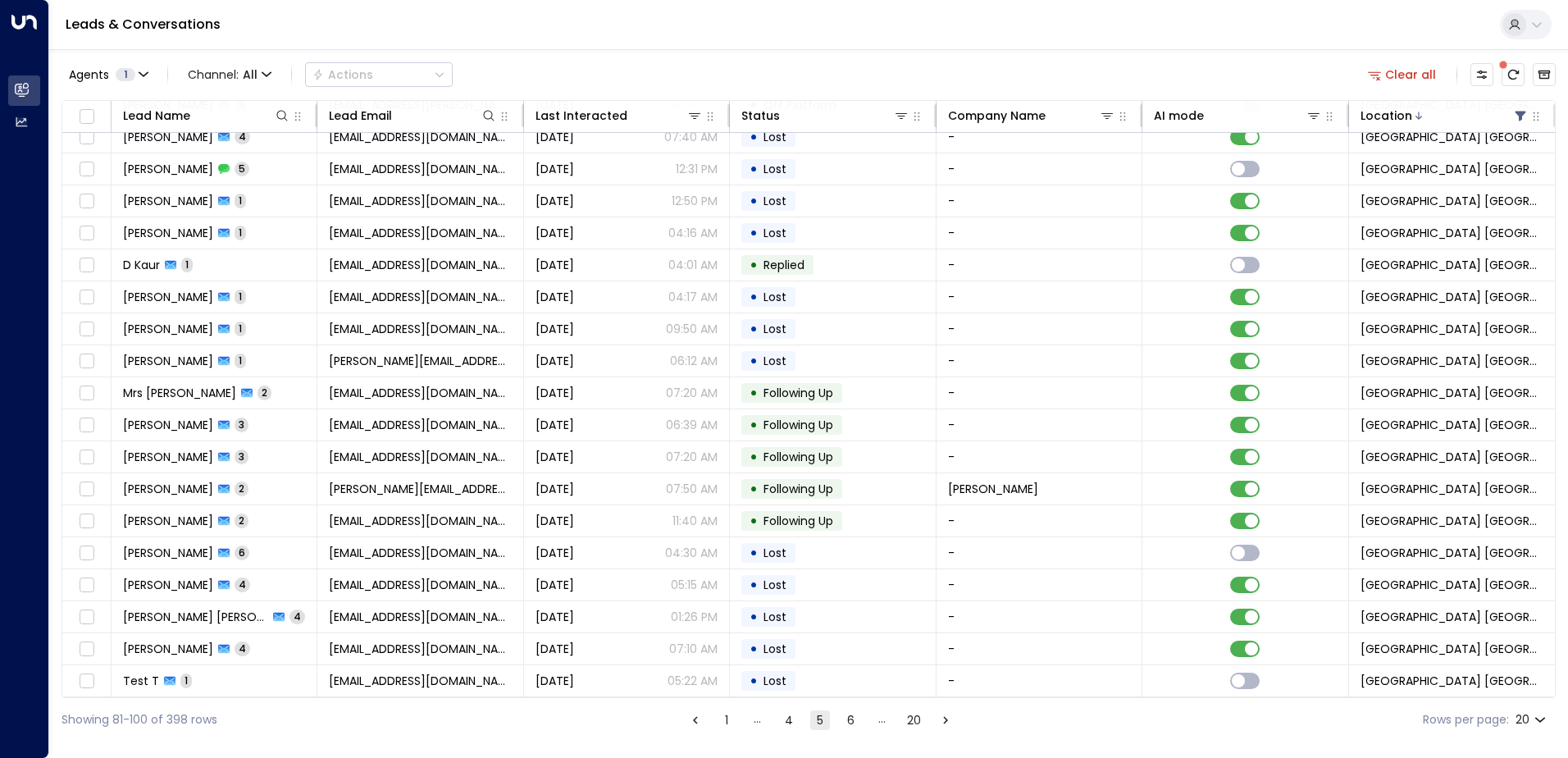
click at [778, 723] on icon "Go to next page" at bounding box center [945, 719] width 14 height 14
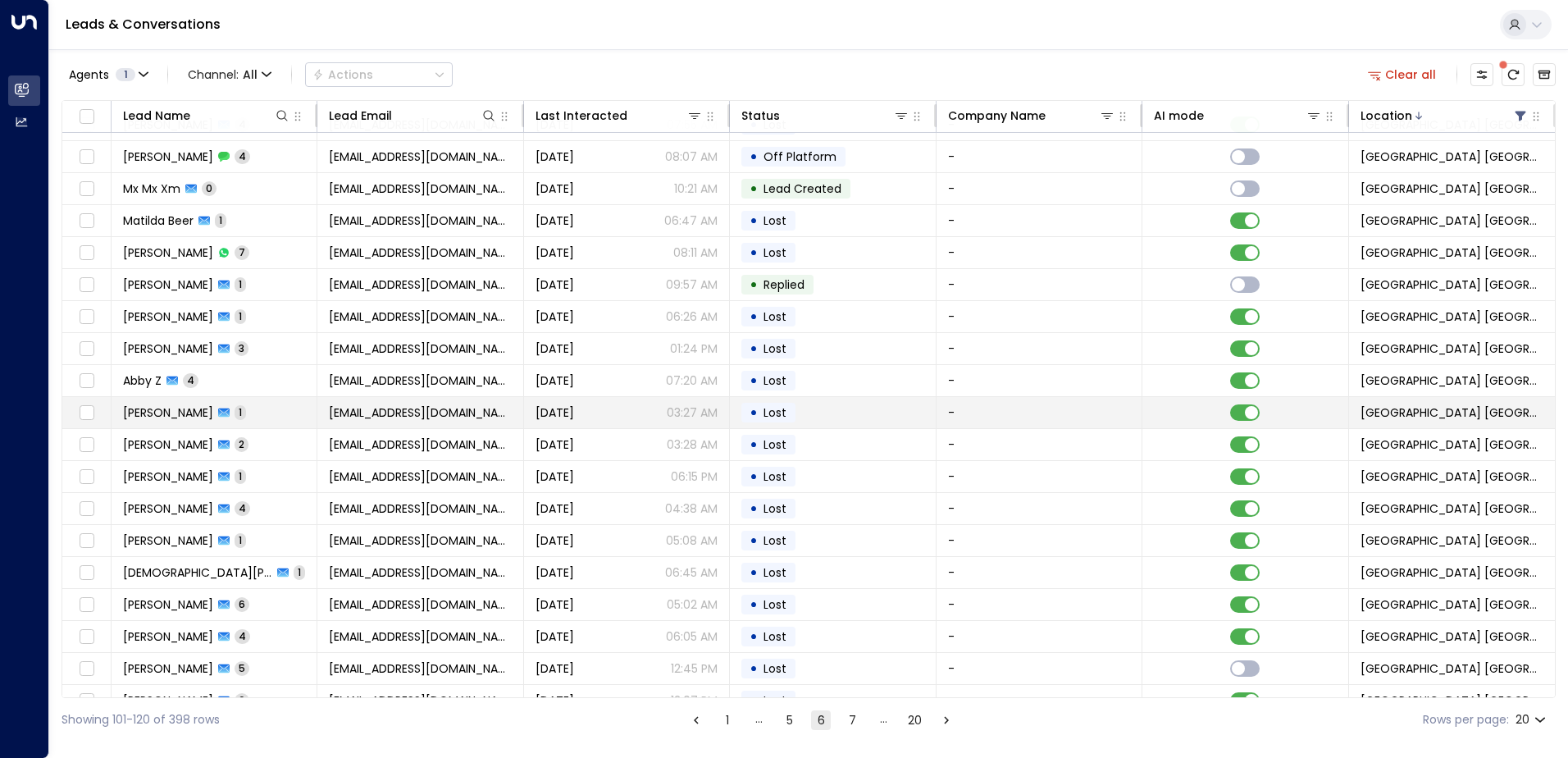
scroll to position [80, 0]
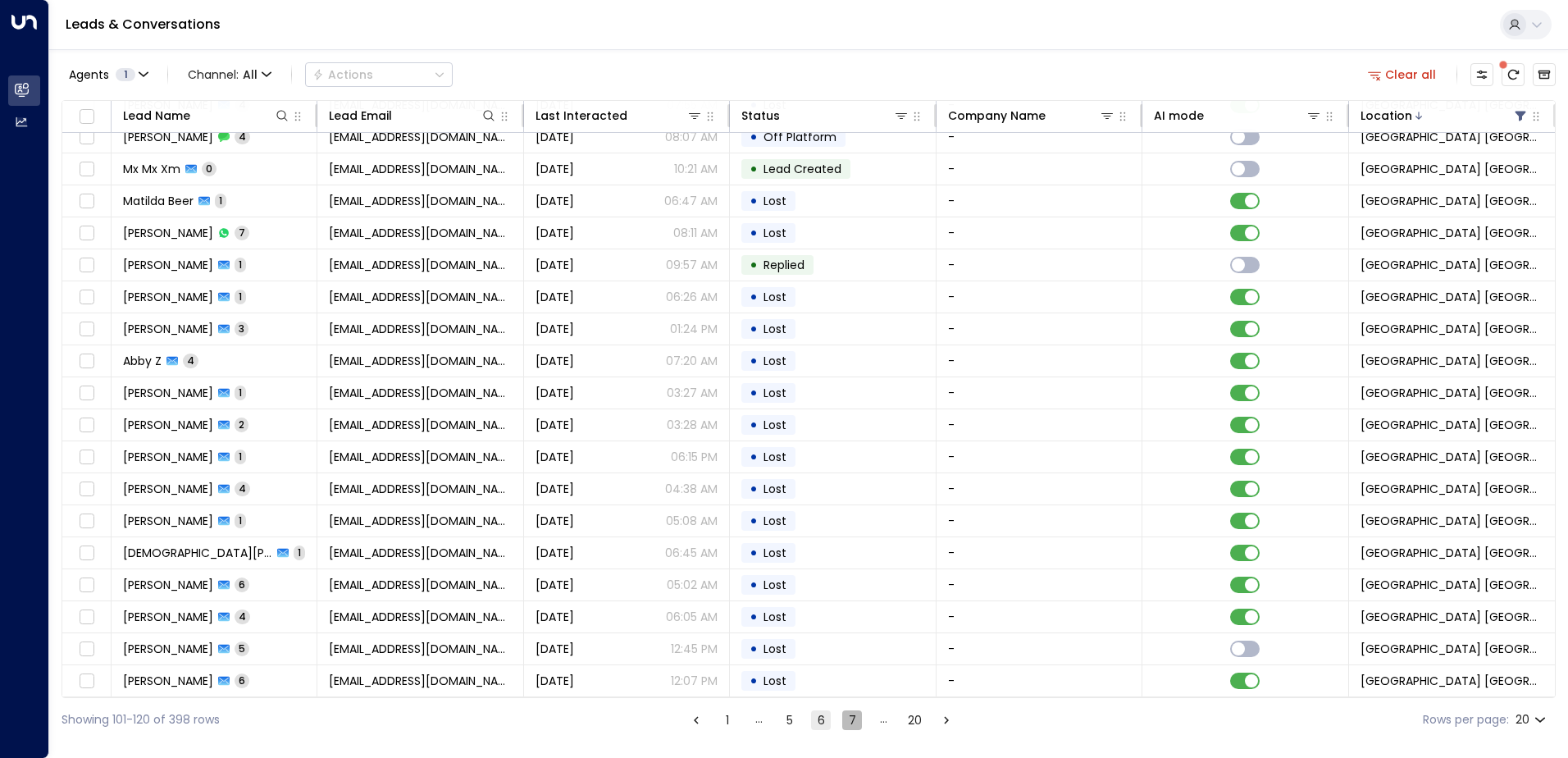
click at [778, 720] on button "7" at bounding box center [851, 719] width 19 height 19
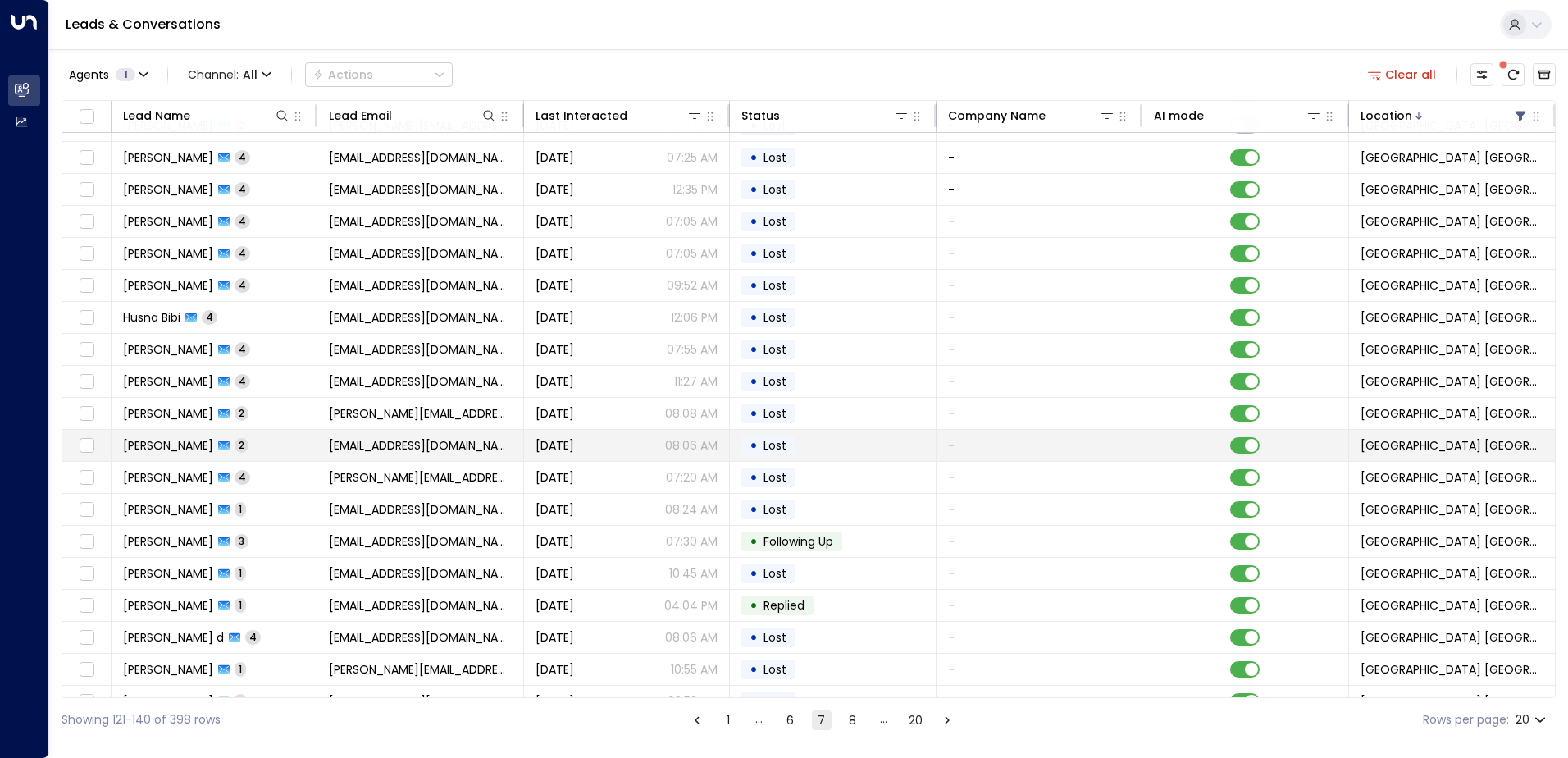
scroll to position [80, 0]
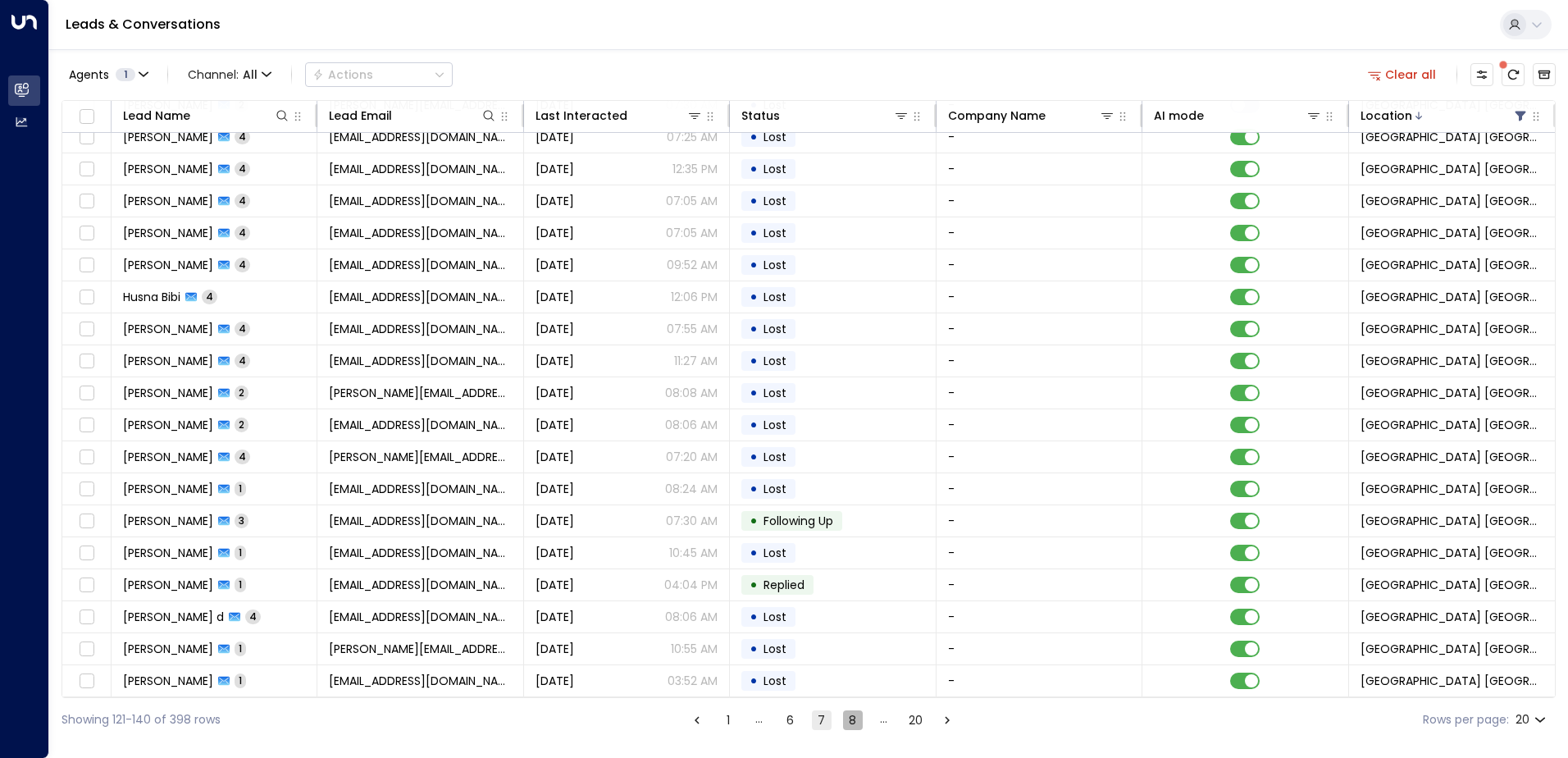
click at [778, 719] on button "8" at bounding box center [852, 719] width 19 height 19
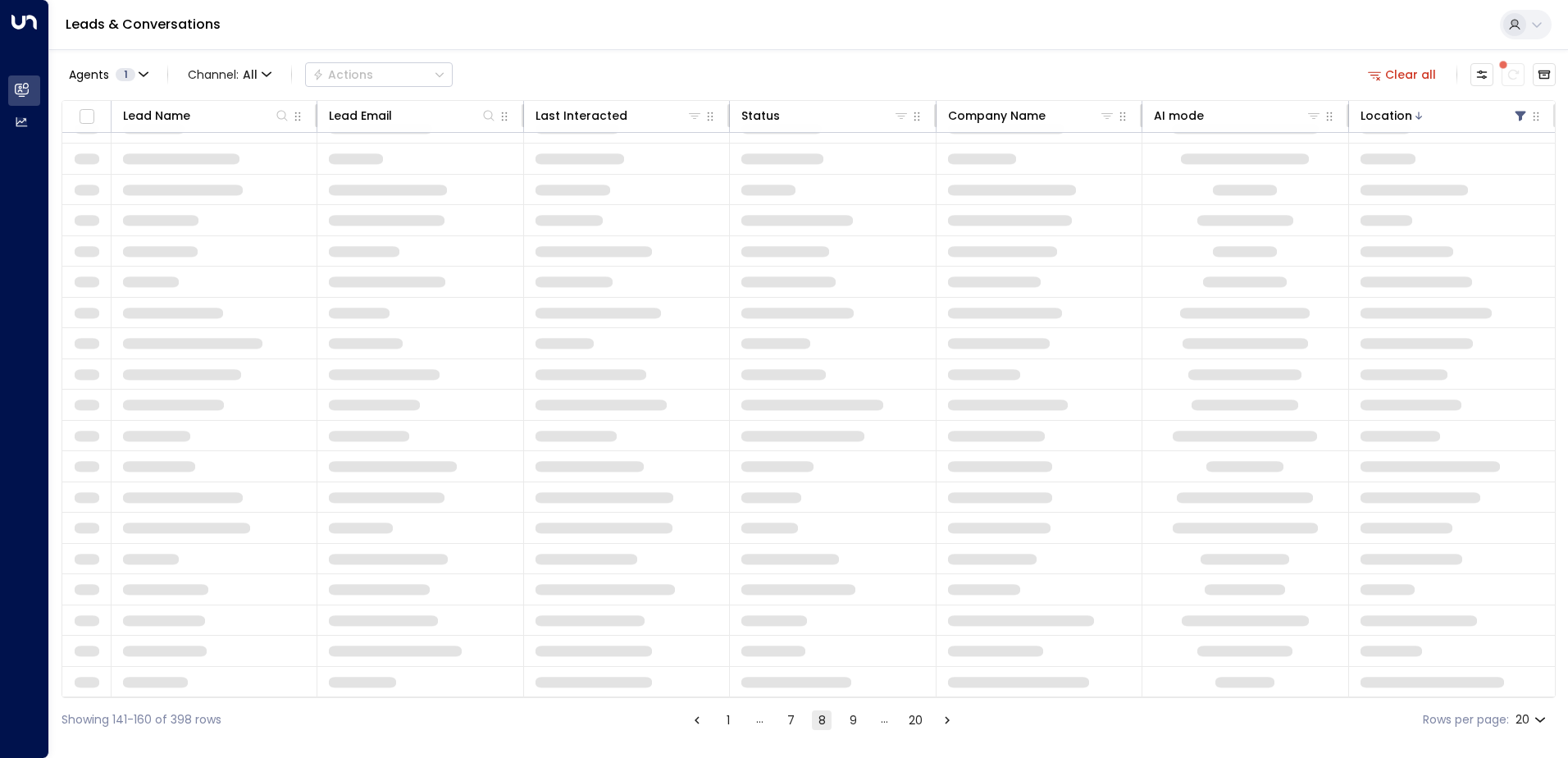
scroll to position [80, 0]
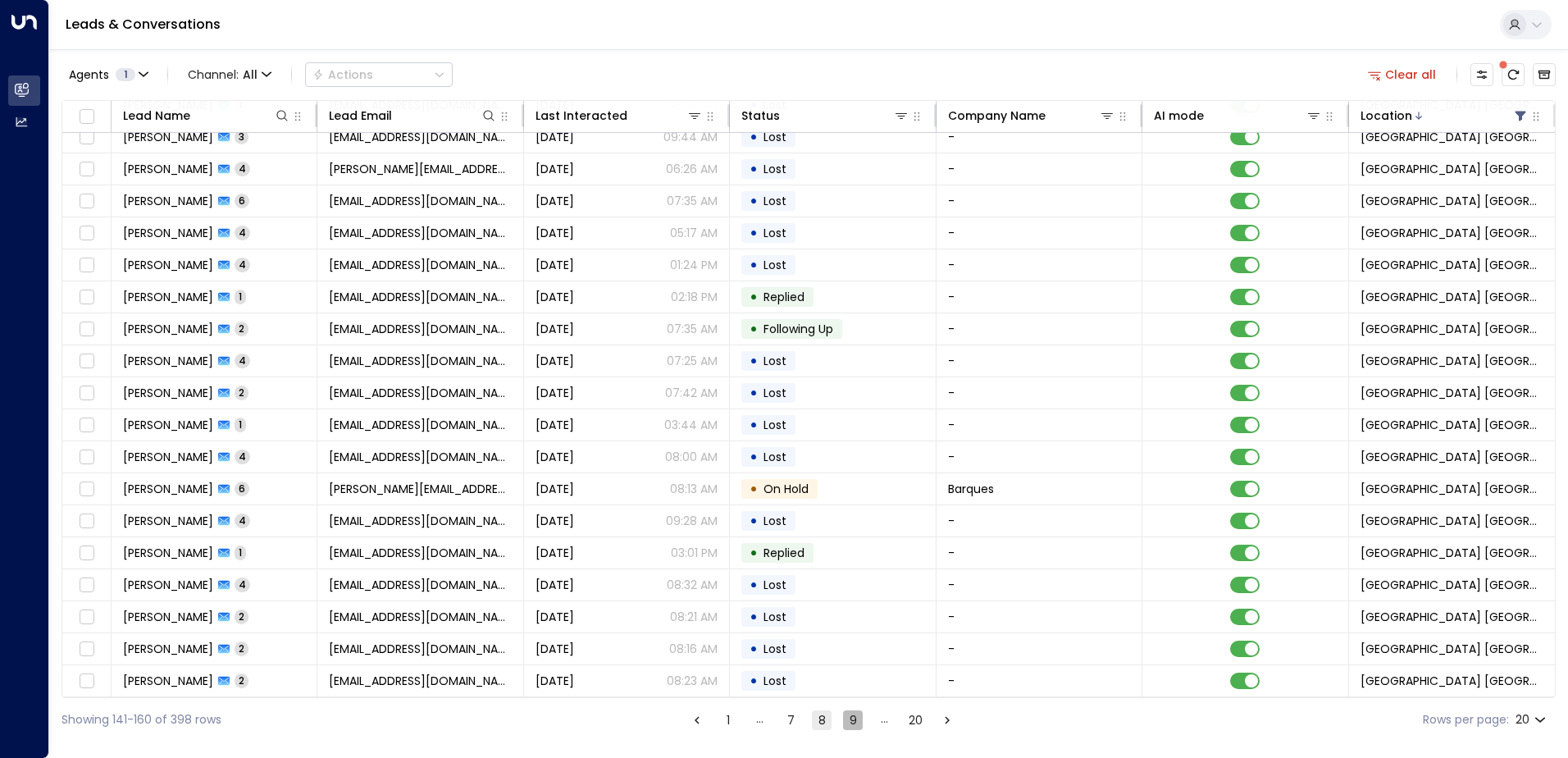
click at [778, 719] on button "9" at bounding box center [852, 719] width 19 height 19
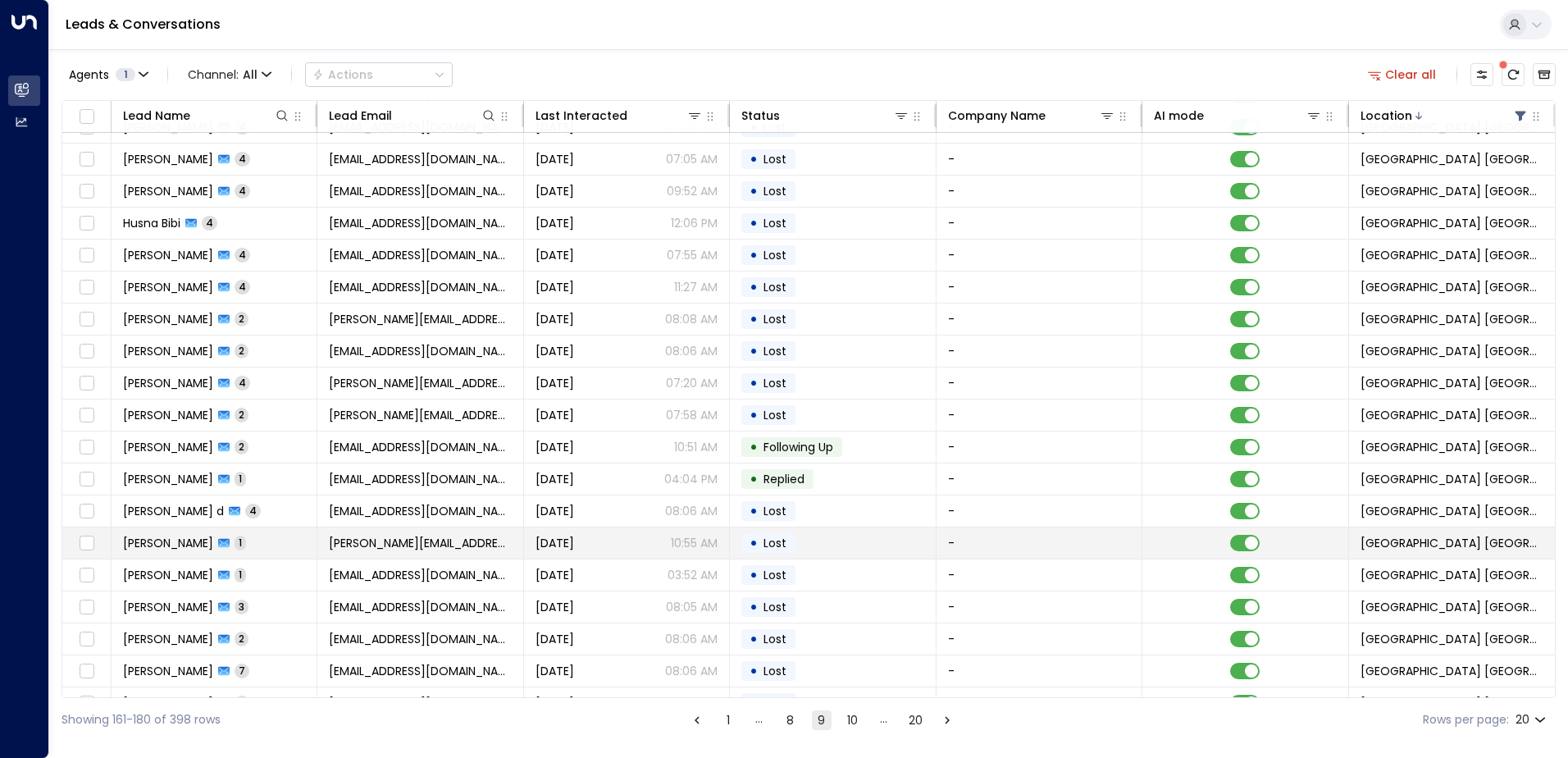
scroll to position [80, 0]
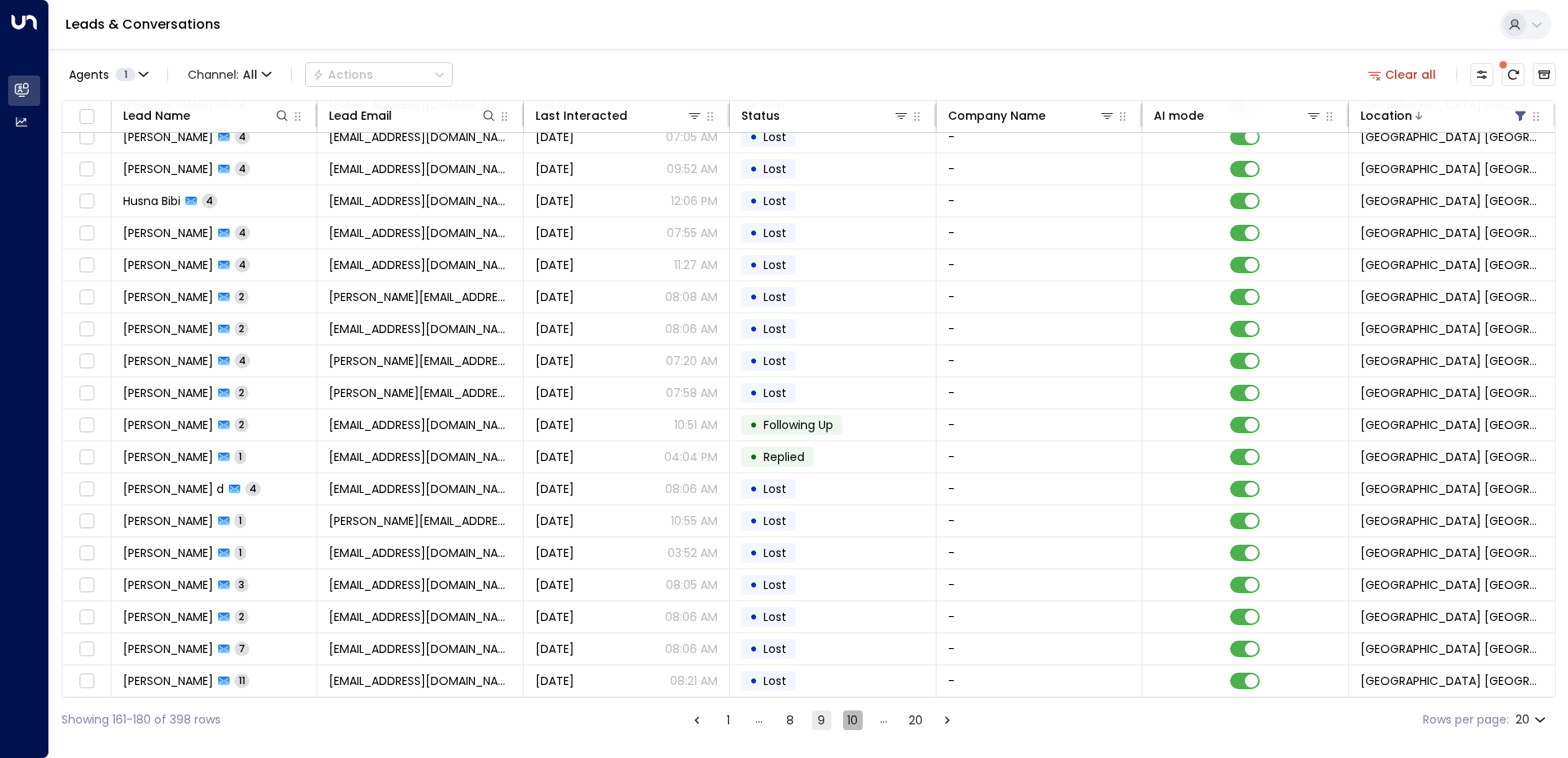
click at [778, 715] on button "10" at bounding box center [852, 719] width 19 height 19
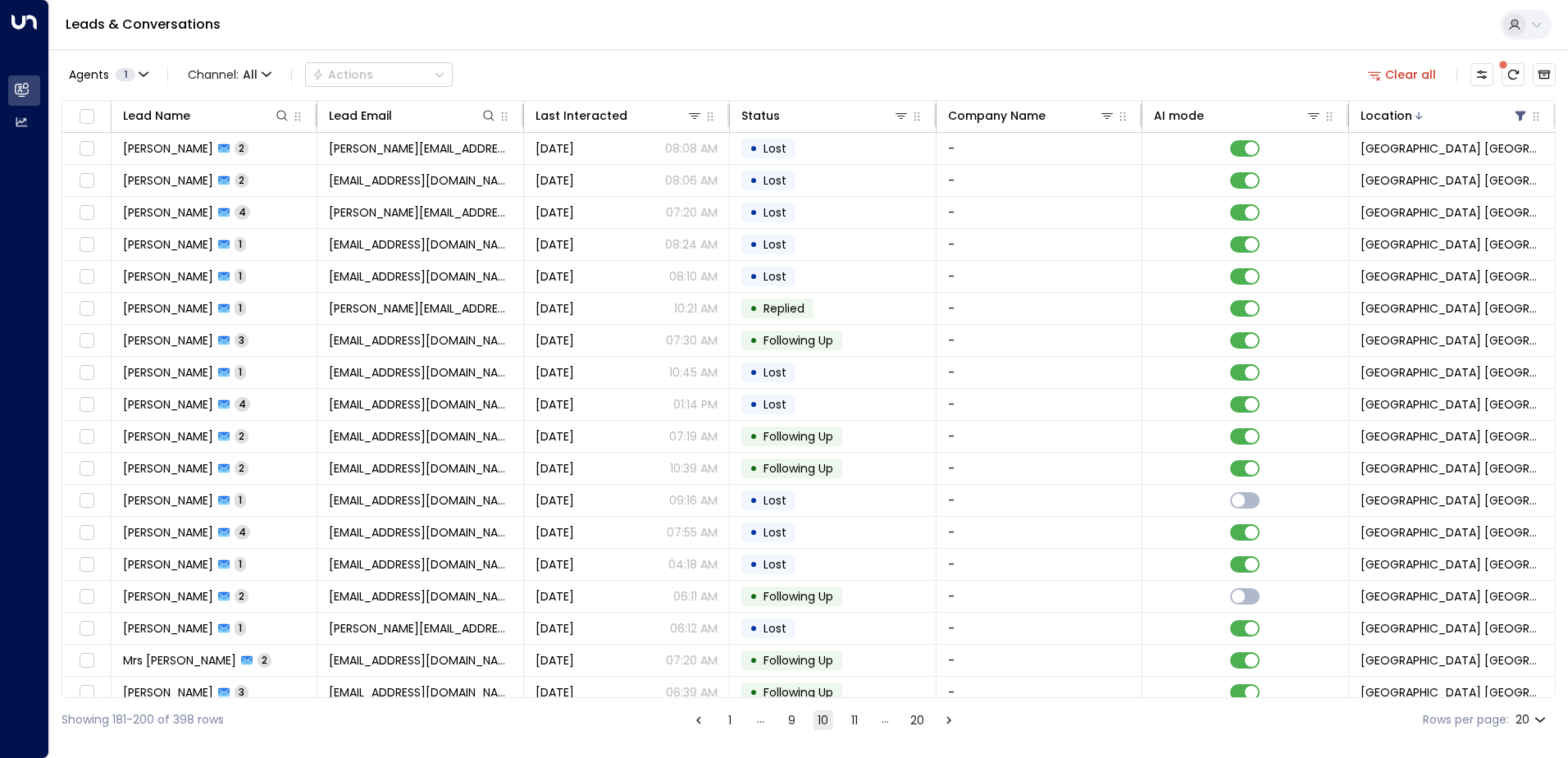
click at [778, 726] on button "11" at bounding box center [854, 719] width 19 height 19
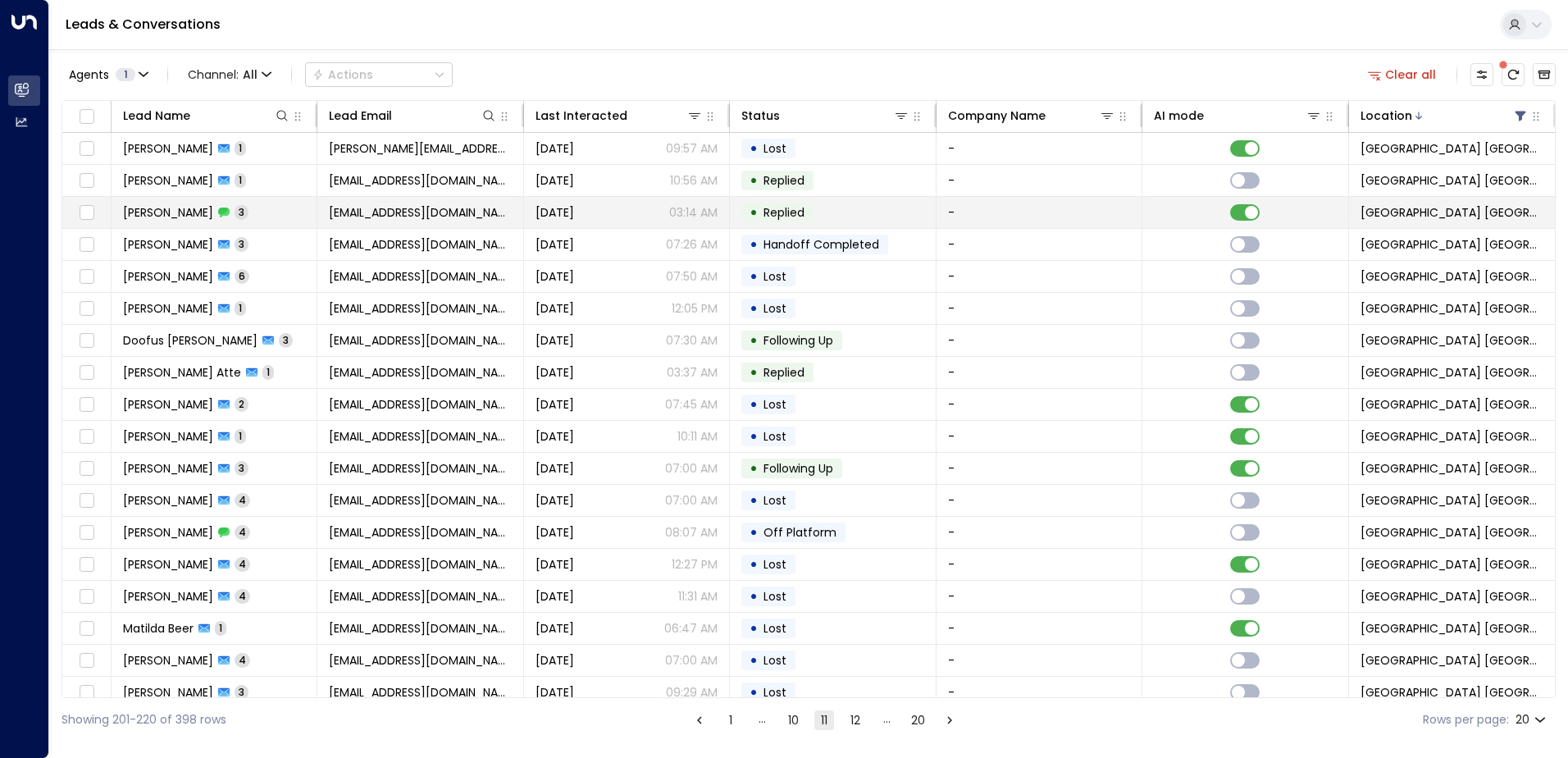
click at [185, 211] on span "[PERSON_NAME]" at bounding box center [169, 212] width 91 height 16
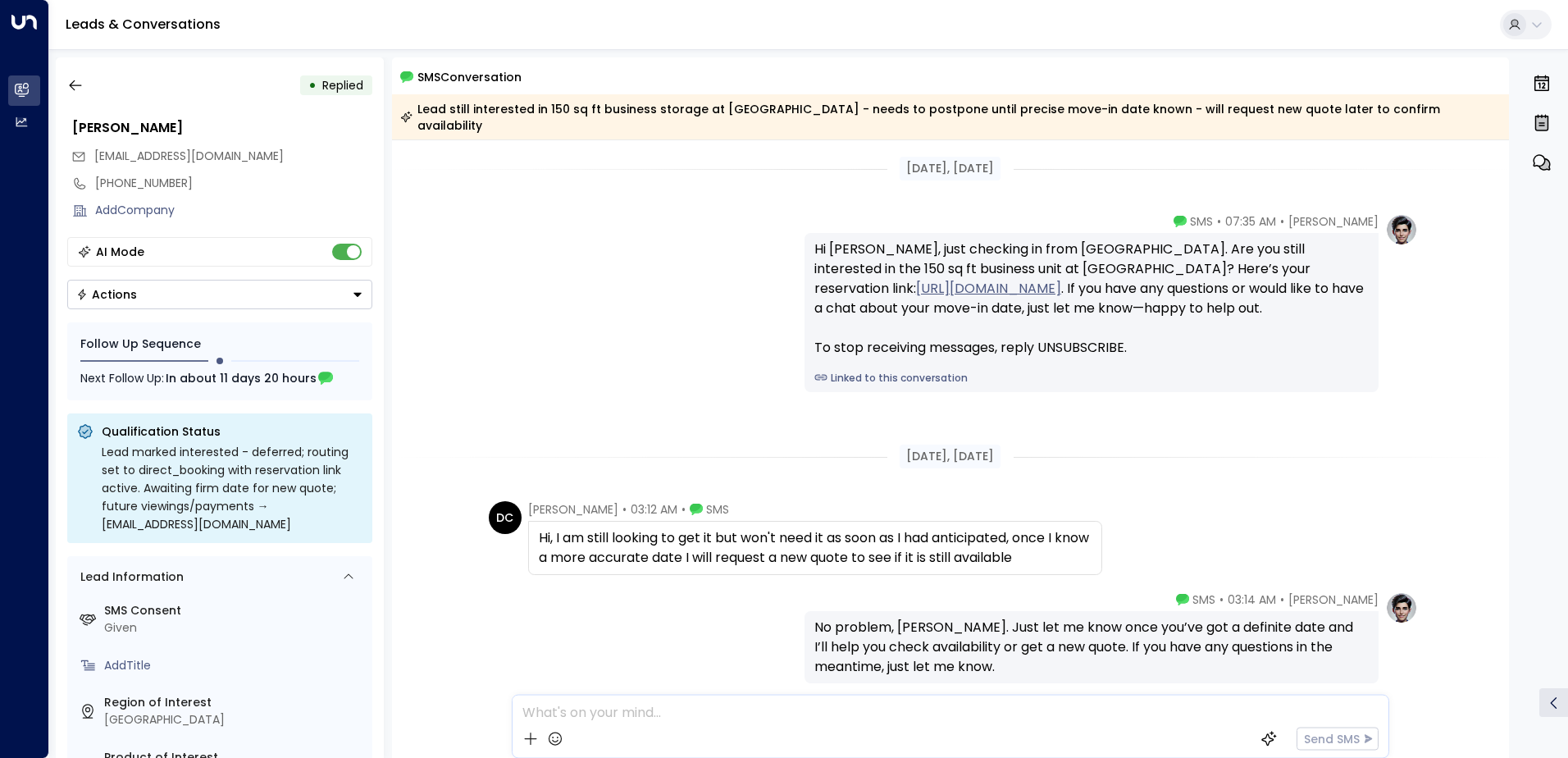
scroll to position [73, 0]
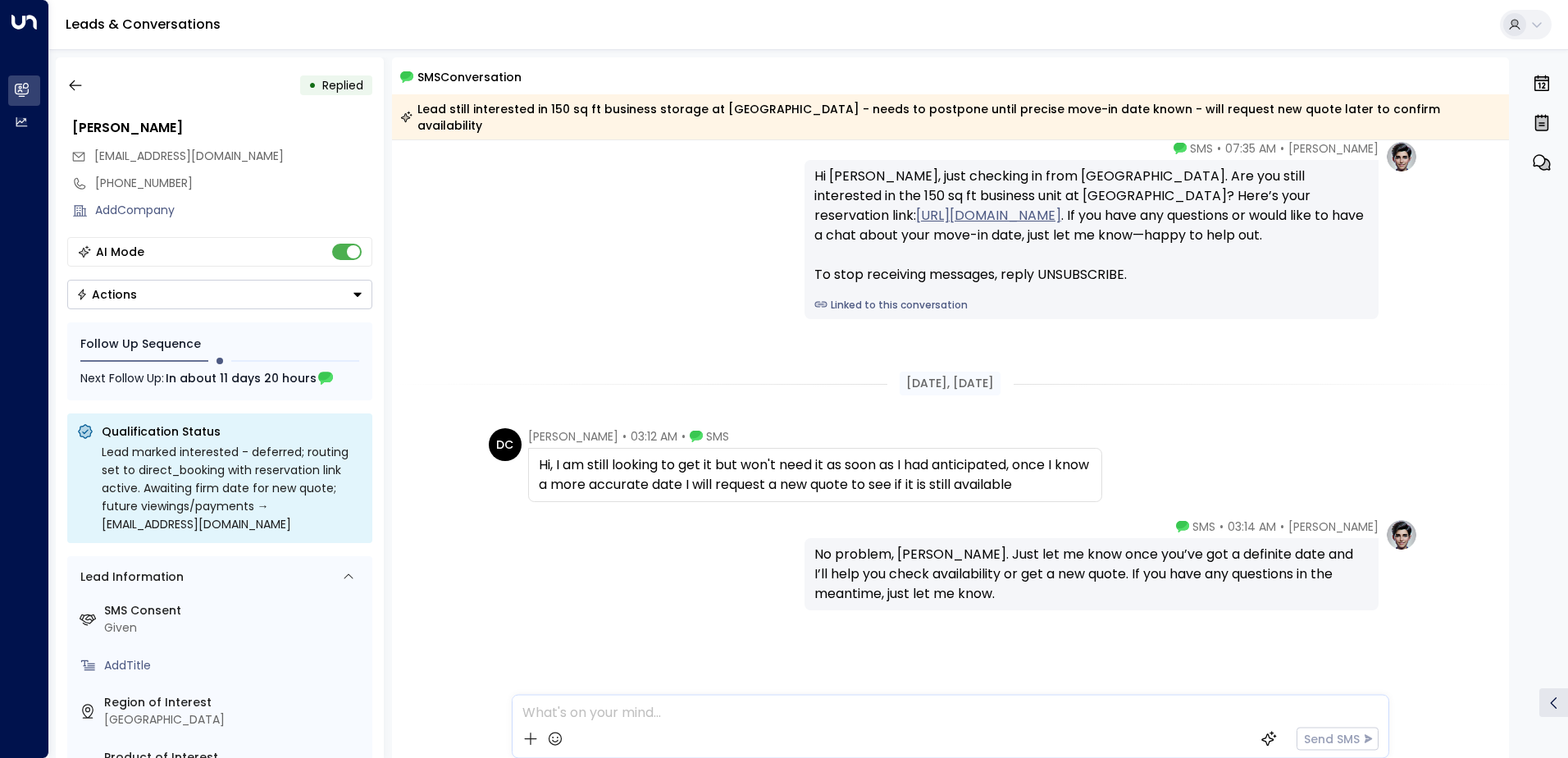
click at [185, 211] on div "Add Company" at bounding box center [234, 210] width 277 height 17
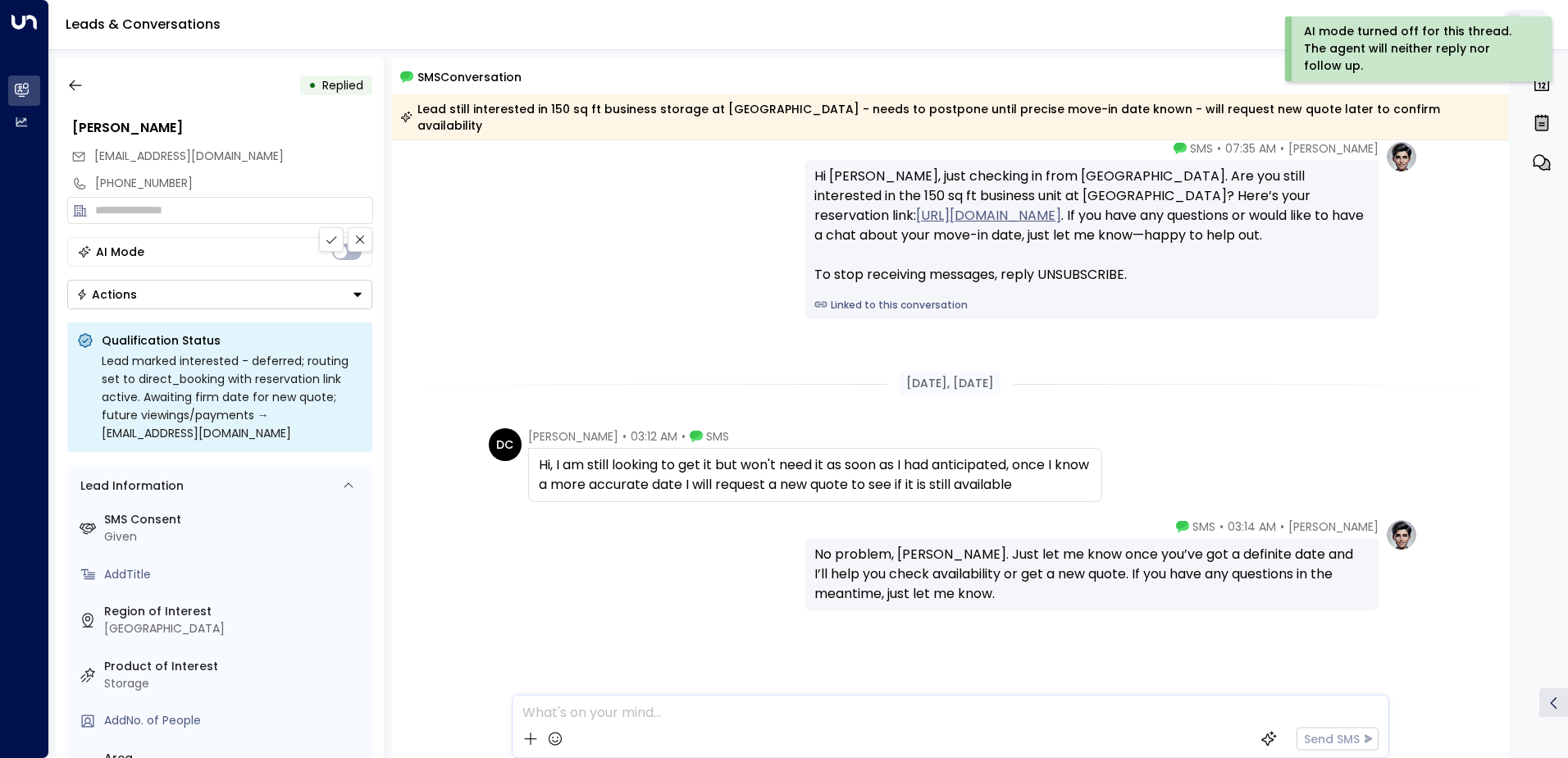
drag, startPoint x: 353, startPoint y: 242, endPoint x: 532, endPoint y: 251, distance: 179.2
click at [355, 242] on icon at bounding box center [360, 240] width 13 height 13
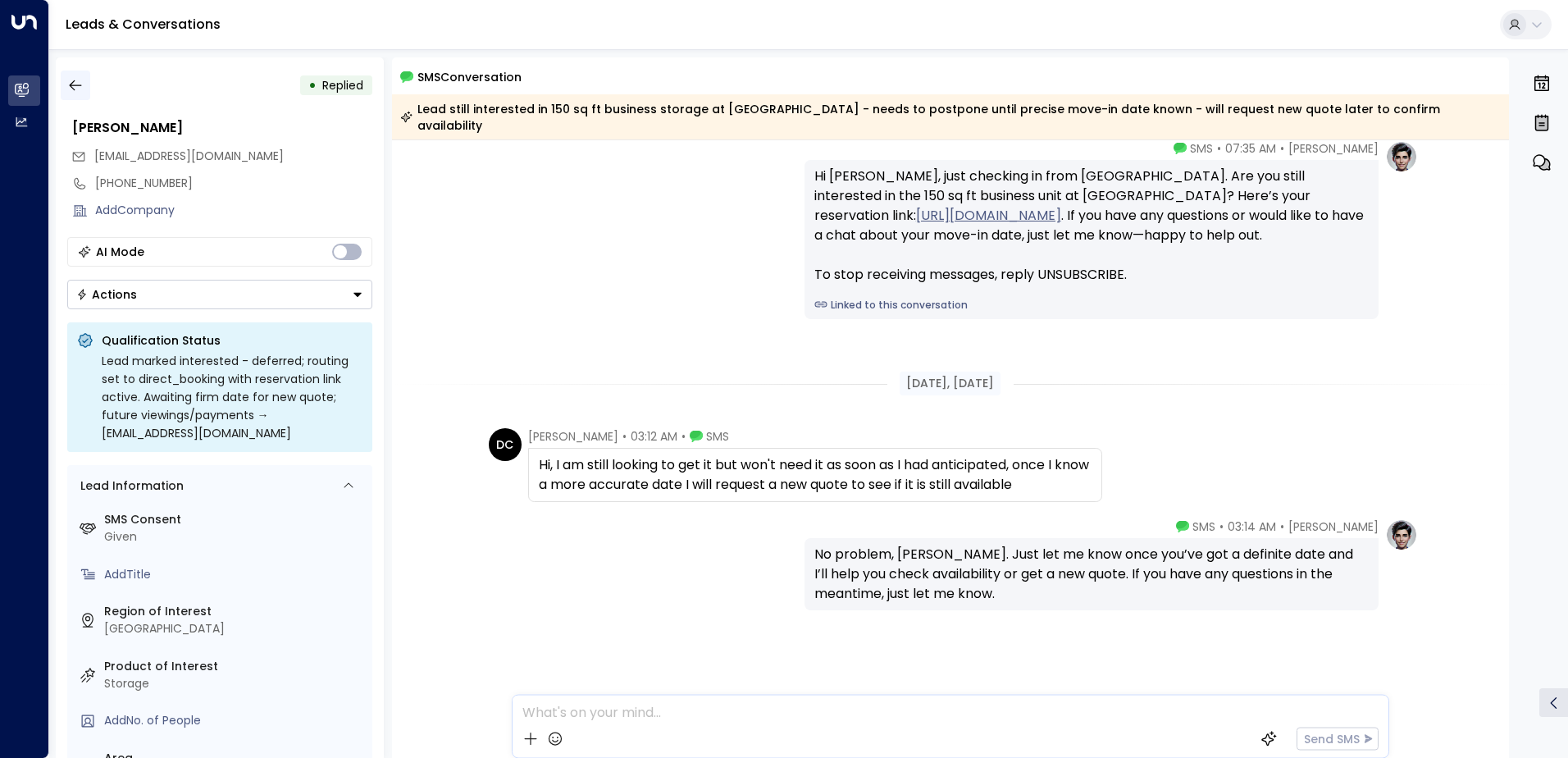
click at [70, 87] on icon "button" at bounding box center [75, 85] width 13 height 11
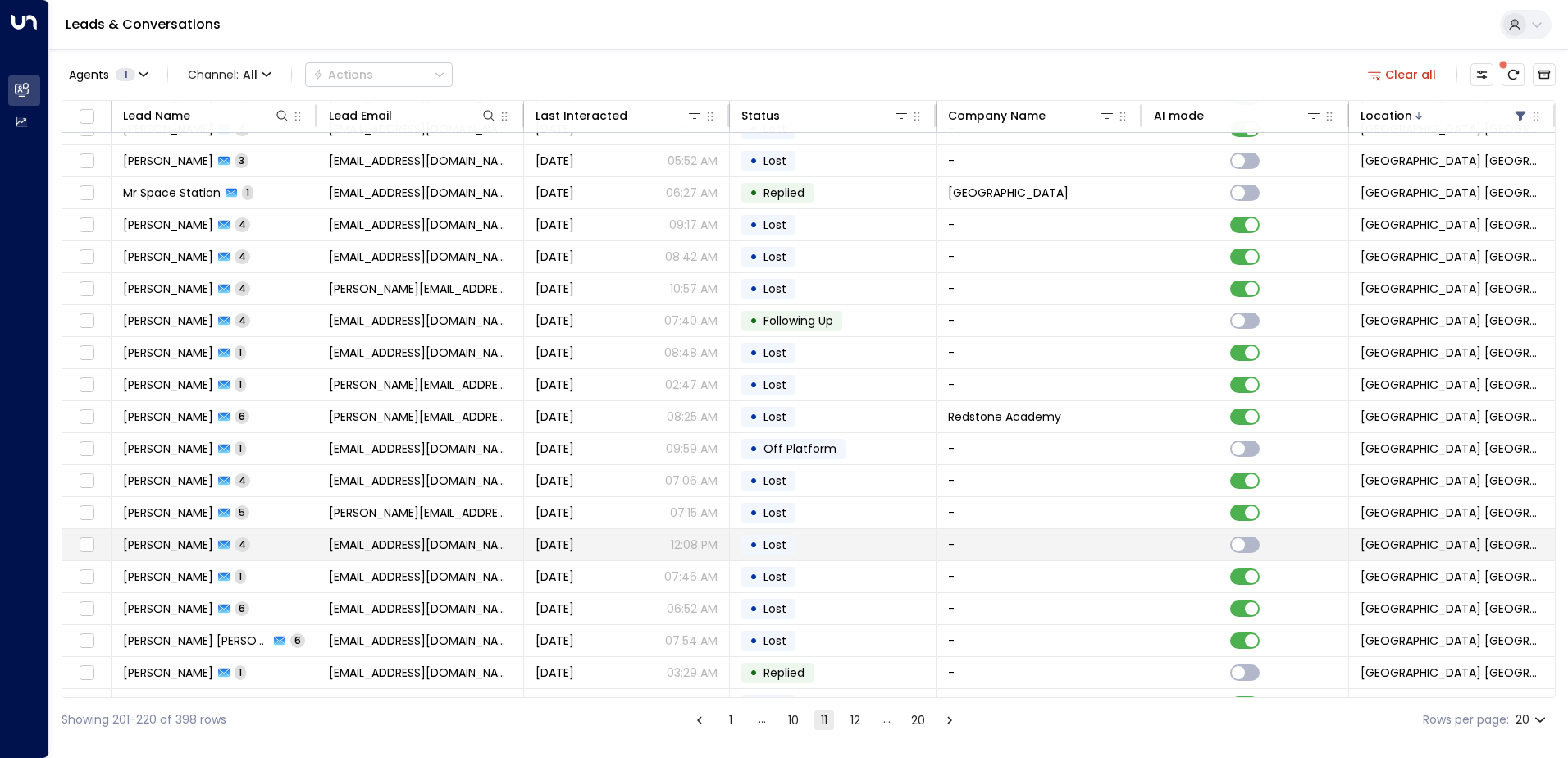
scroll to position [80, 0]
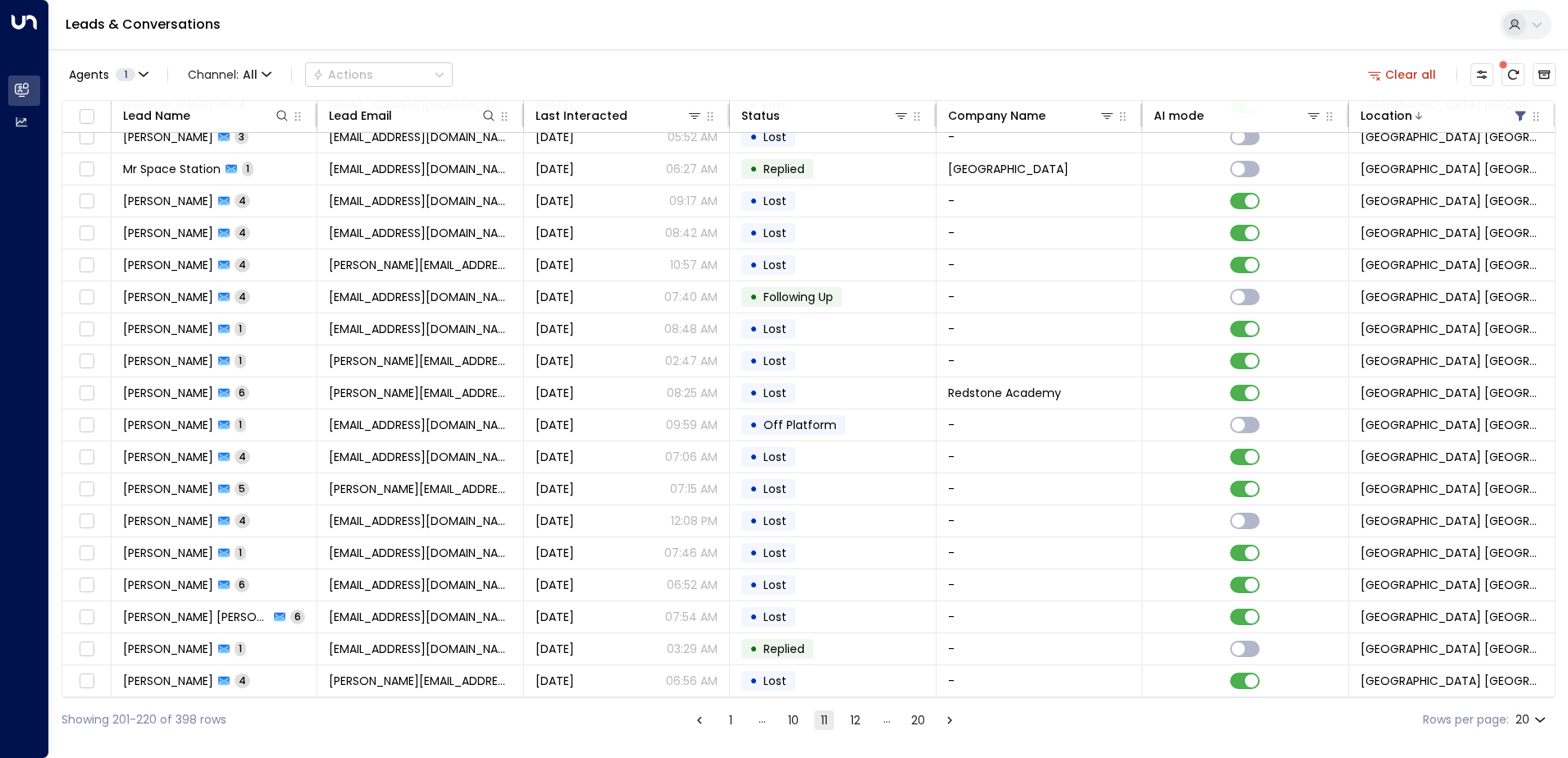
click at [778, 720] on button "12" at bounding box center [855, 719] width 19 height 19
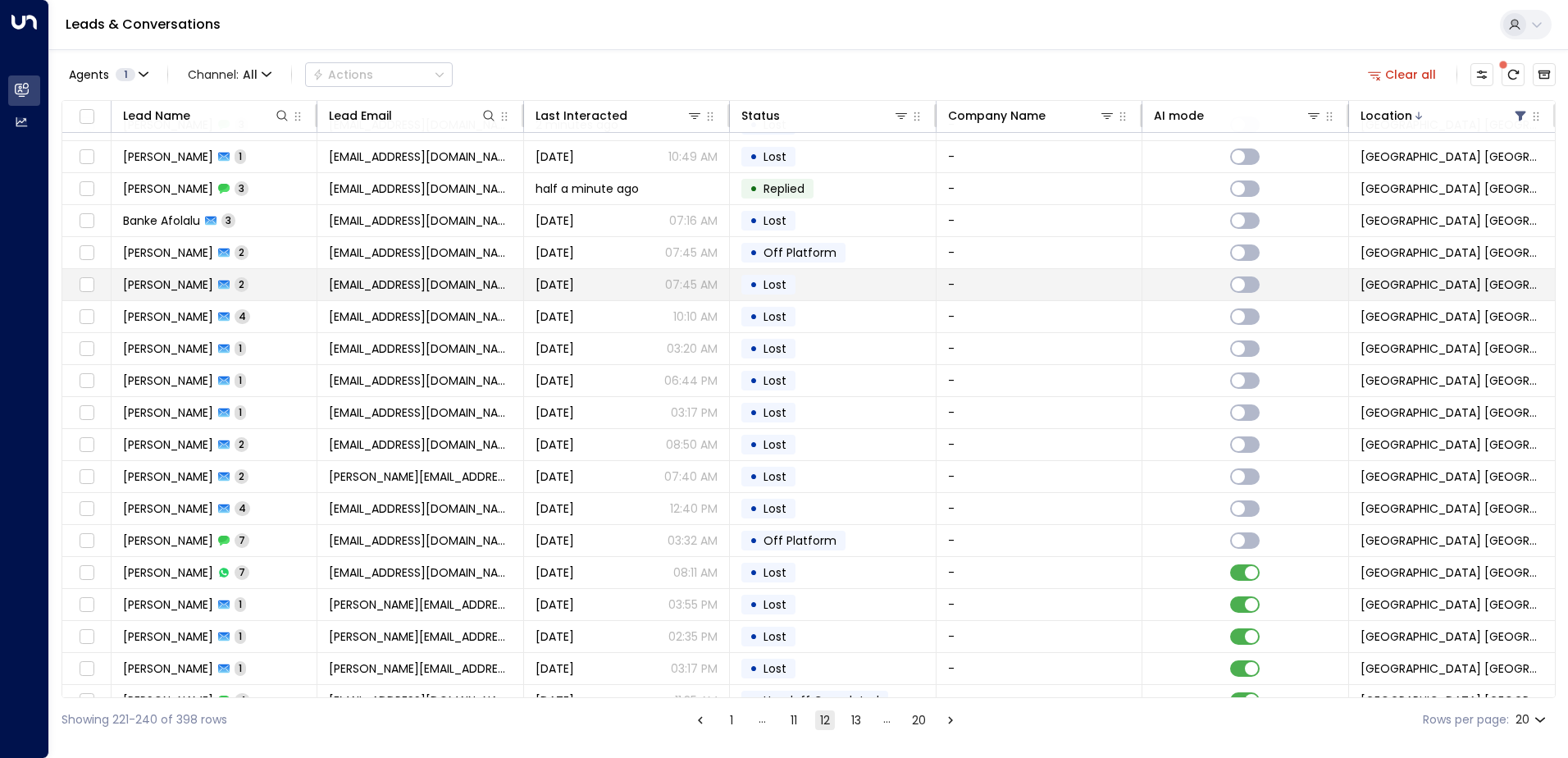
scroll to position [80, 0]
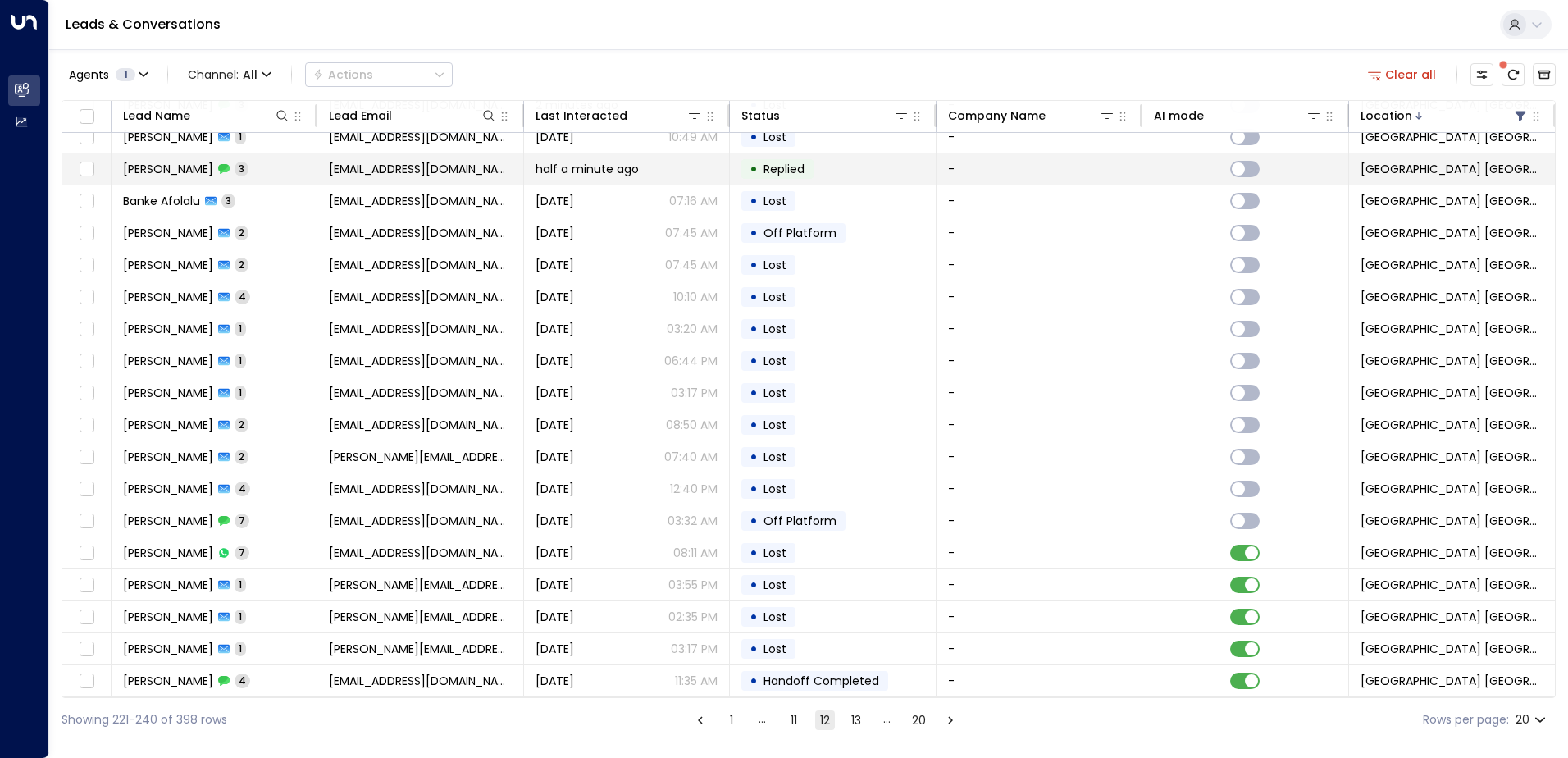
click at [734, 164] on td "• Replied" at bounding box center [833, 169] width 206 height 31
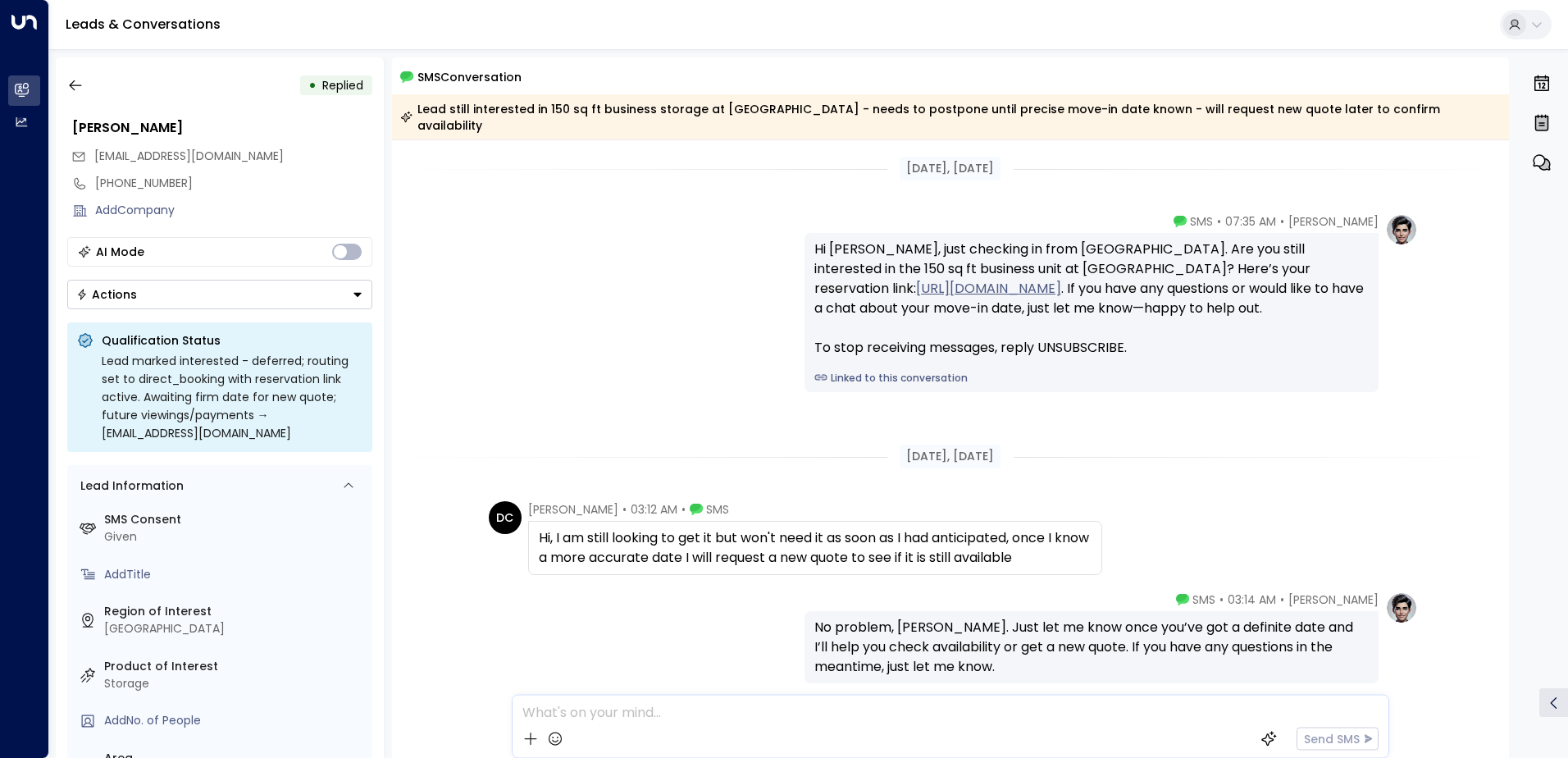
scroll to position [73, 0]
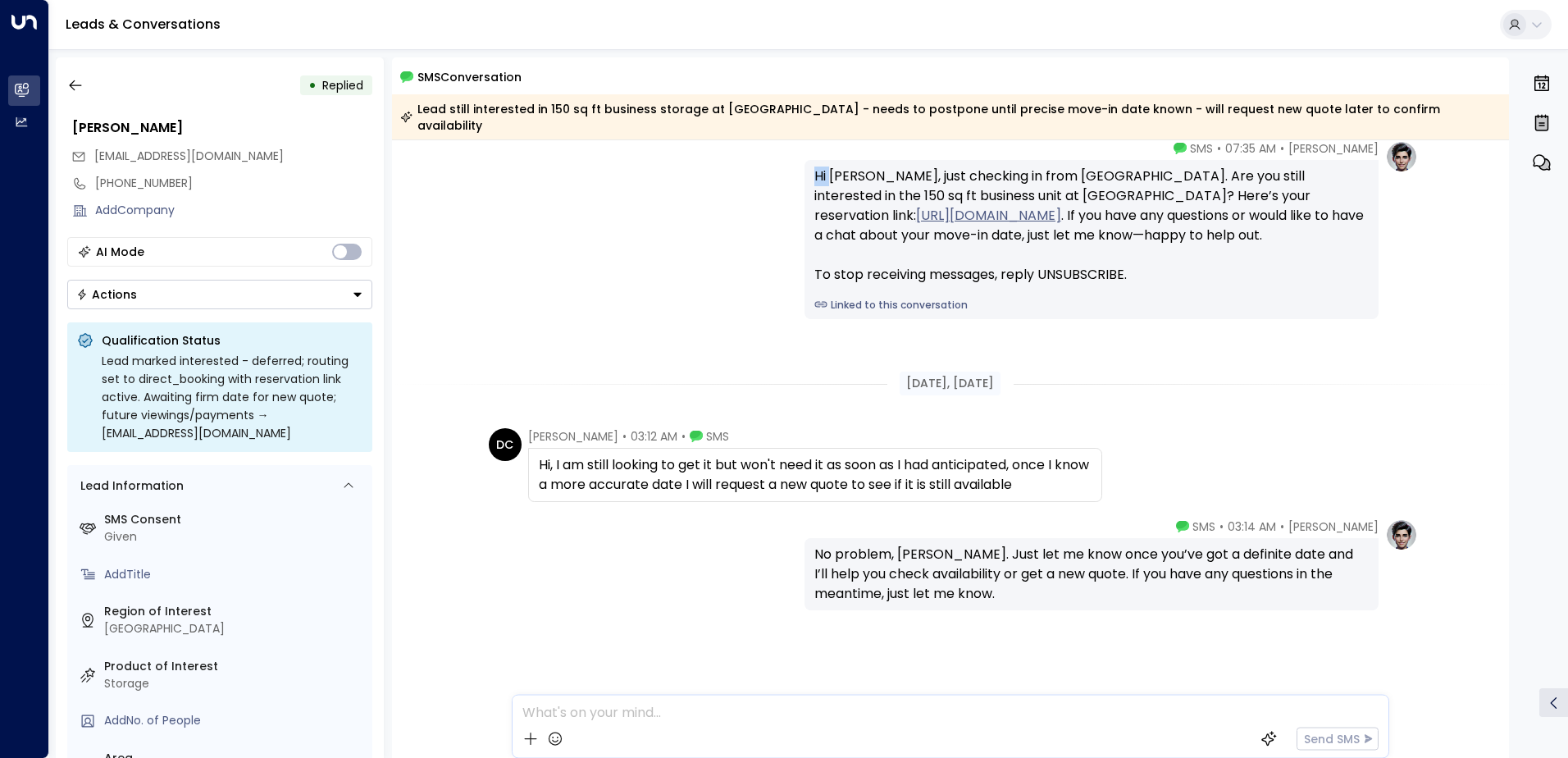
click at [734, 164] on div "[PERSON_NAME] • 07:35 AM • SMS Hi [PERSON_NAME], just checking in from [GEOGRAP…" at bounding box center [950, 230] width 935 height 179
click at [68, 82] on icon "button" at bounding box center [75, 85] width 16 height 16
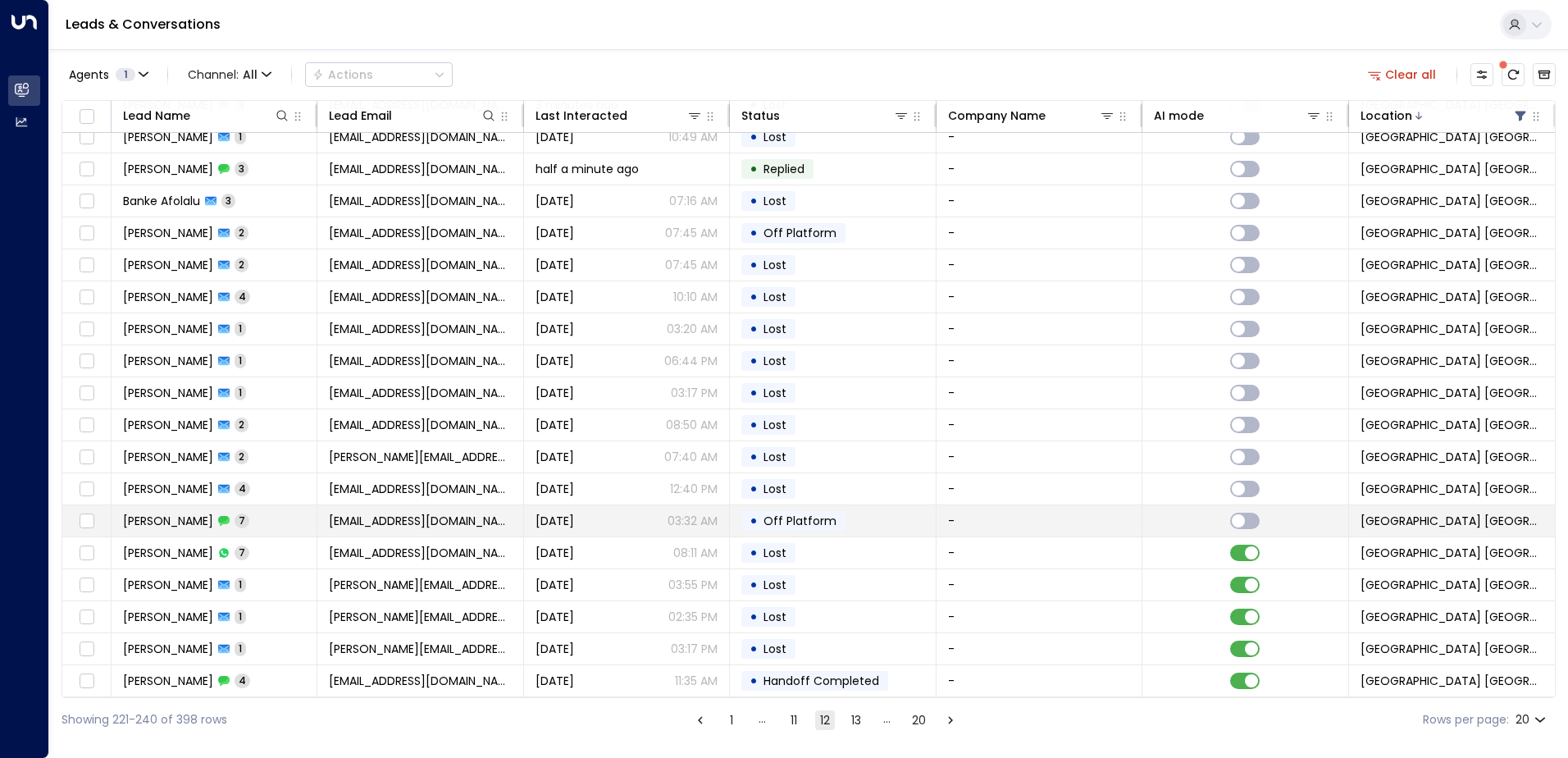
scroll to position [80, 0]
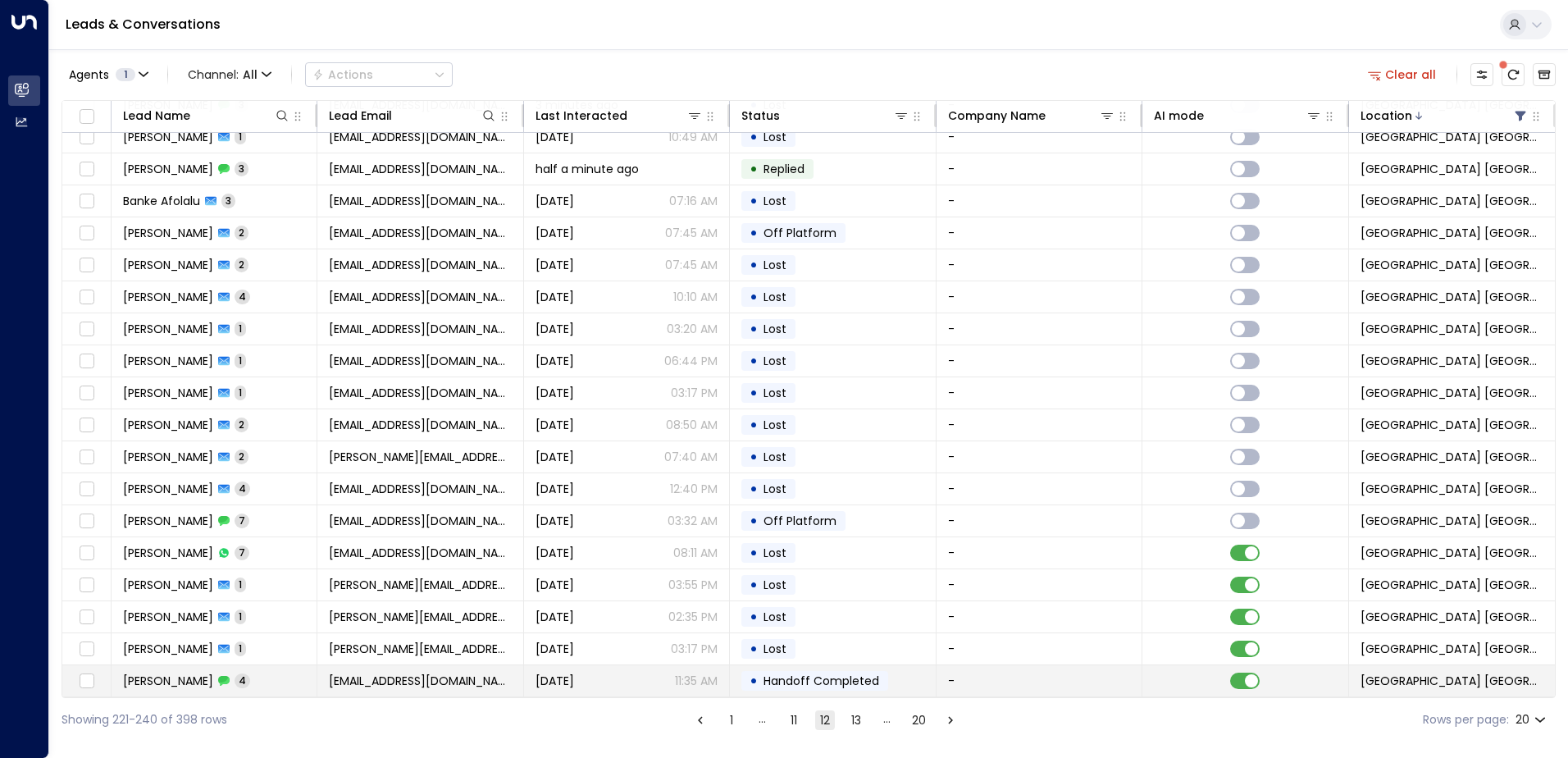
click at [675, 672] on p "11:35 AM" at bounding box center [696, 680] width 42 height 16
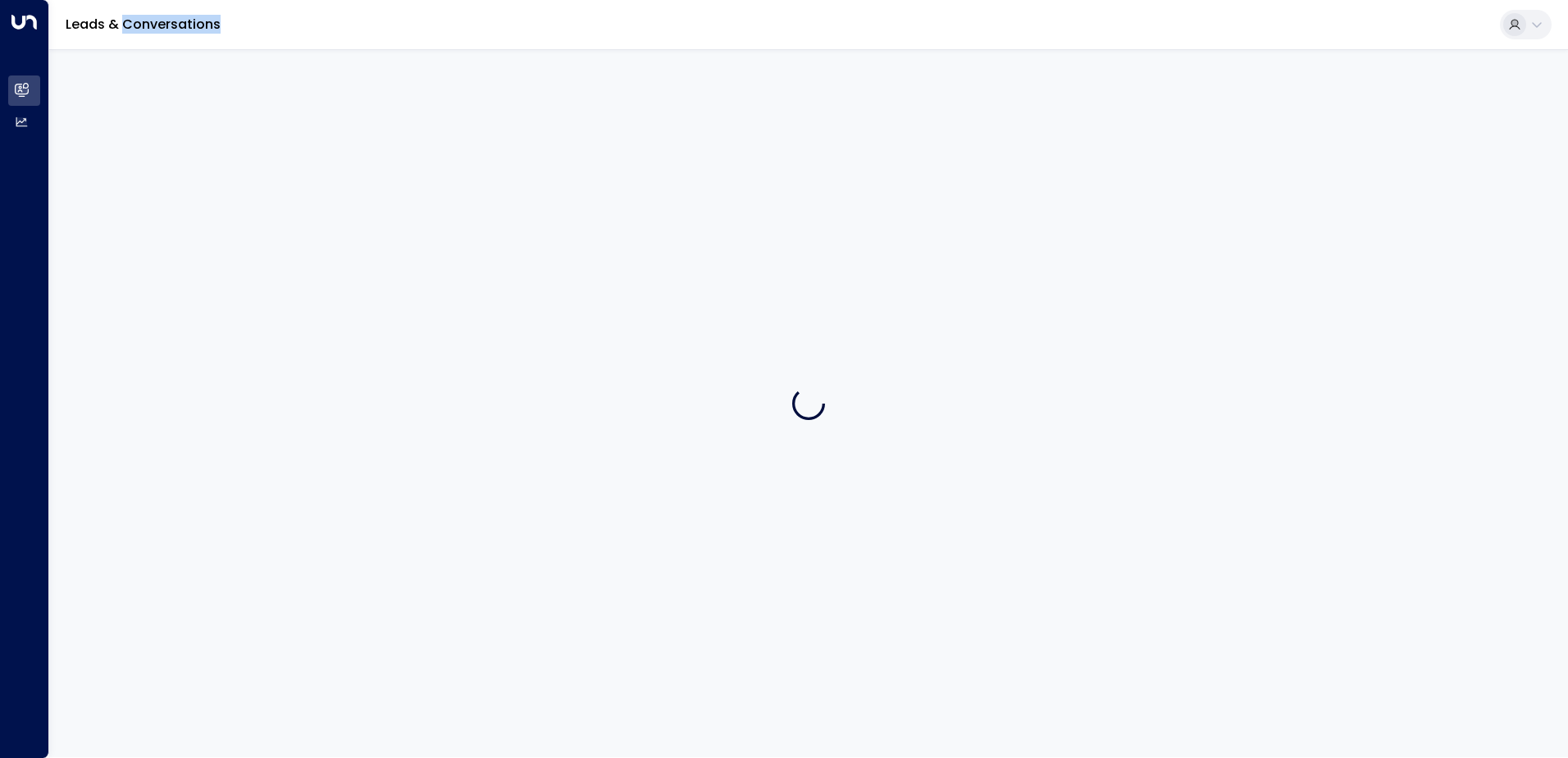
click at [673, 671] on div at bounding box center [808, 403] width 1519 height 708
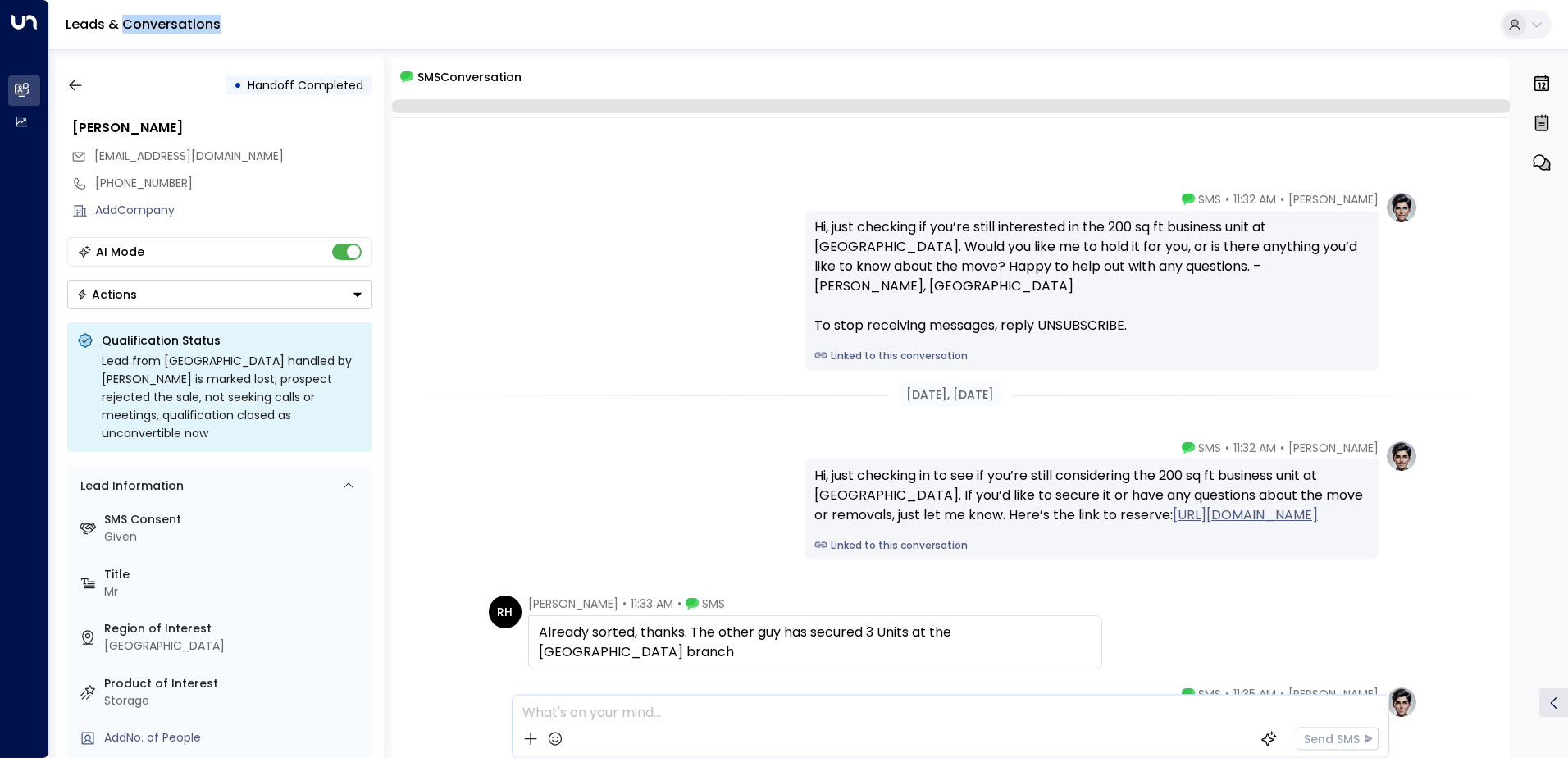
scroll to position [310, 0]
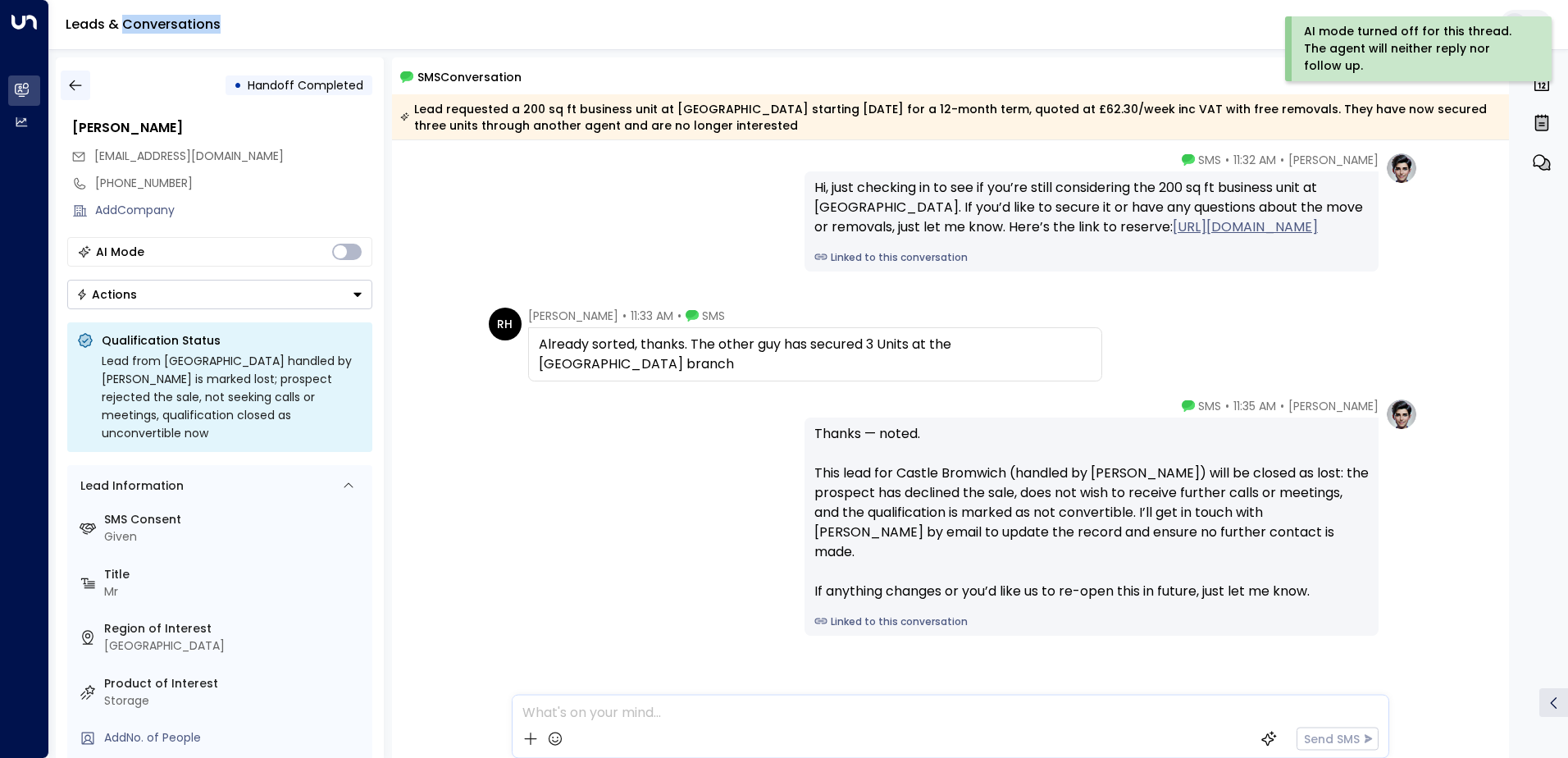
click at [74, 83] on icon "button" at bounding box center [75, 85] width 16 height 16
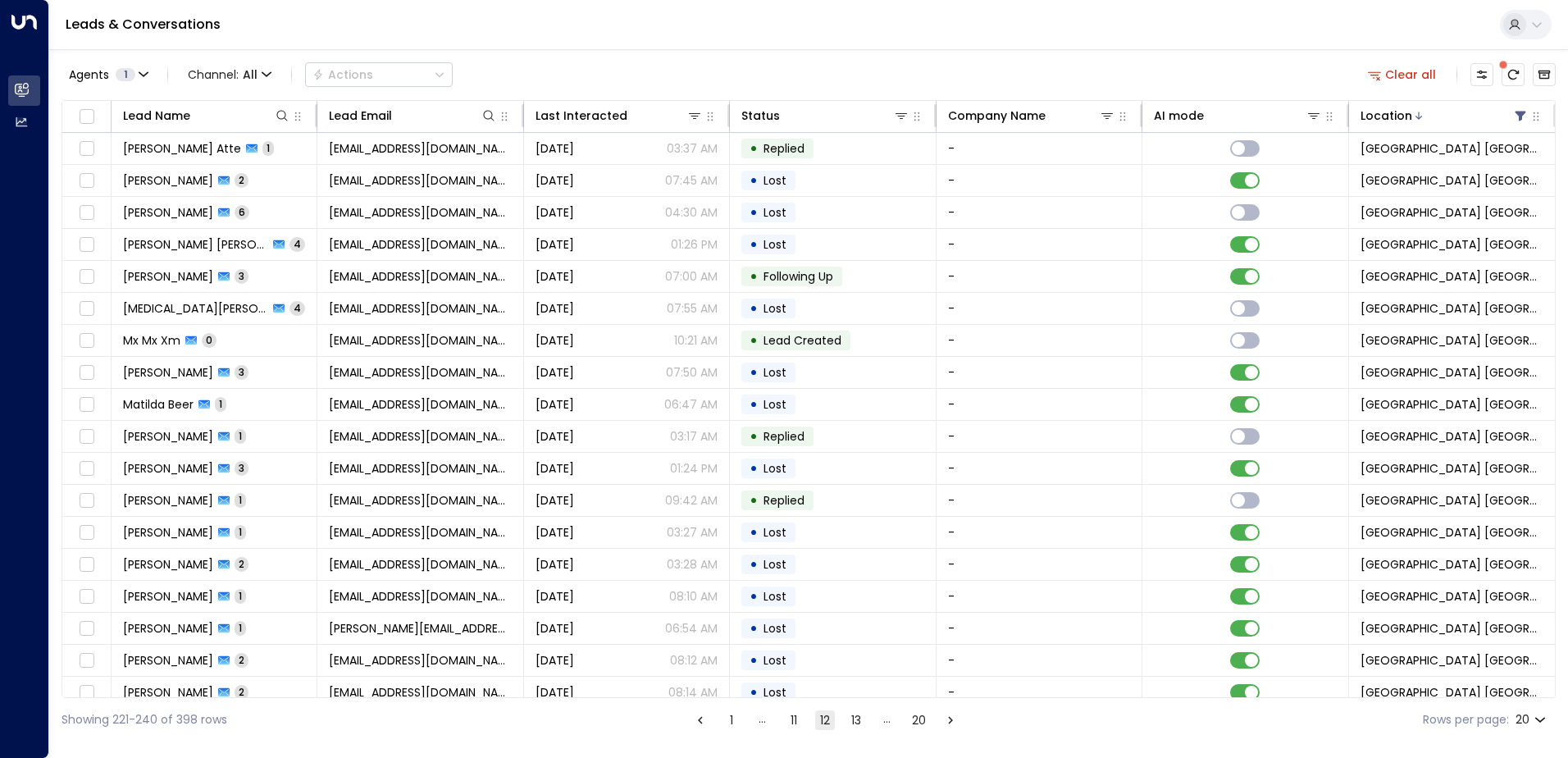
click at [778, 726] on button "13" at bounding box center [856, 719] width 19 height 19
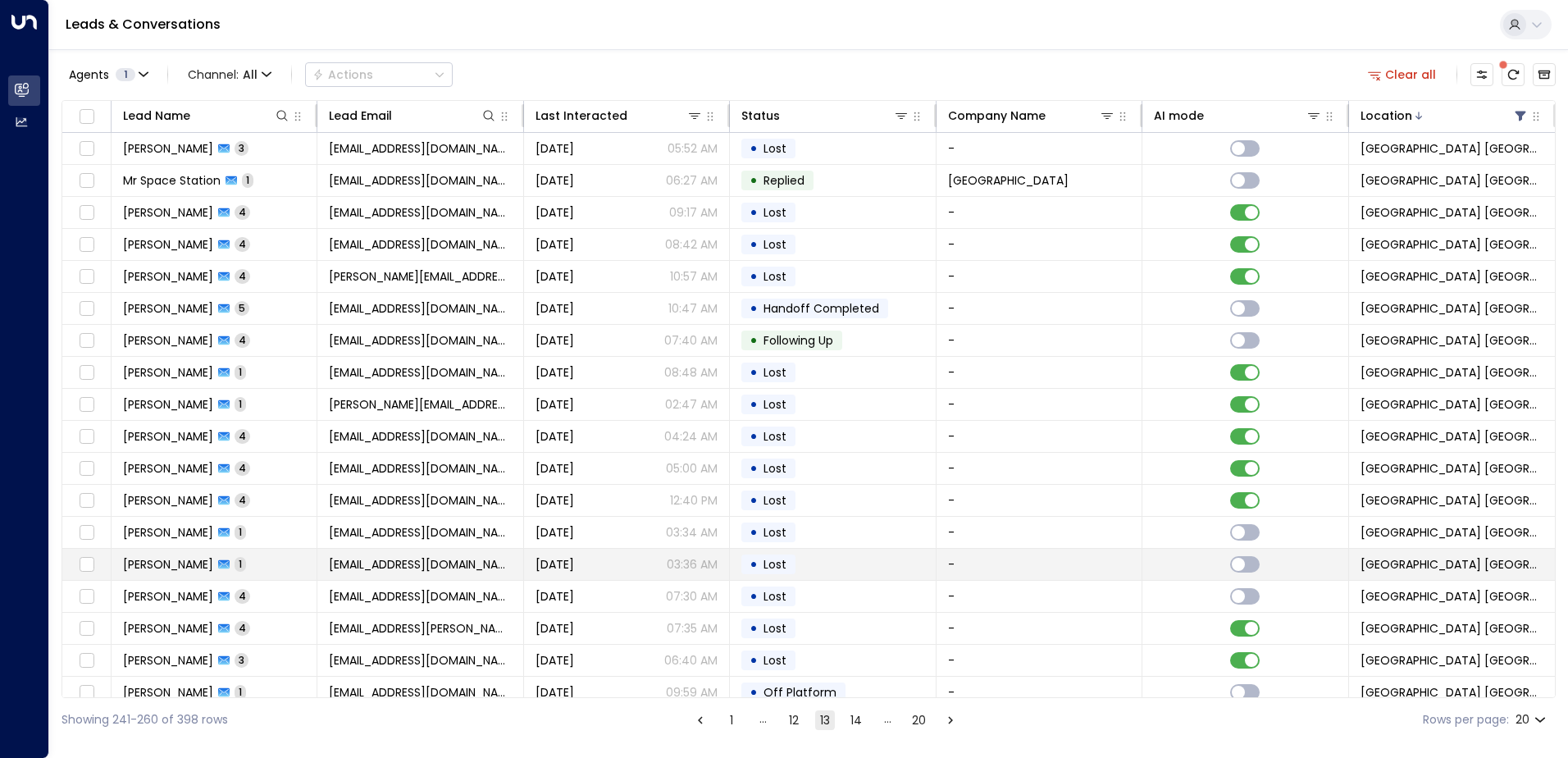
scroll to position [80, 0]
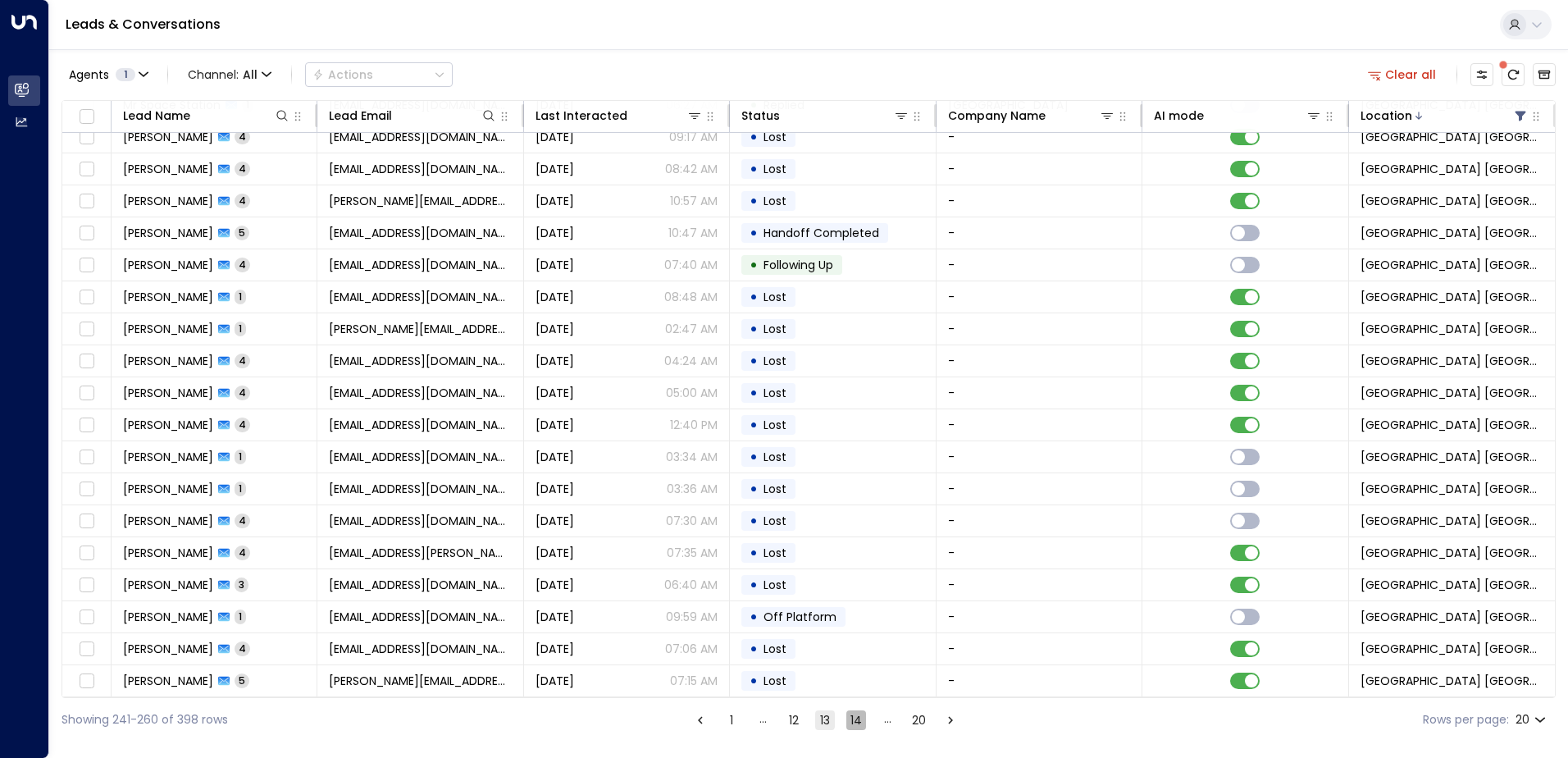
click at [778, 724] on button "14" at bounding box center [856, 719] width 19 height 19
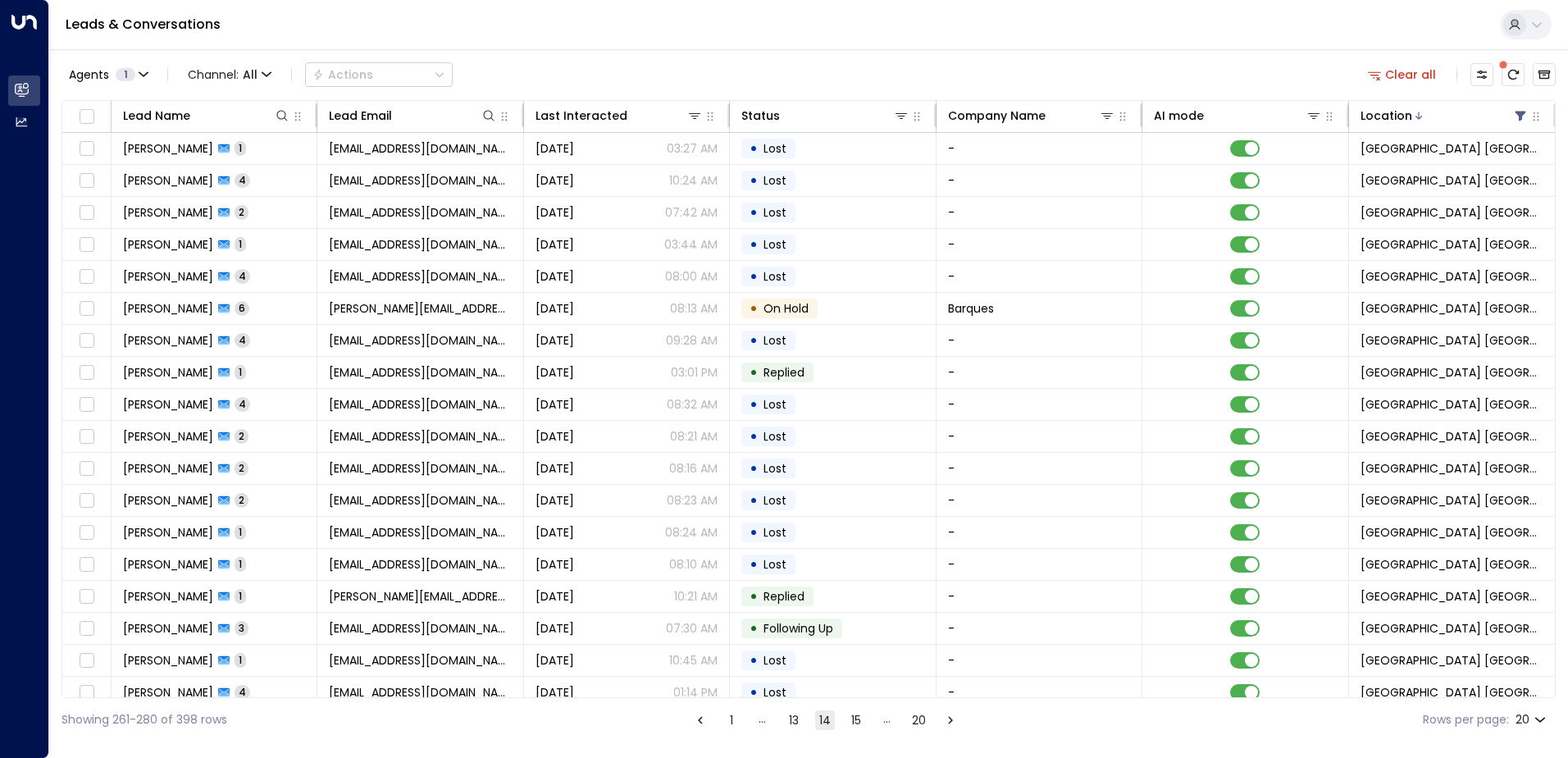
click at [778, 719] on button "15" at bounding box center [856, 719] width 19 height 19
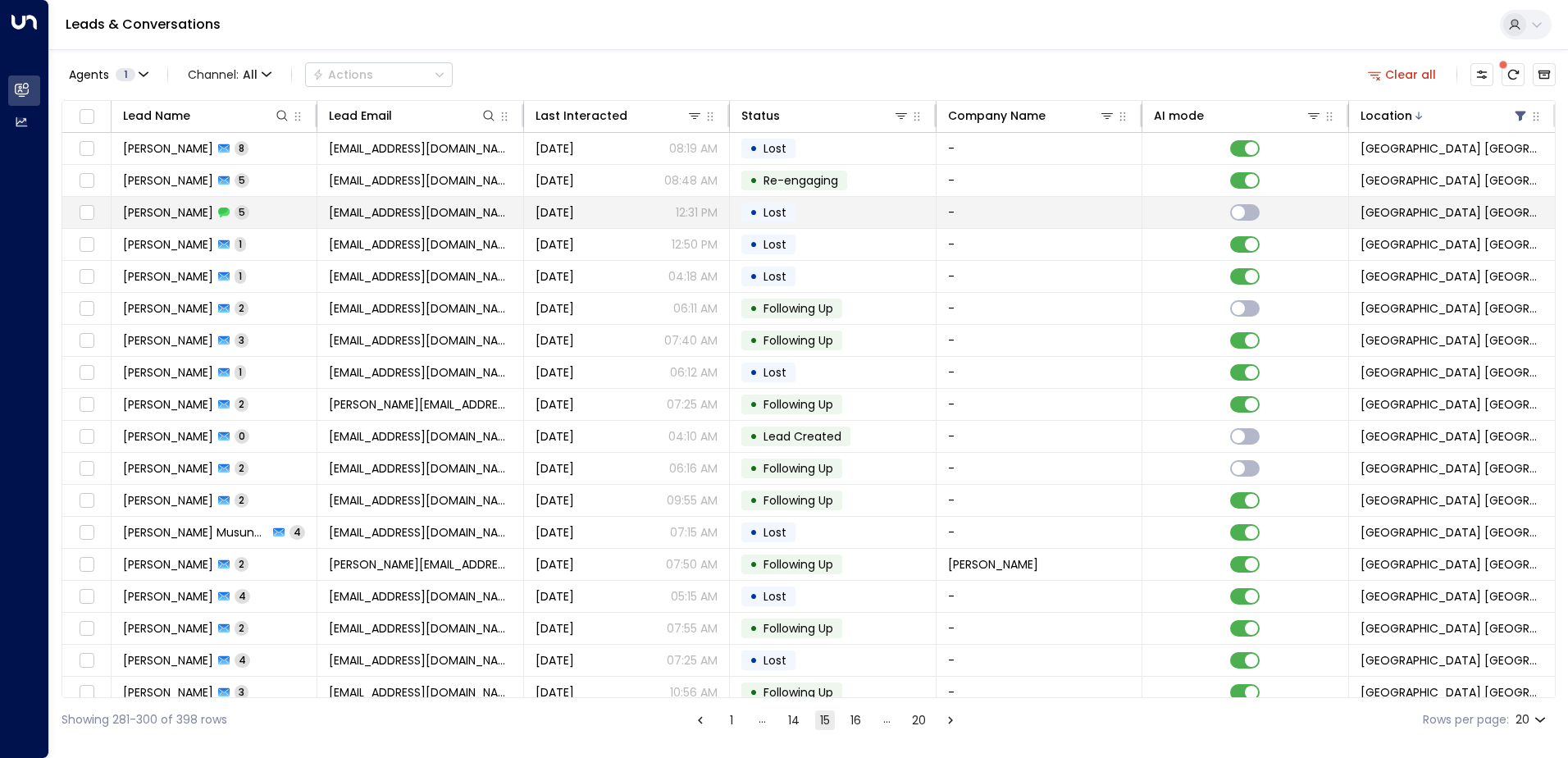
click at [213, 213] on span "[PERSON_NAME]" at bounding box center [169, 212] width 91 height 16
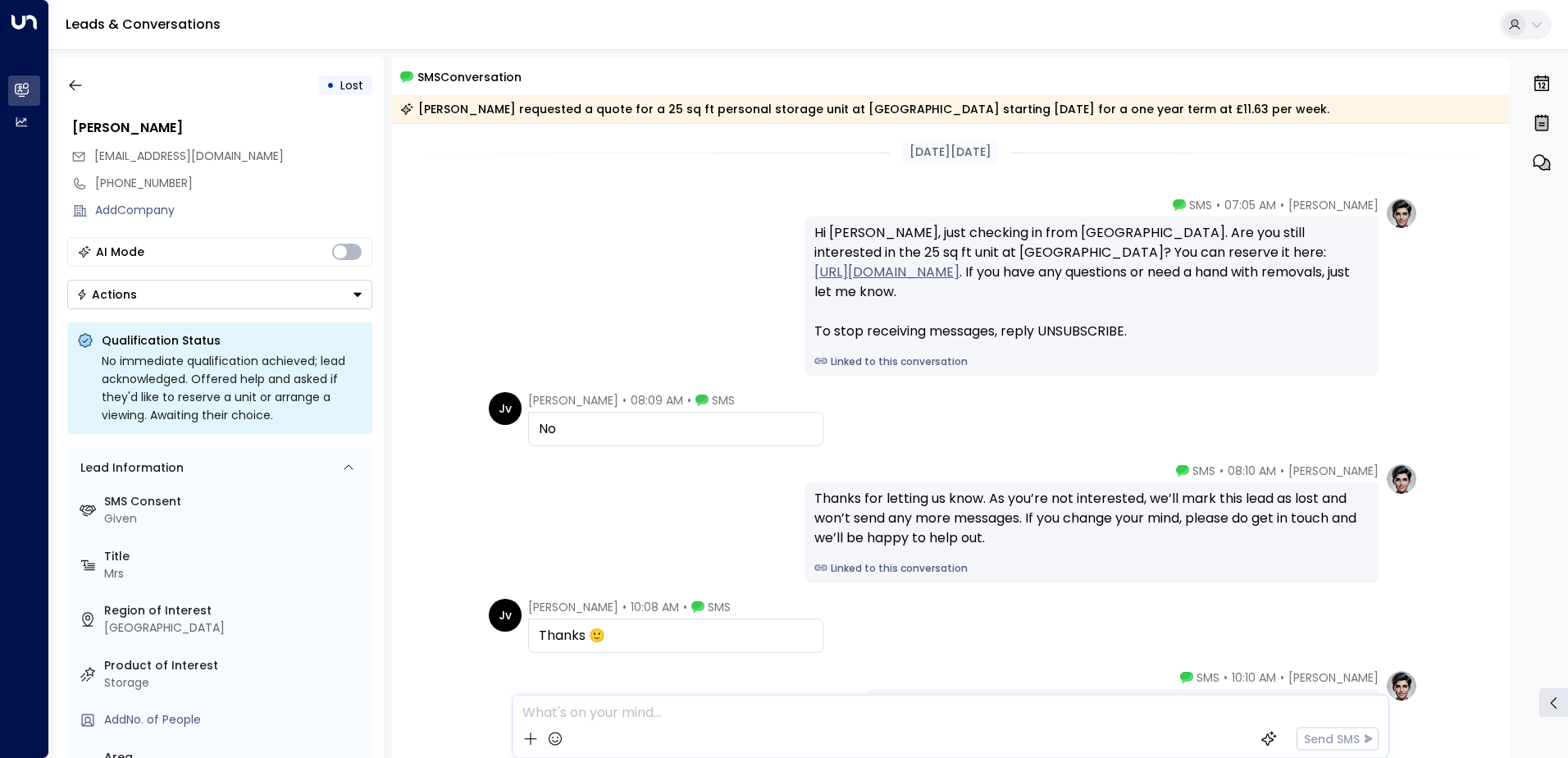
scroll to position [128, 0]
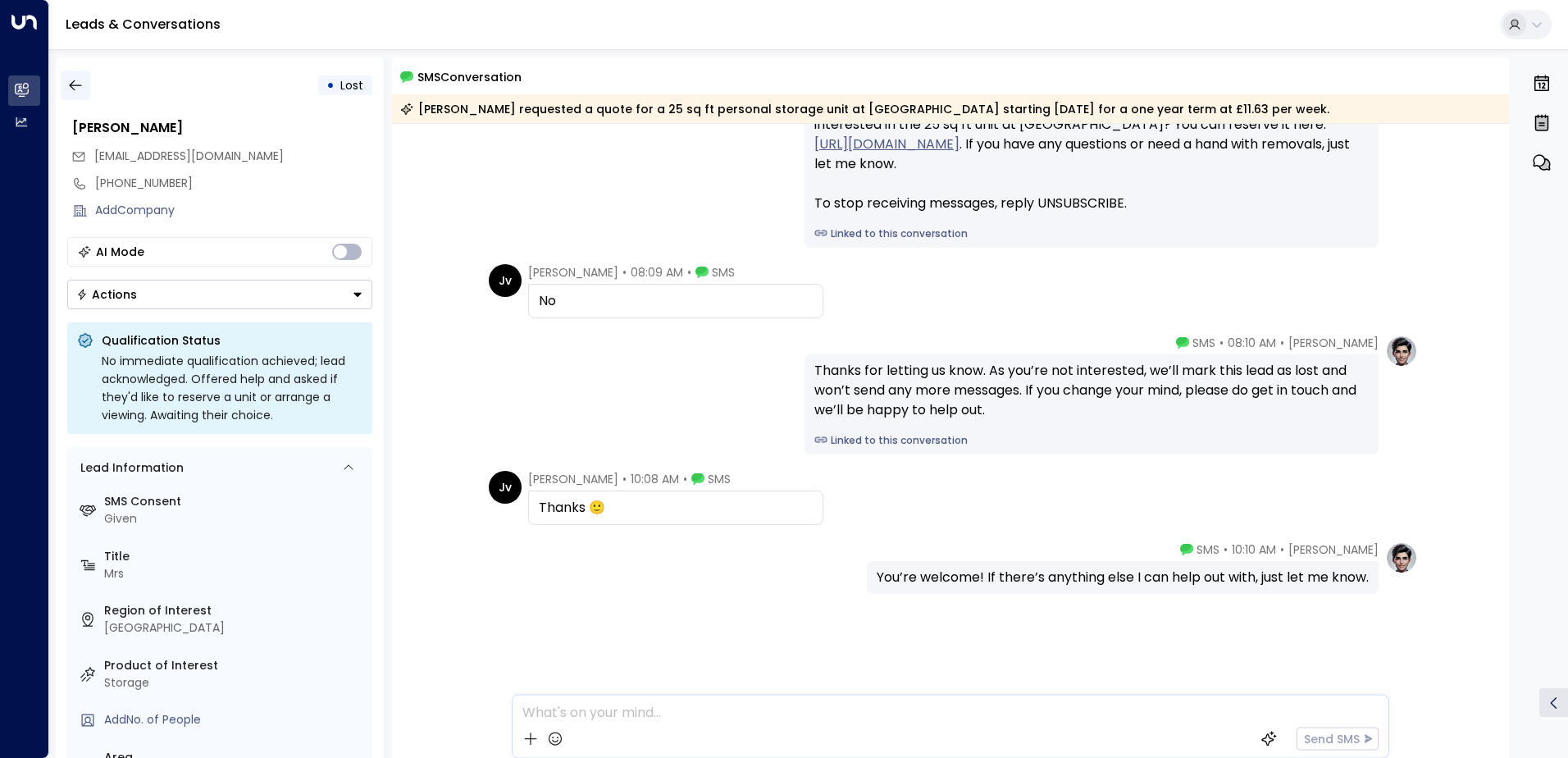
click at [81, 83] on icon "button" at bounding box center [75, 85] width 16 height 16
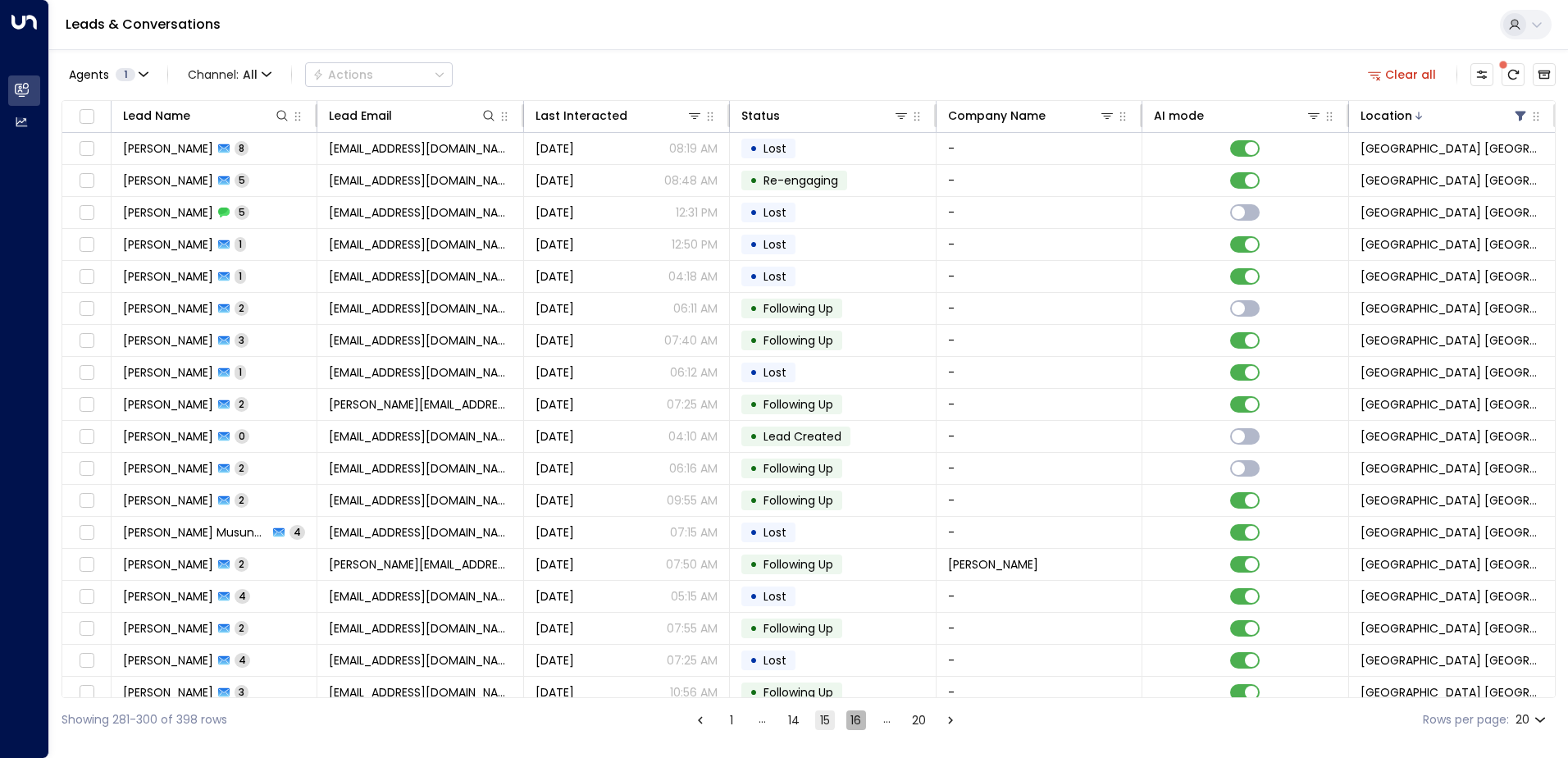
click at [778, 721] on button "16" at bounding box center [856, 719] width 19 height 19
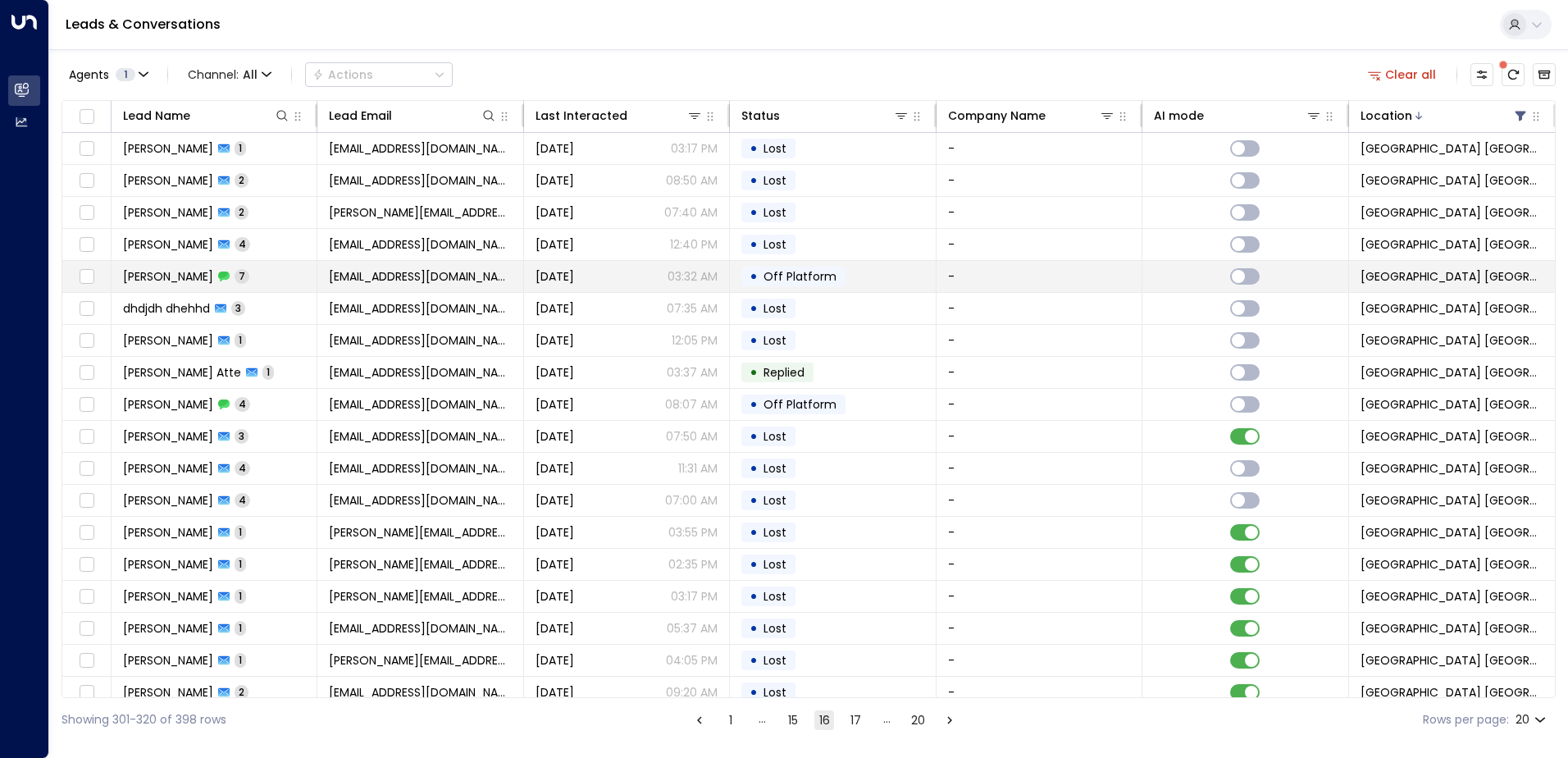
click at [223, 274] on div "[PERSON_NAME] 7" at bounding box center [186, 275] width 126 height 16
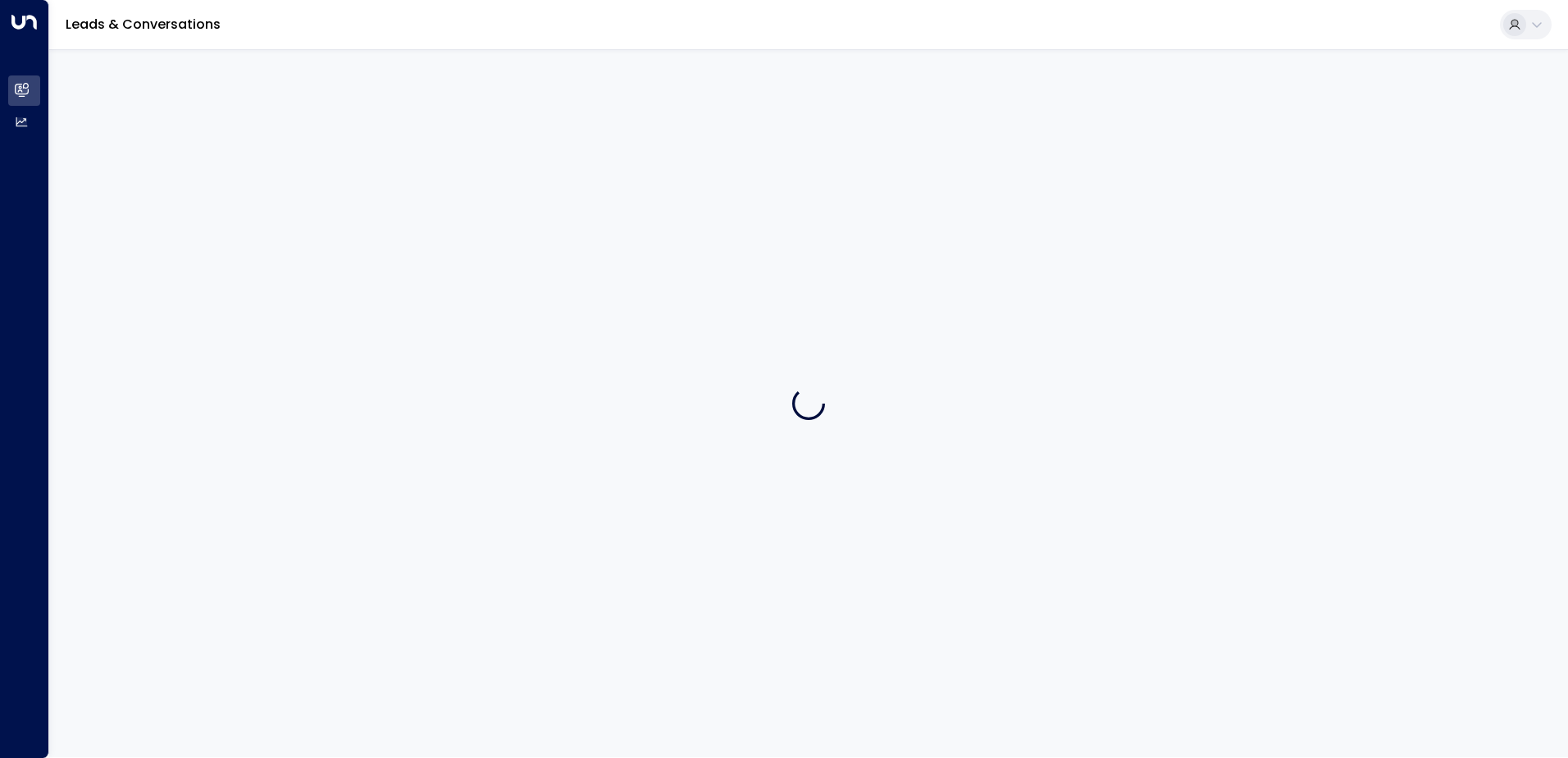
click at [223, 274] on div at bounding box center [808, 403] width 1519 height 708
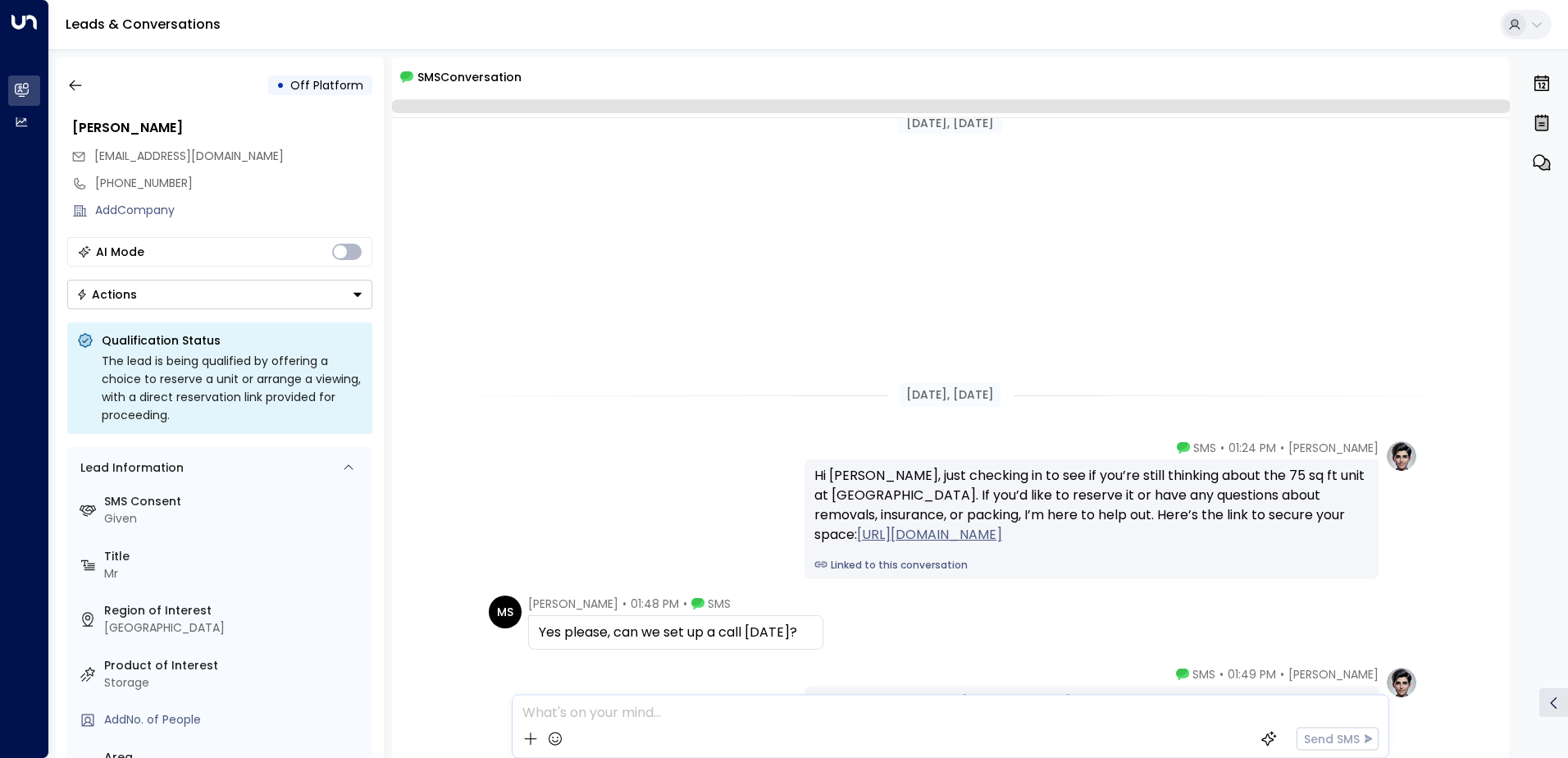
scroll to position [351, 0]
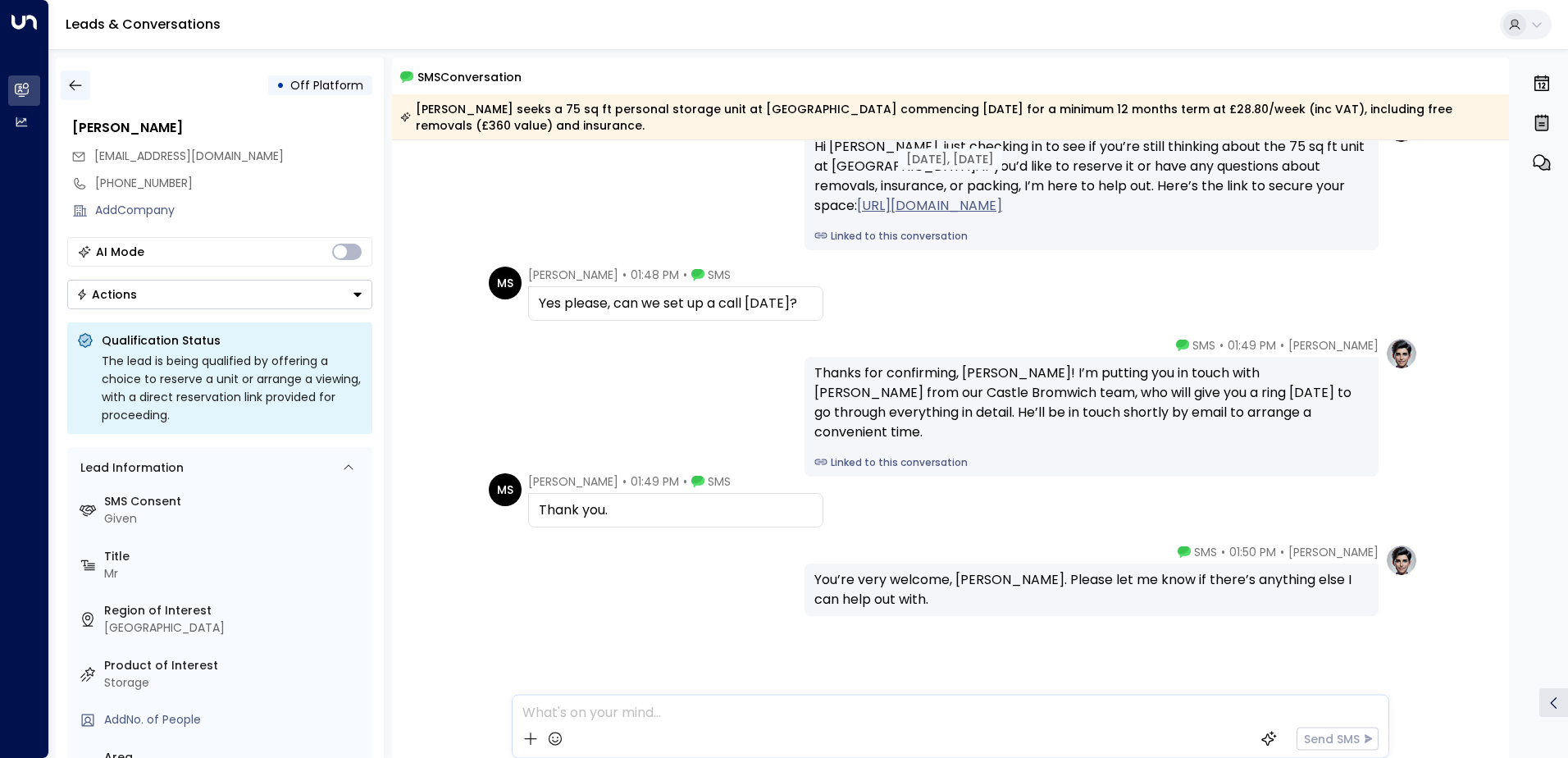
click at [77, 83] on icon "button" at bounding box center [75, 85] width 16 height 16
